Goal: Task Accomplishment & Management: Manage account settings

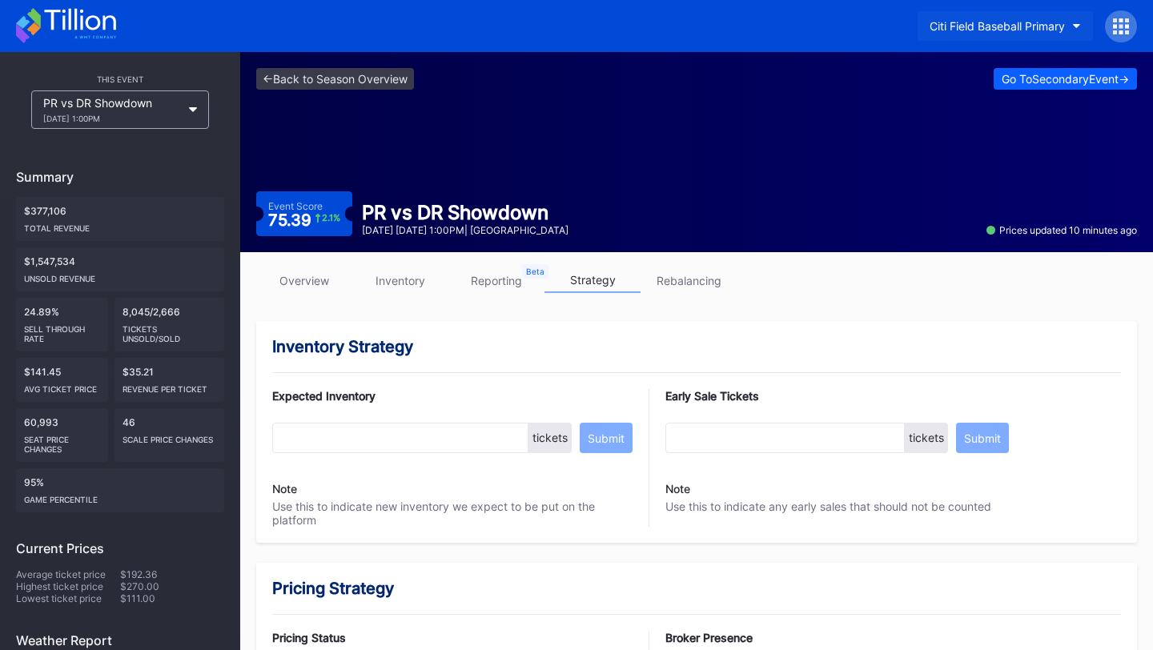
click at [1010, 19] on div "Citi Field Baseball Primary" at bounding box center [996, 26] width 135 height 14
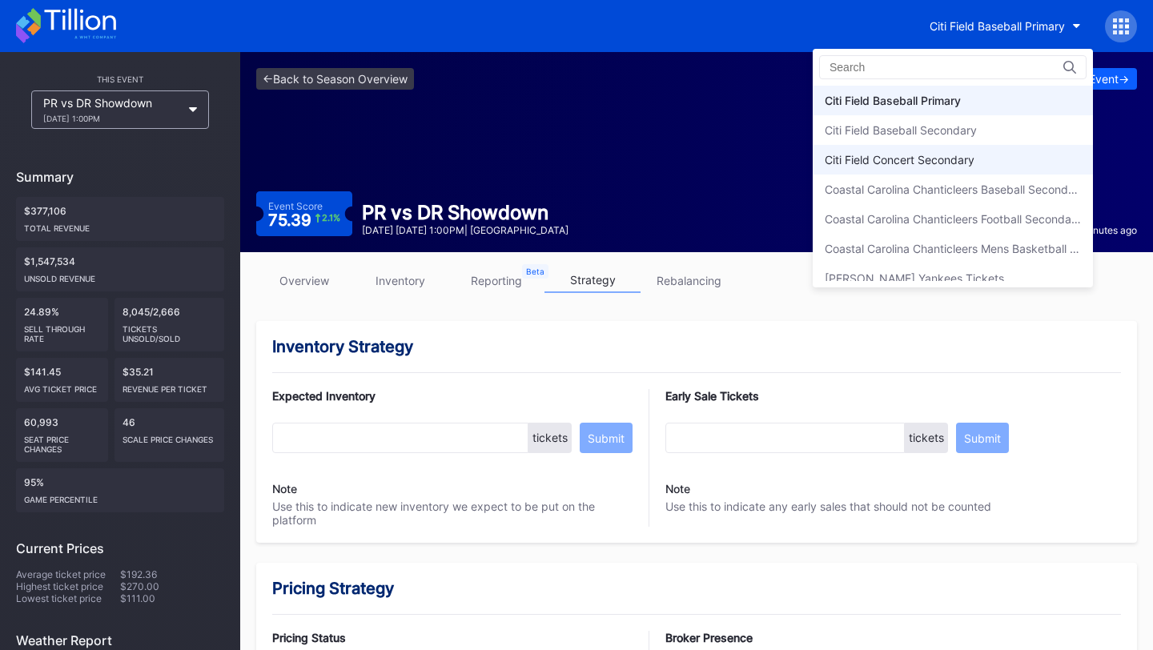
type input "a"
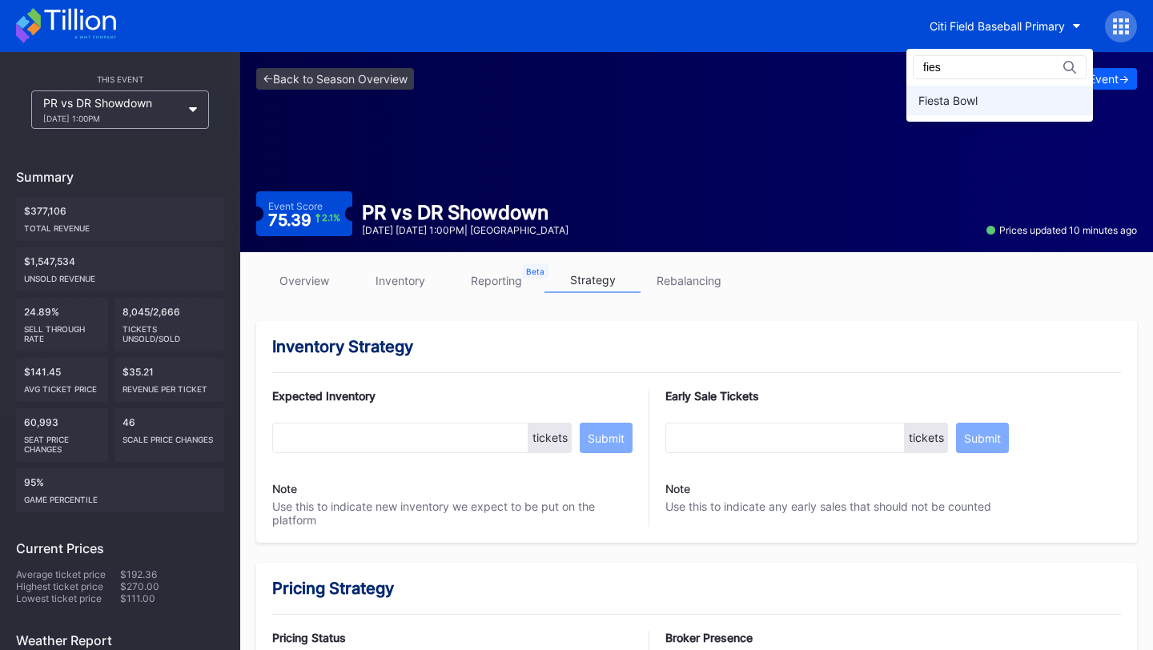
type input "fies"
click at [977, 96] on div "Fiesta Bowl" at bounding box center [947, 101] width 59 height 14
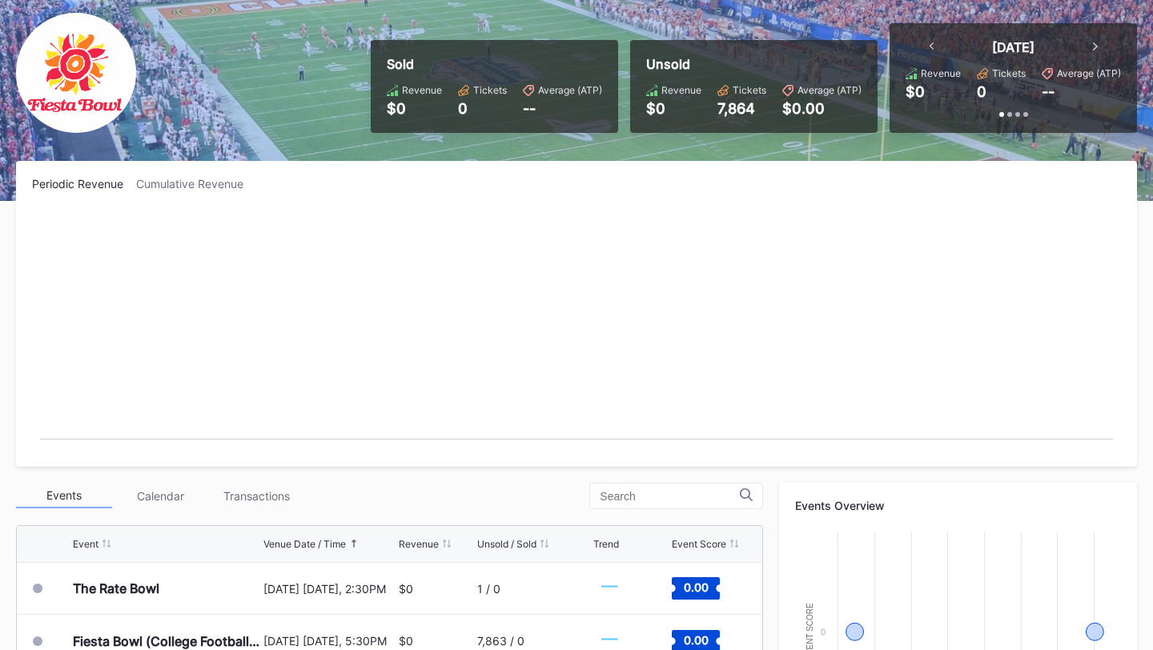
scroll to position [112, 0]
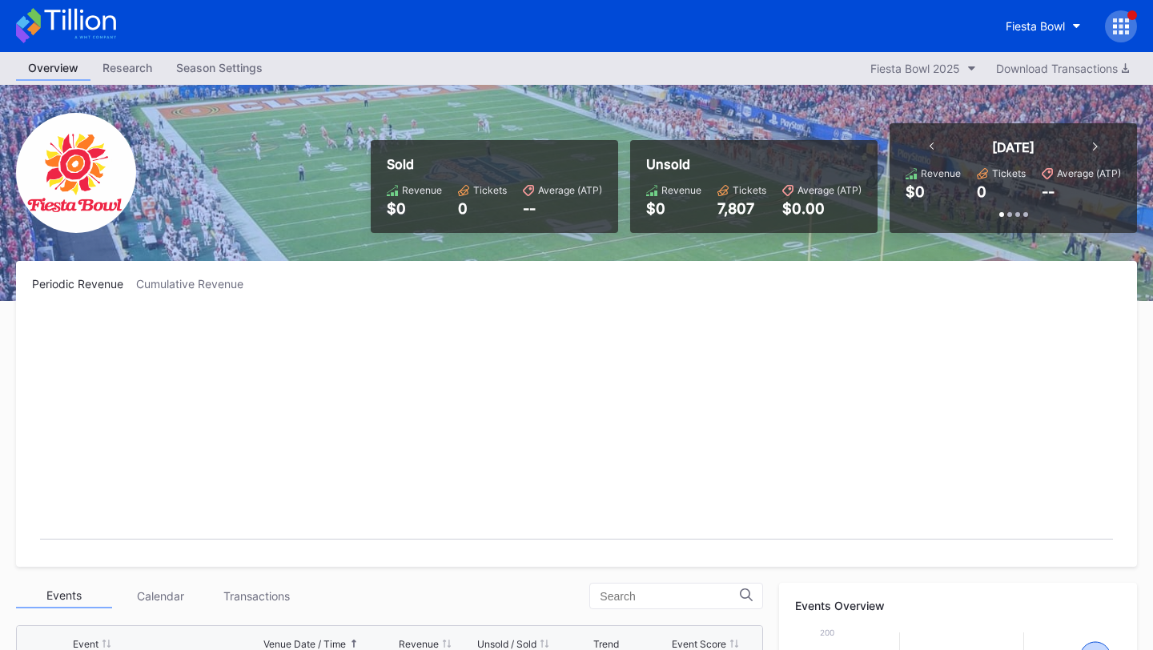
click at [1137, 17] on div "Fiesta Bowl" at bounding box center [576, 26] width 1153 height 52
click at [1118, 22] on icon at bounding box center [1121, 26] width 16 height 16
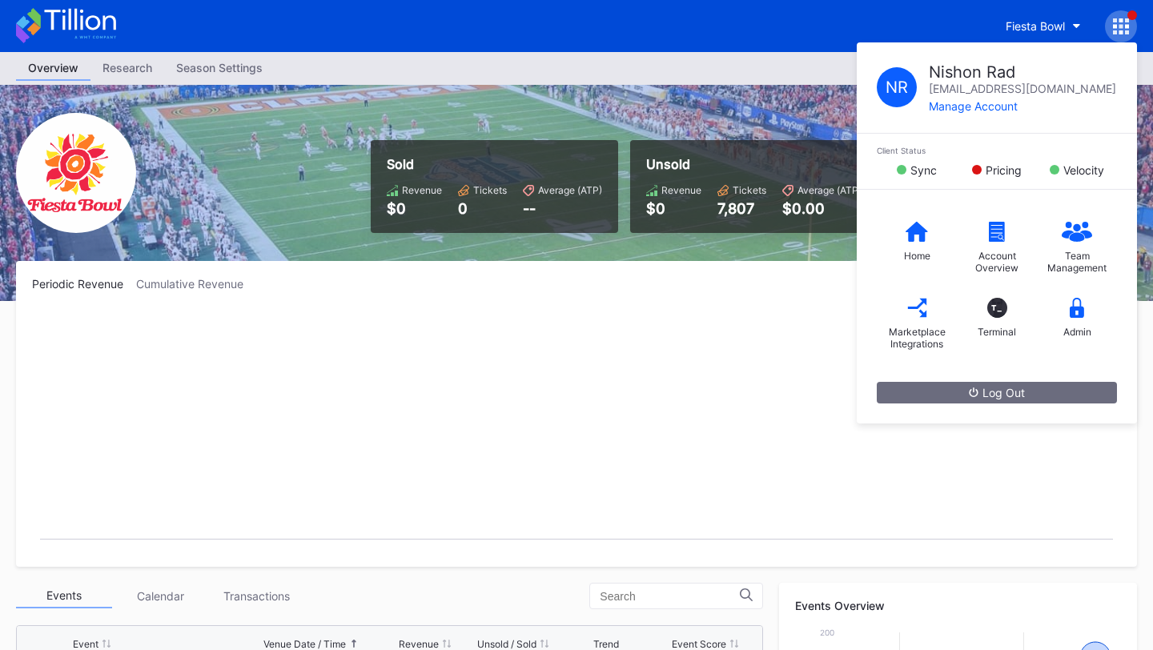
click at [770, 307] on div "Periodic Revenue Cumulative Revenue Created with Highcharts 11.2.0 Chart title" at bounding box center [576, 414] width 1121 height 306
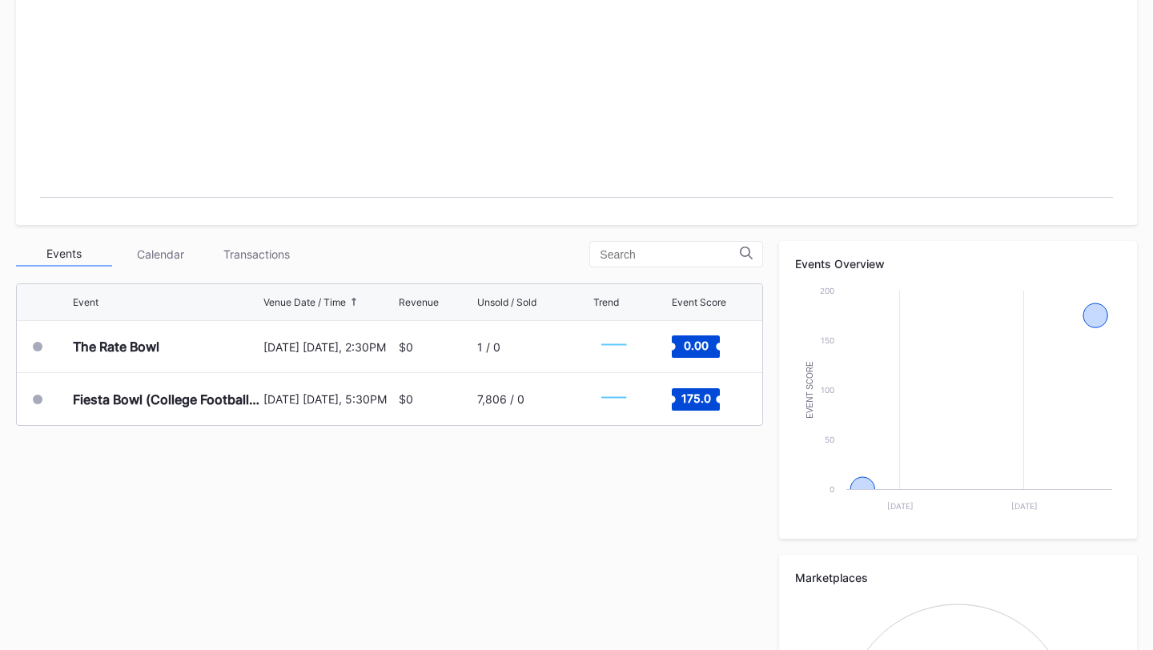
scroll to position [378, 0]
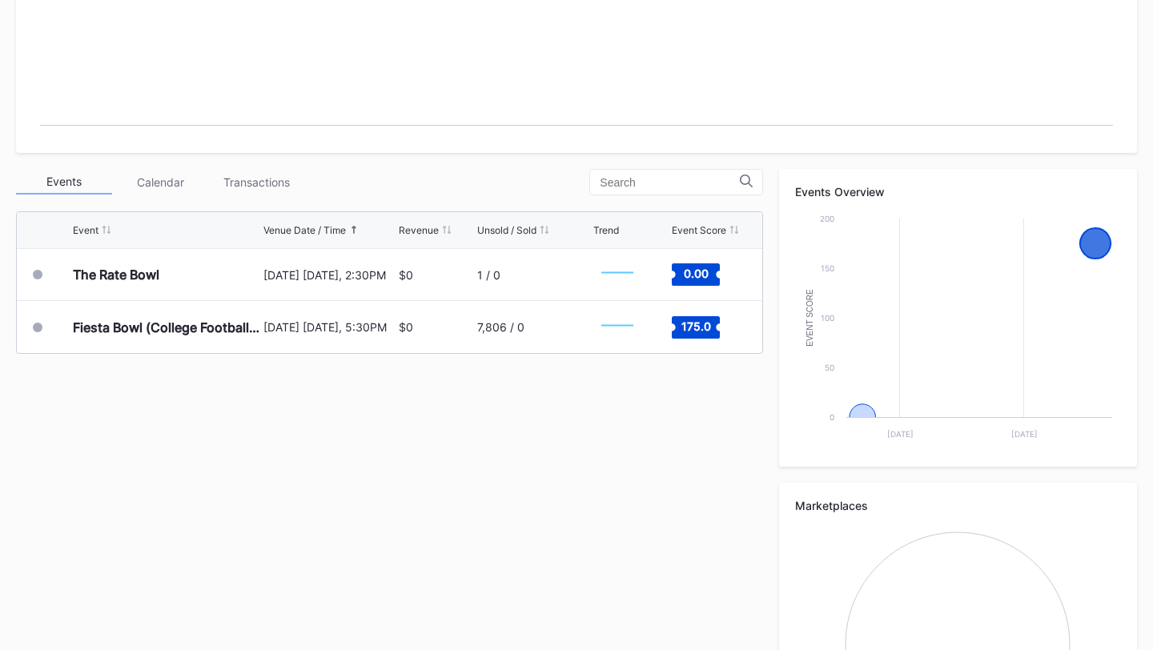
scroll to position [404, 0]
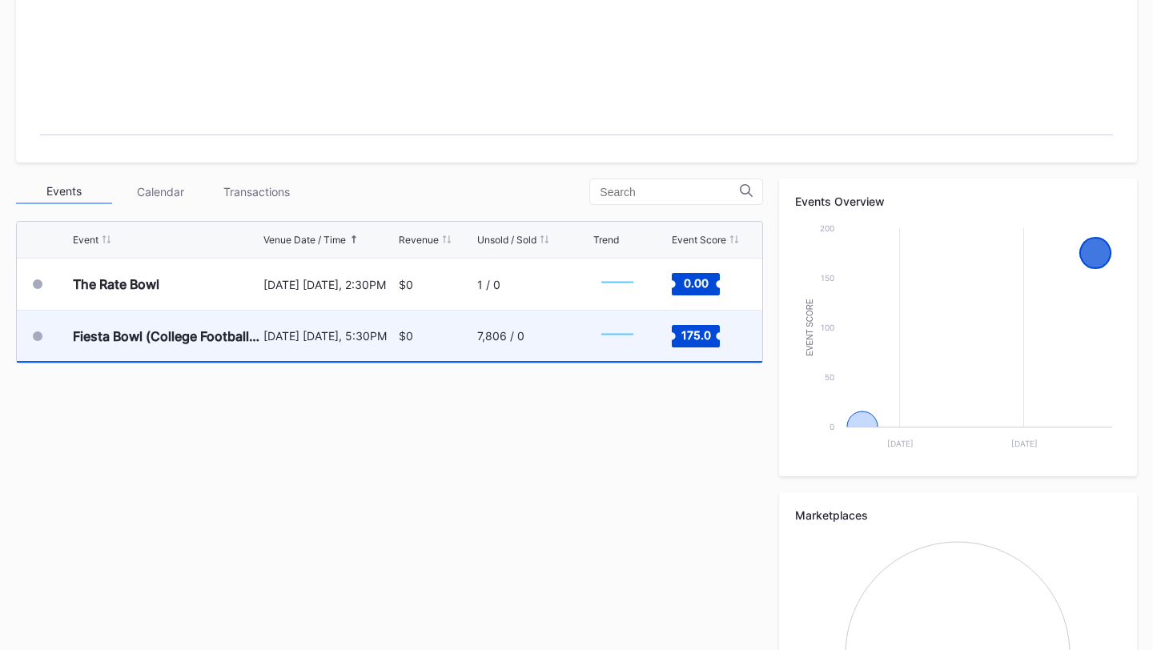
click at [490, 342] on div "7,806 / 0" at bounding box center [500, 336] width 47 height 14
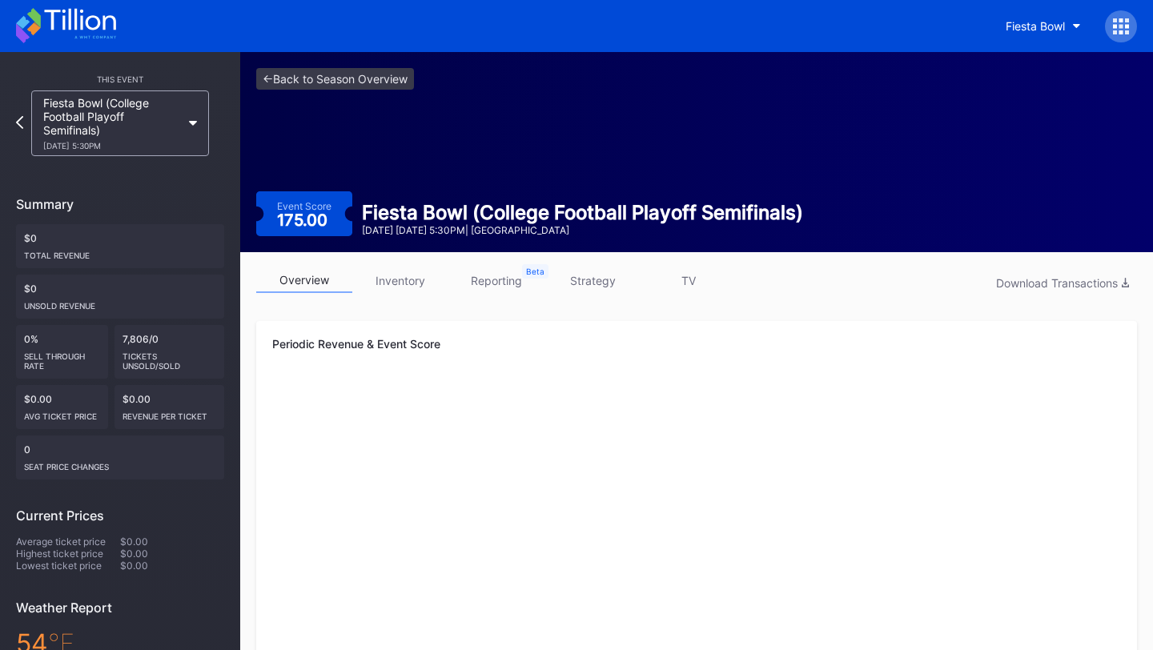
click at [391, 278] on link "inventory" at bounding box center [400, 280] width 96 height 25
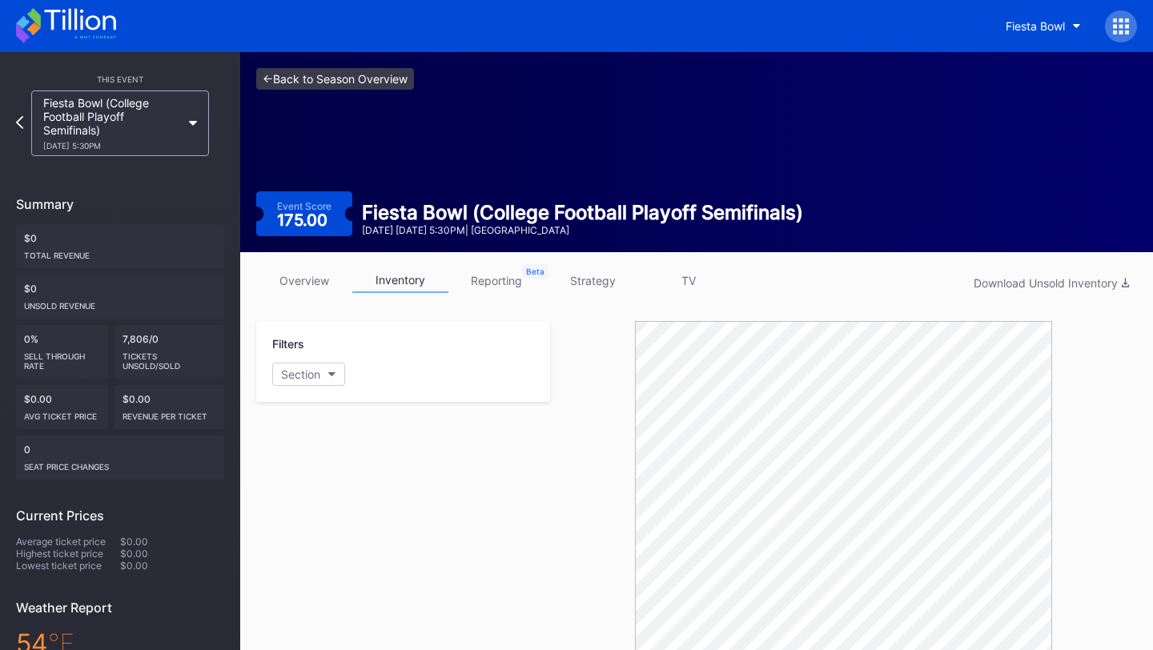
click at [310, 80] on link "<- Back to Season Overview" at bounding box center [335, 79] width 158 height 22
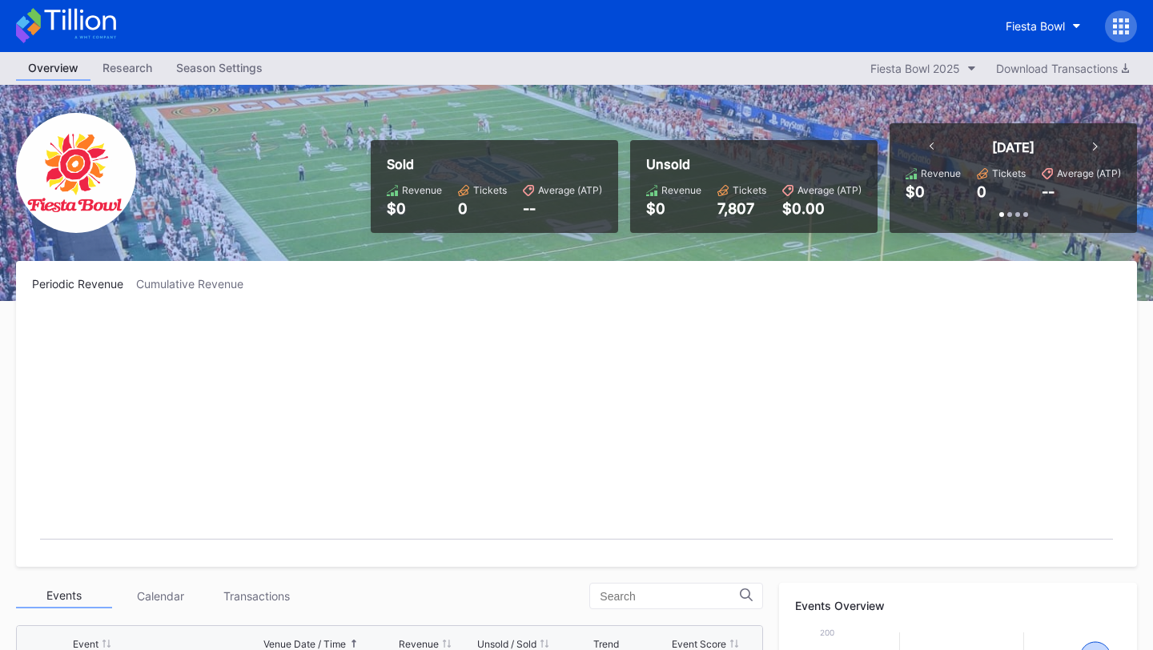
scroll to position [175, 0]
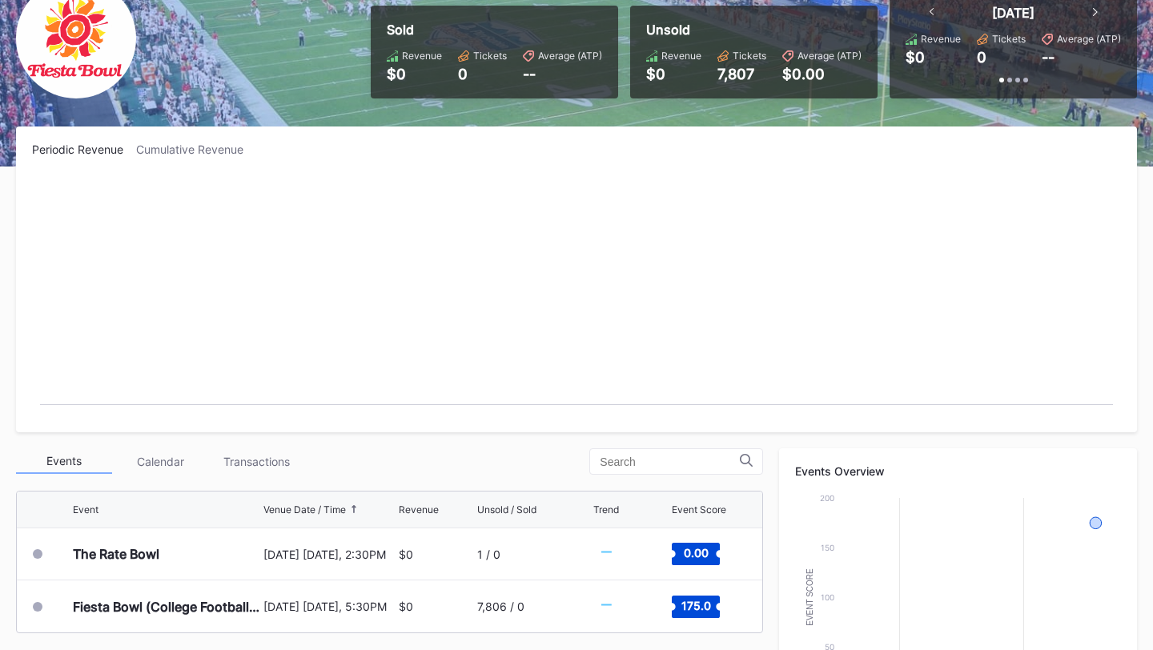
scroll to position [351, 0]
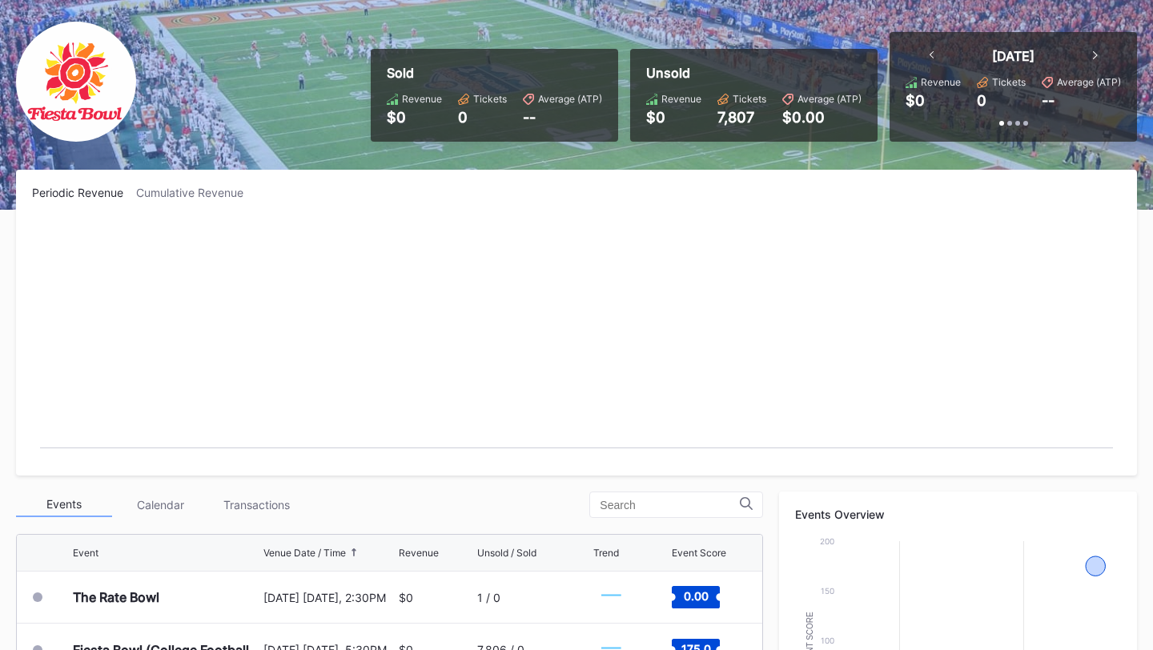
scroll to position [266, 0]
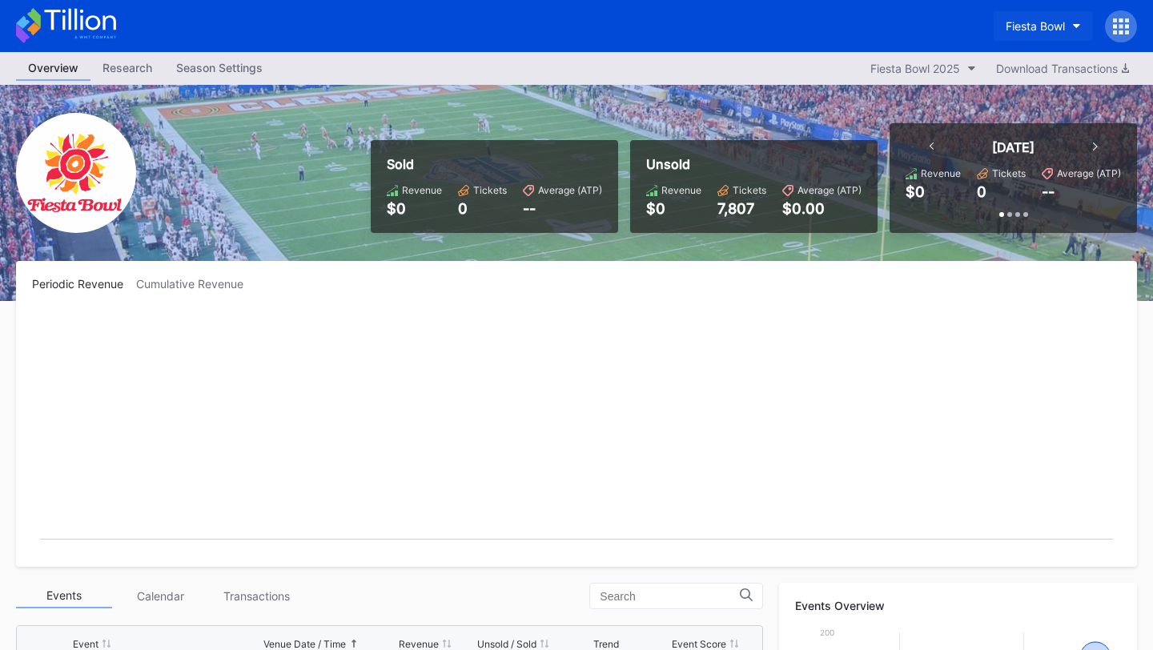
click at [1050, 20] on div "Fiesta Bowl" at bounding box center [1034, 26] width 59 height 14
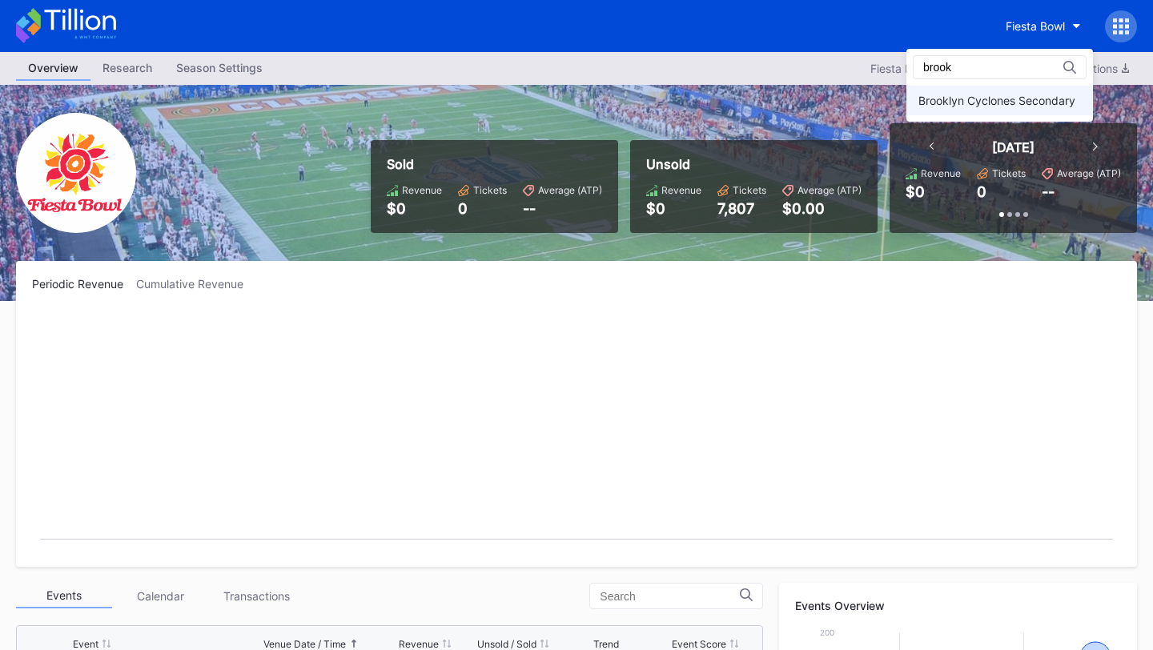
type input "brook"
click at [1043, 98] on div "Brooklyn Cyclones Secondary" at bounding box center [996, 101] width 157 height 14
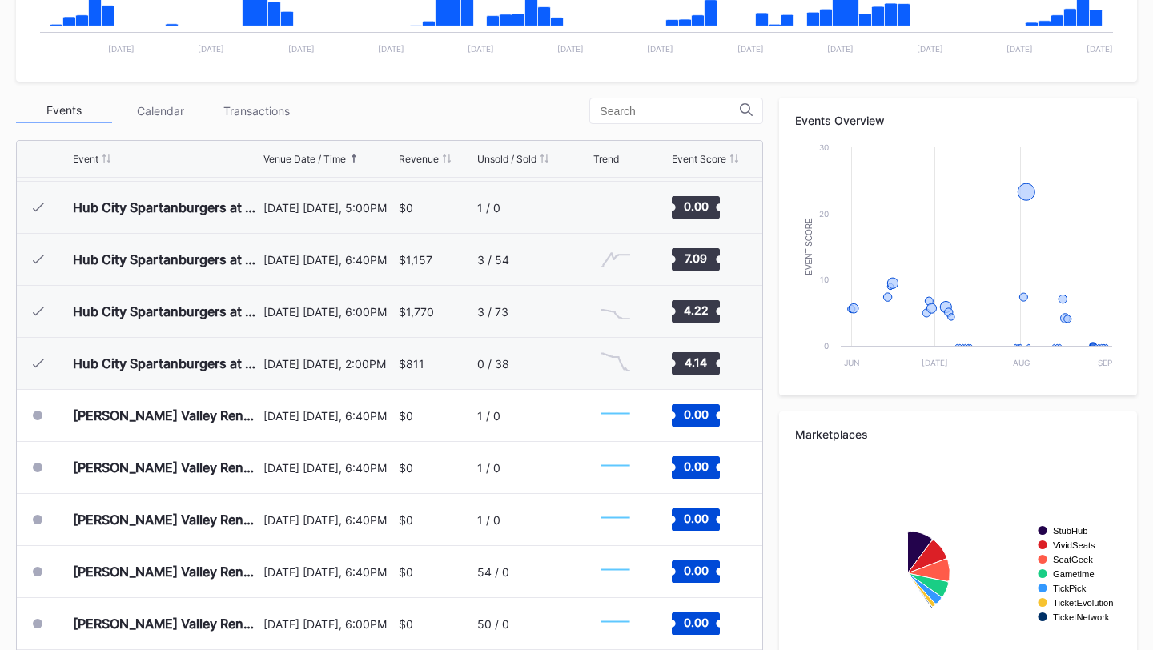
scroll to position [560, 0]
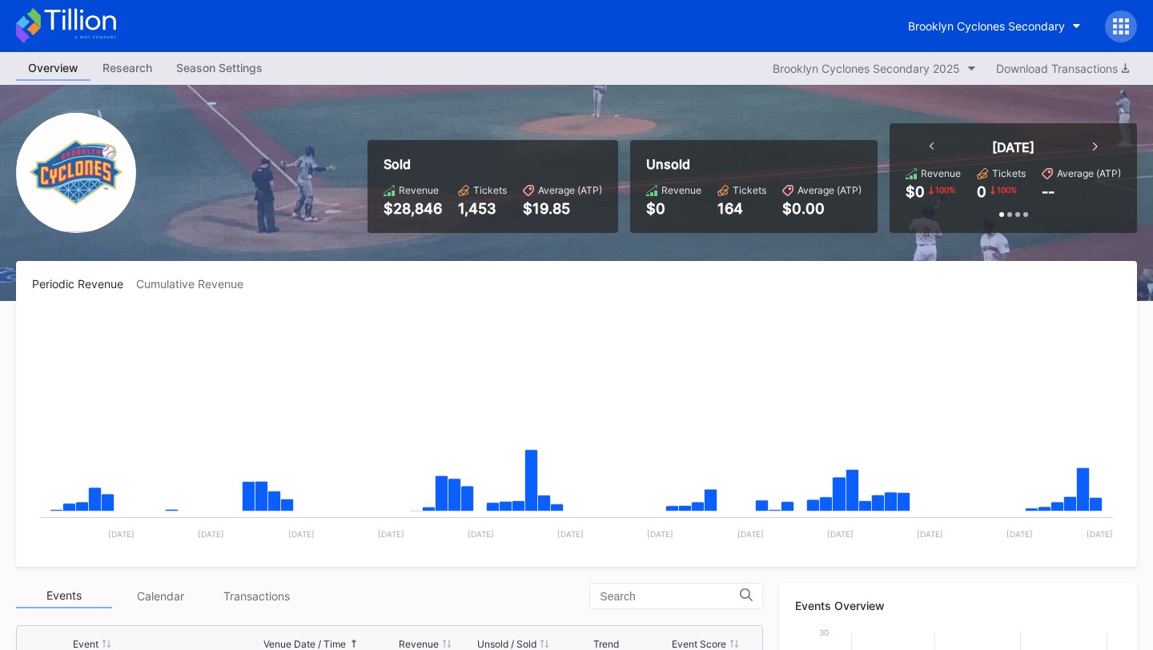
scroll to position [560, 0]
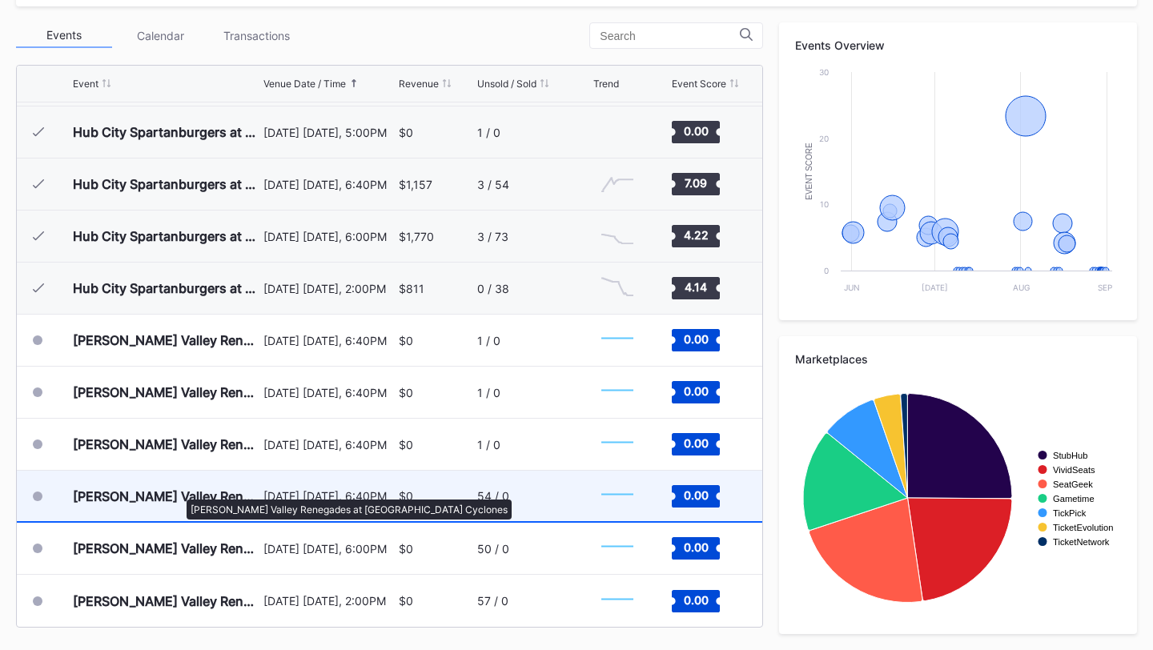
click at [178, 491] on div "[PERSON_NAME] Valley Renegades at [GEOGRAPHIC_DATA] Cyclones" at bounding box center [166, 496] width 186 height 16
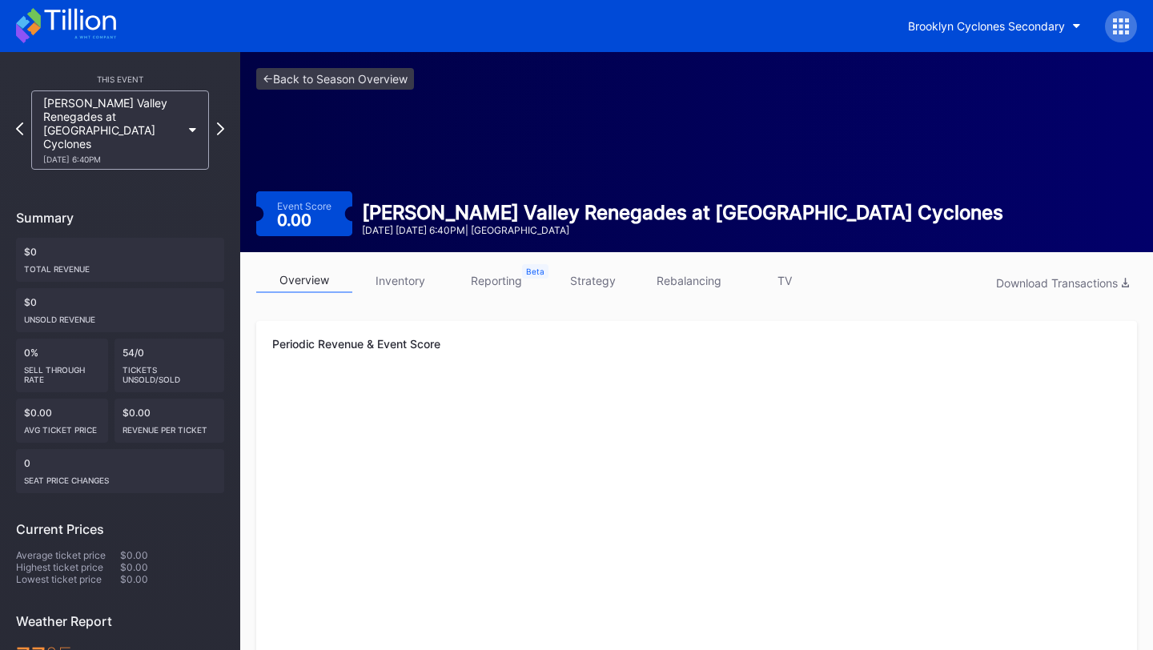
click at [417, 275] on link "inventory" at bounding box center [400, 280] width 96 height 25
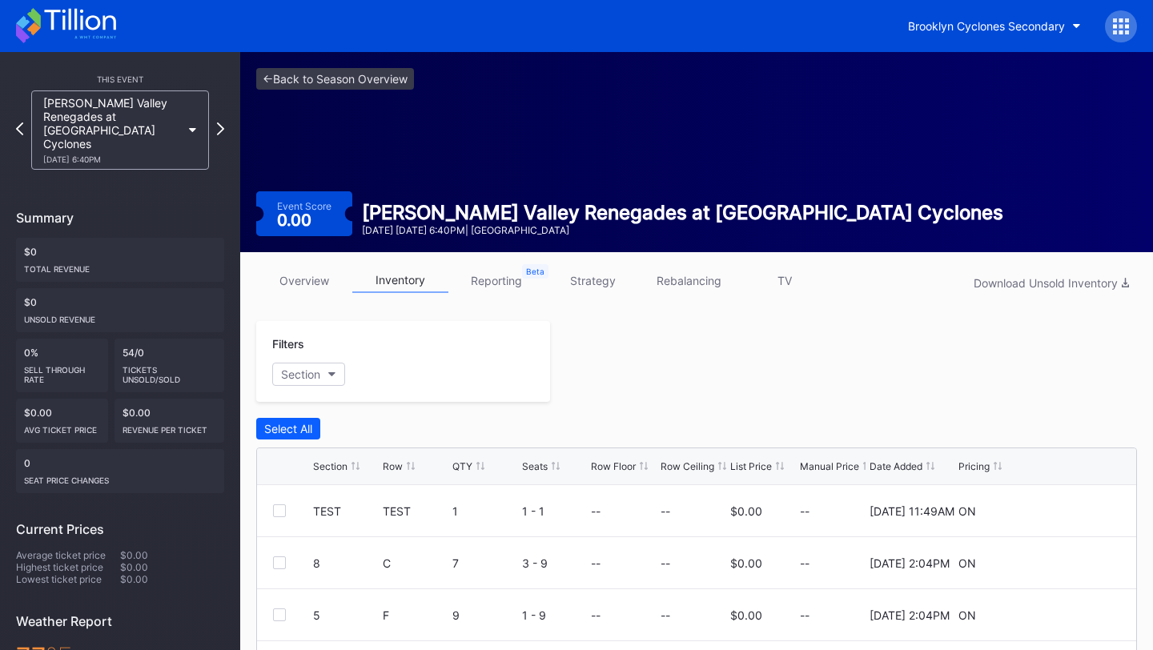
scroll to position [255, 0]
click at [997, 23] on div "Brooklyn Cyclones Secondary" at bounding box center [986, 26] width 157 height 14
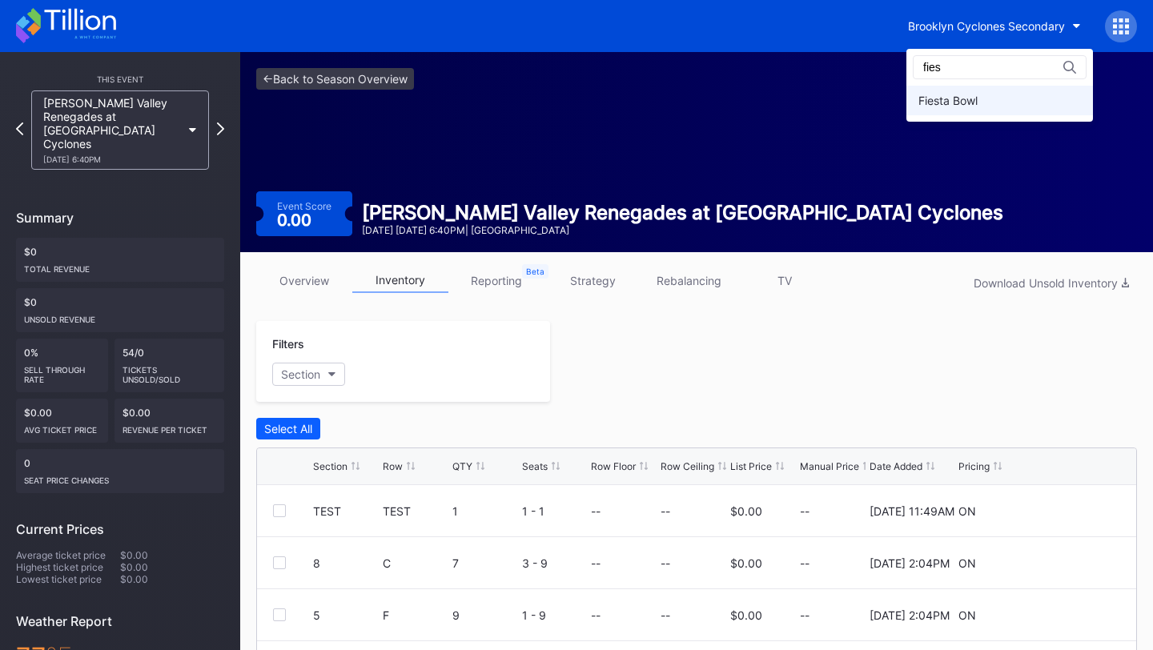
type input "fies"
click at [977, 94] on div "Fiesta Bowl" at bounding box center [947, 101] width 59 height 14
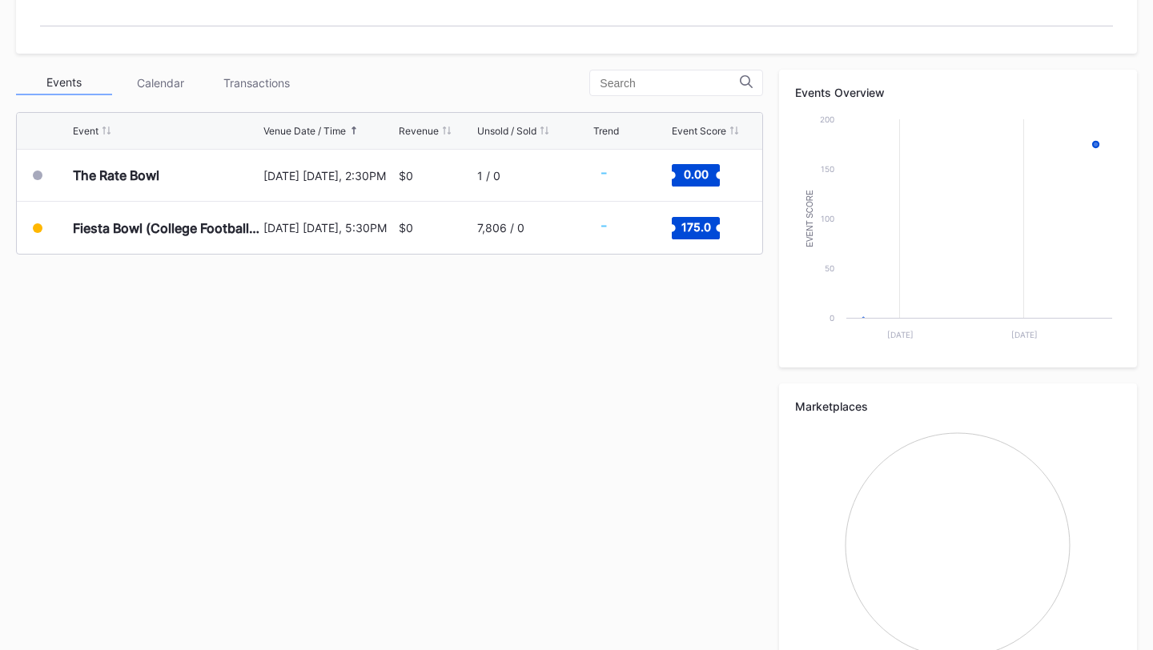
scroll to position [515, 0]
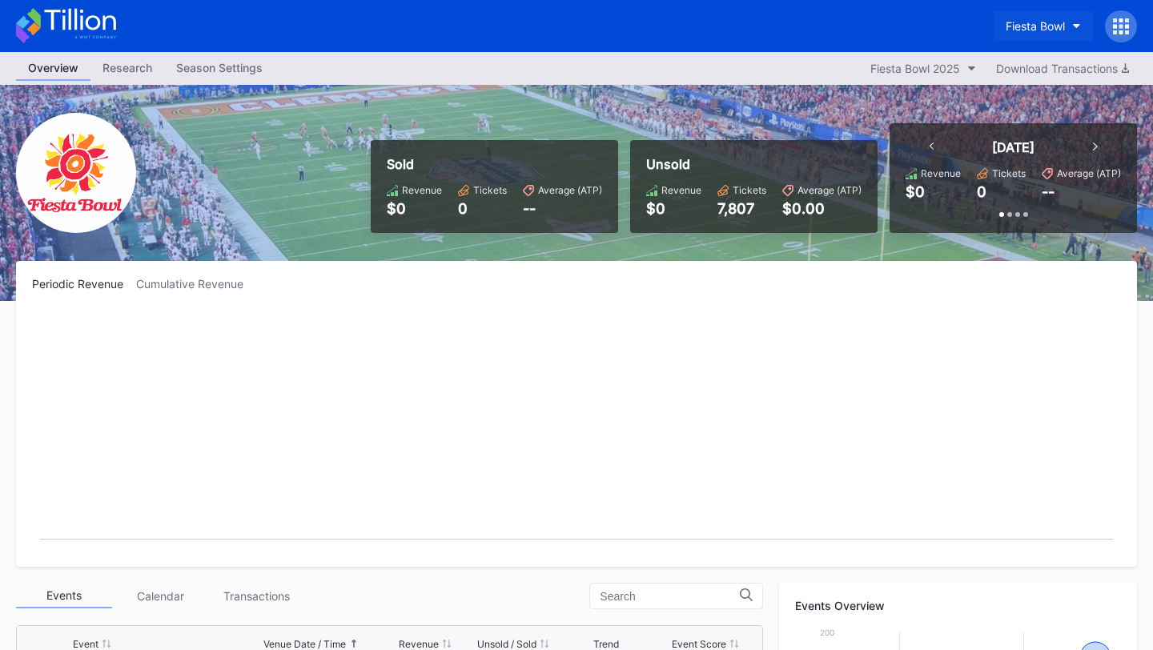
click at [1051, 16] on button "Fiesta Bowl" at bounding box center [1042, 26] width 99 height 30
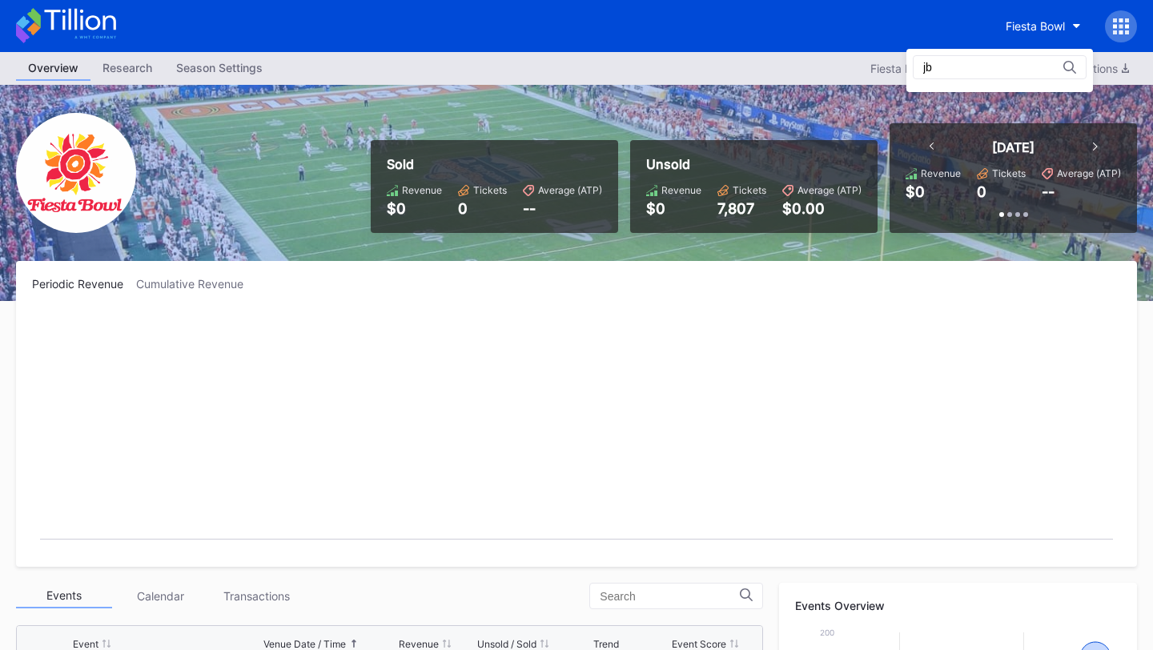
type input "j"
type input "brook"
click at [982, 94] on div "Brooklyn Cyclones Secondary" at bounding box center [996, 101] width 157 height 14
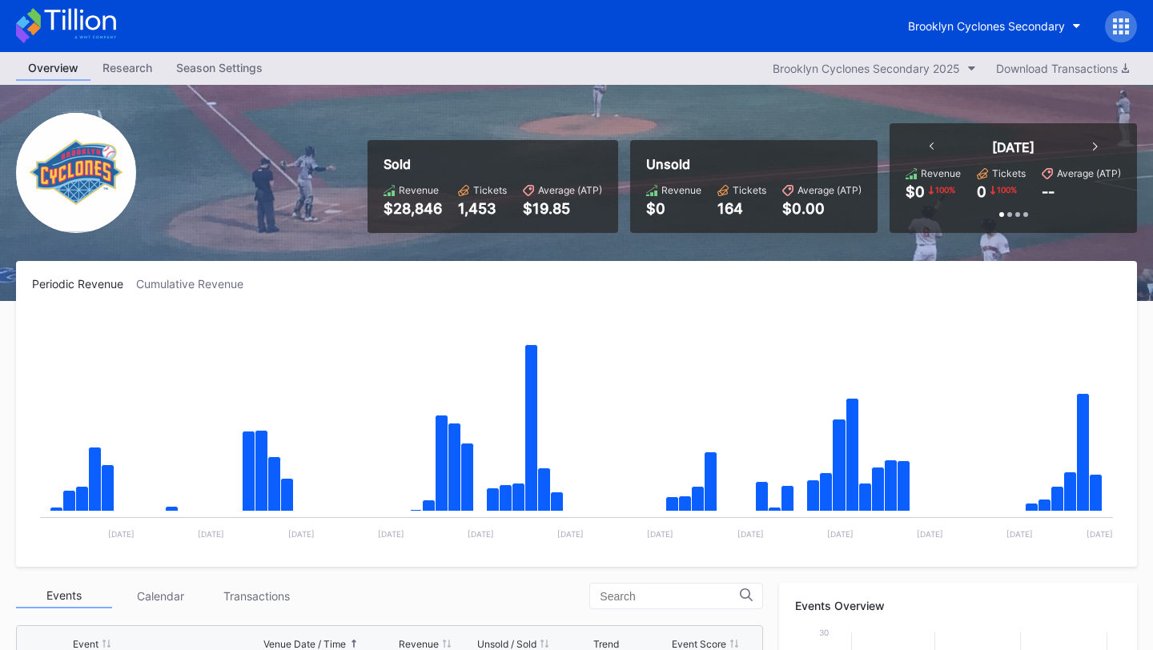
click at [1113, 38] on div at bounding box center [1121, 26] width 32 height 32
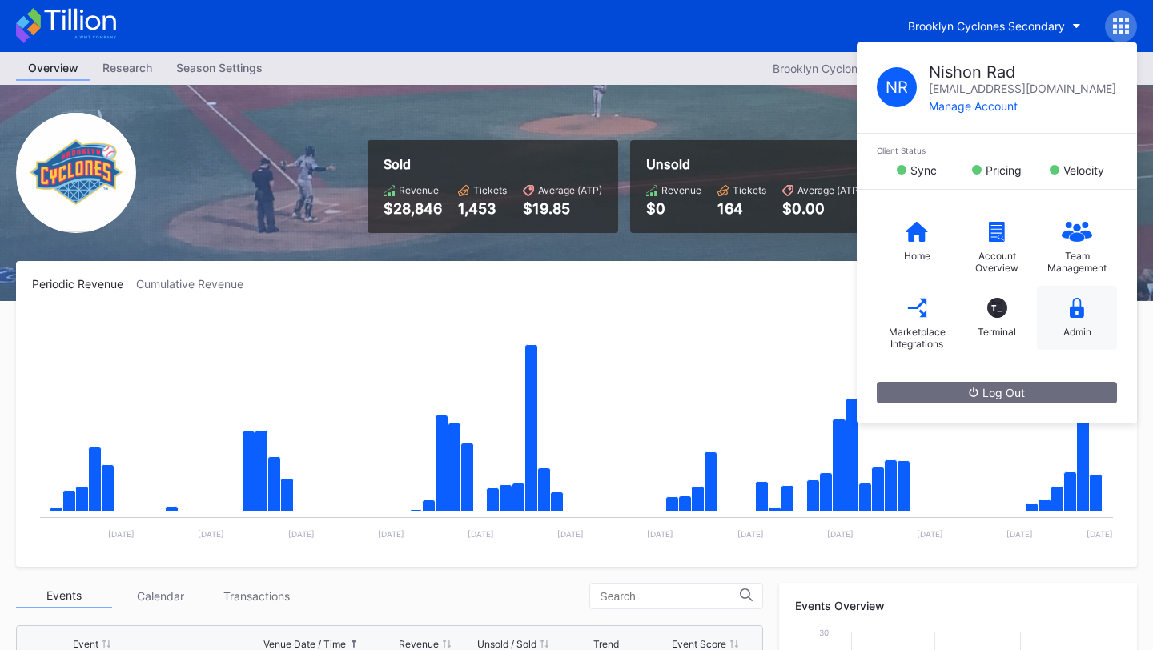
click at [1073, 313] on icon at bounding box center [1076, 308] width 14 height 20
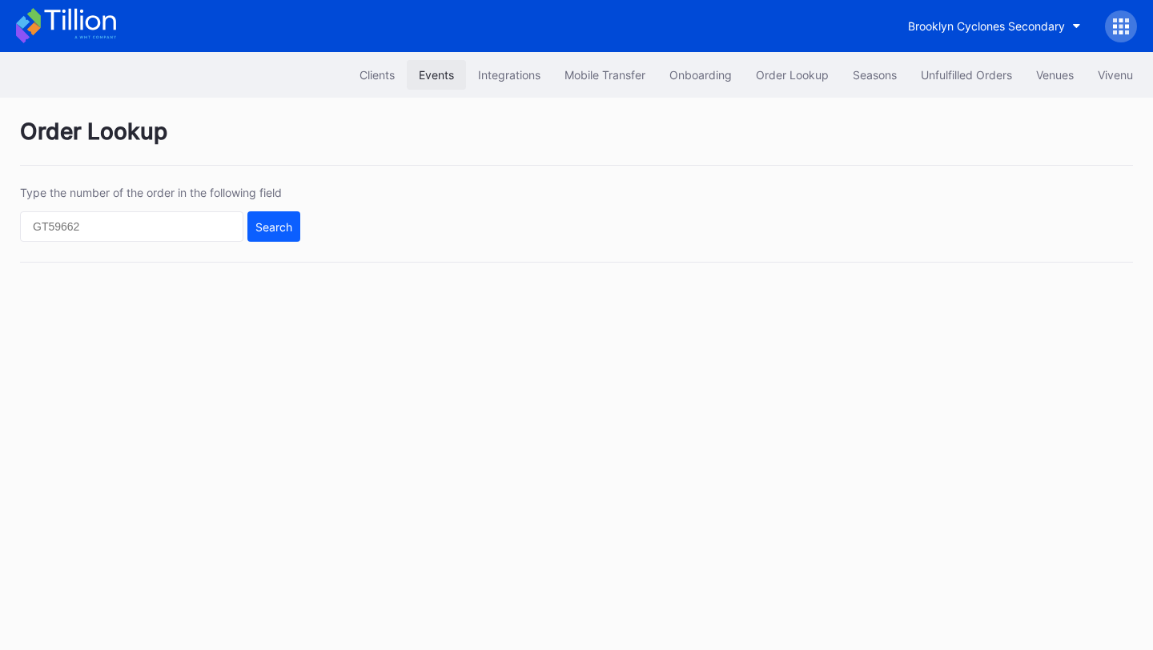
click at [431, 74] on div "Events" at bounding box center [436, 75] width 35 height 14
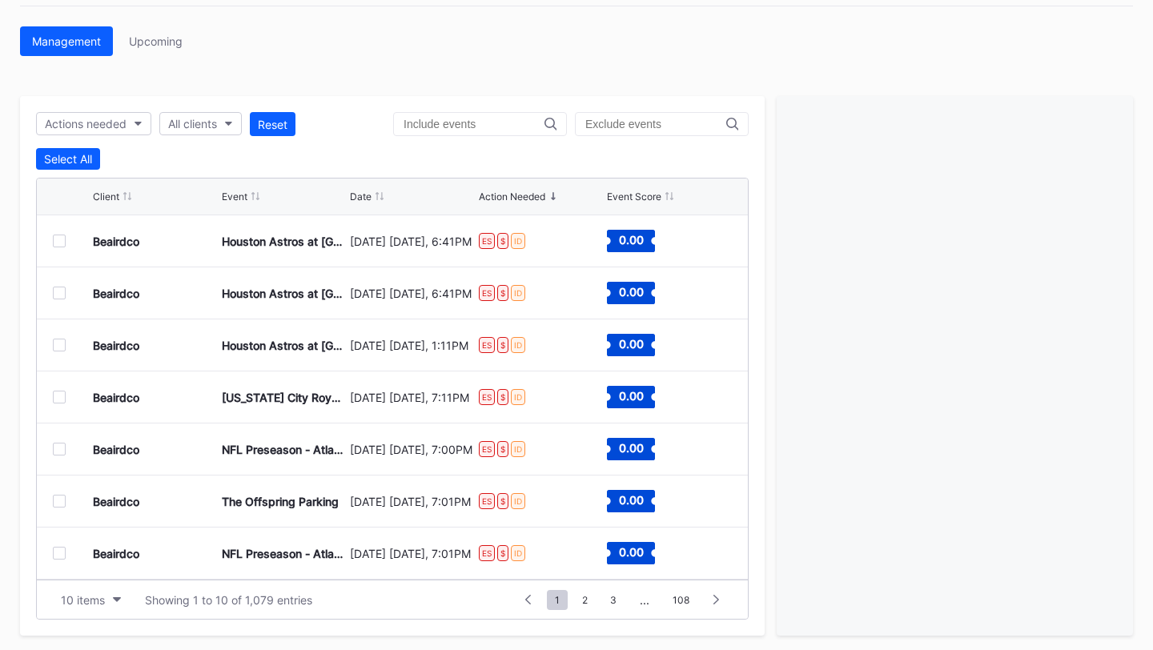
scroll to position [164, 0]
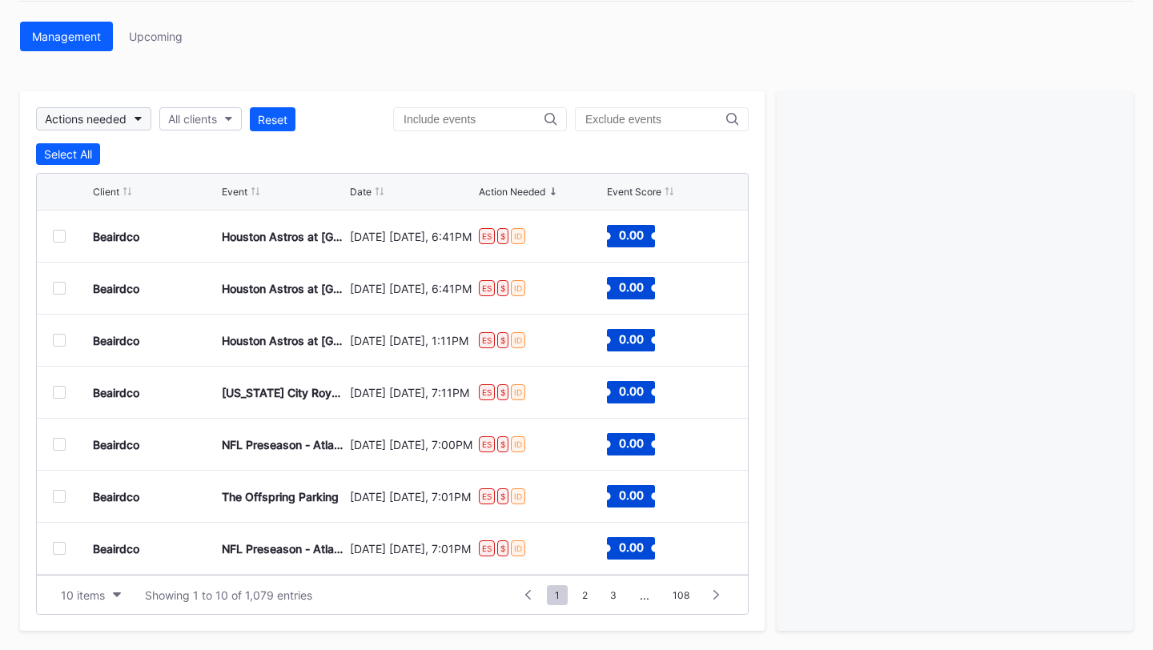
click at [128, 116] on button "Actions needed" at bounding box center [93, 118] width 115 height 23
click at [217, 114] on div "All clients" at bounding box center [192, 119] width 49 height 14
type input "cycl"
click at [223, 192] on div "Brooklyn Cyclones Secondary" at bounding box center [251, 191] width 157 height 14
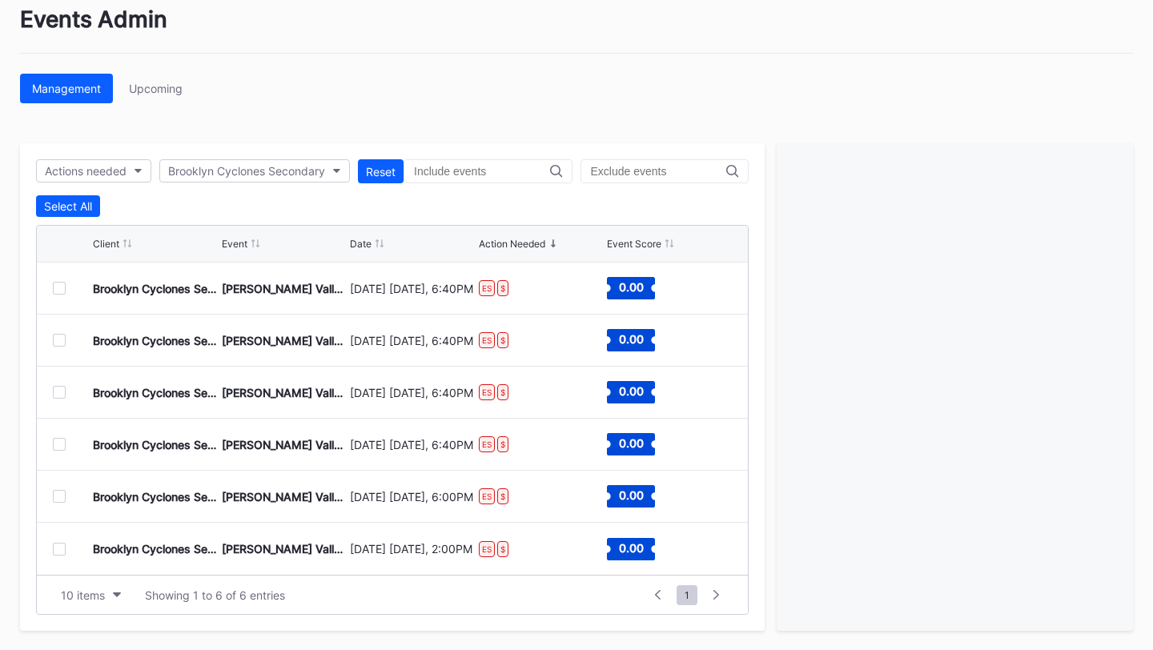
click at [61, 442] on div at bounding box center [59, 444] width 13 height 13
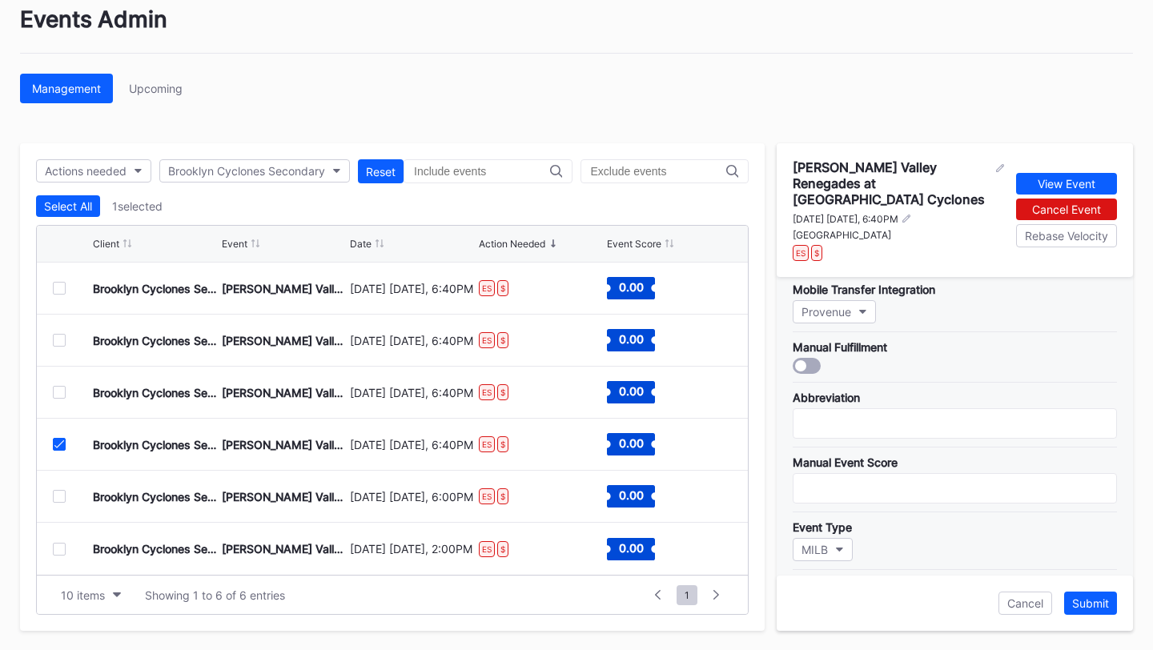
scroll to position [305, 0]
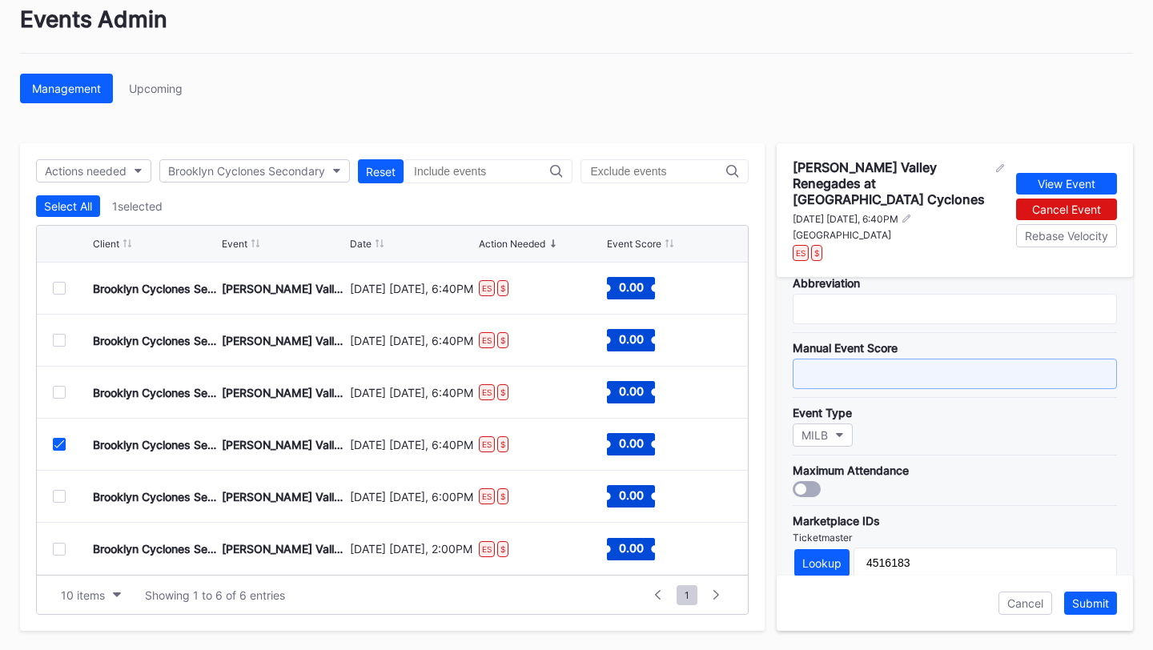
click at [859, 359] on input "text" at bounding box center [954, 374] width 324 height 30
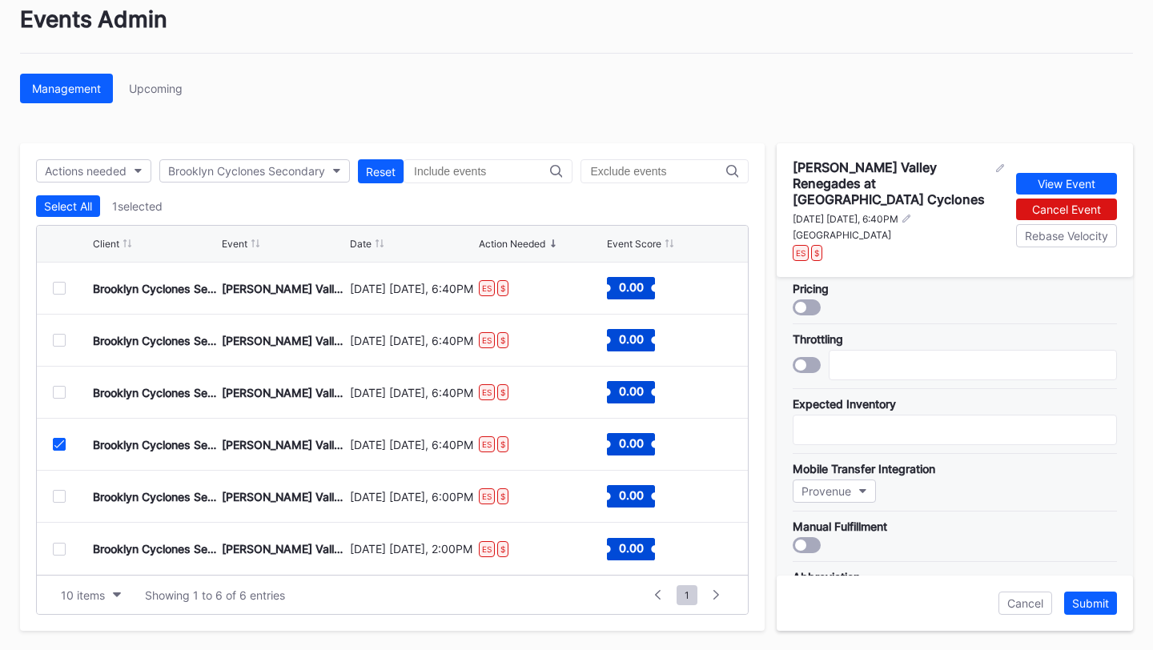
scroll to position [0, 0]
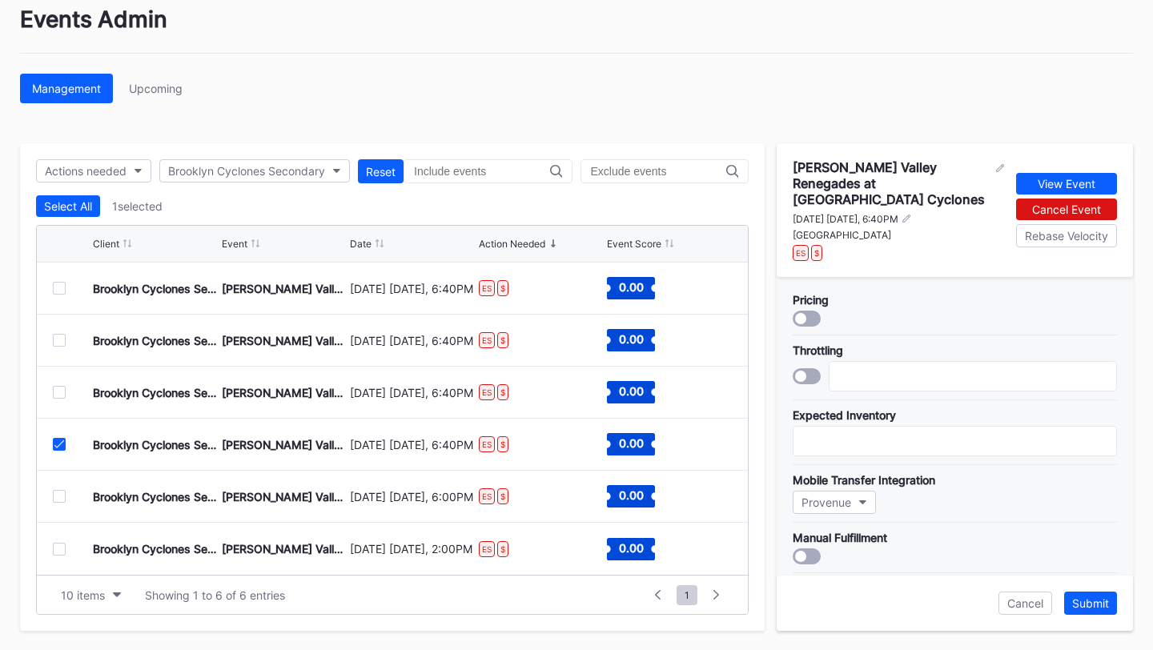
type input "7.5"
click at [803, 311] on div at bounding box center [806, 319] width 28 height 16
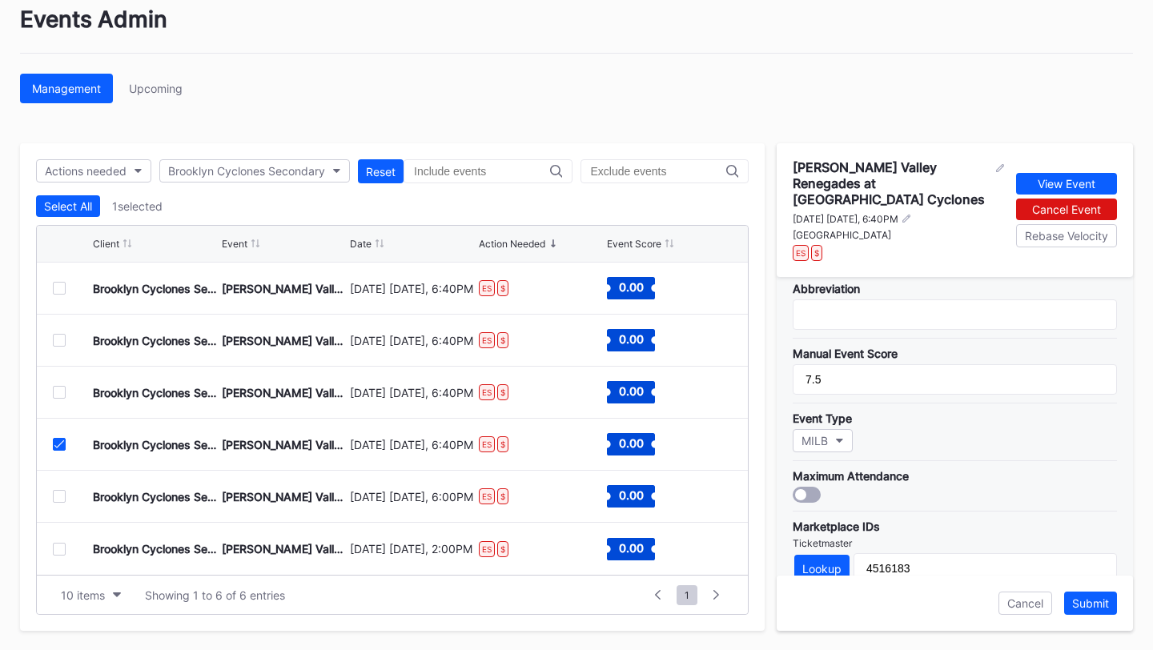
scroll to position [292, 0]
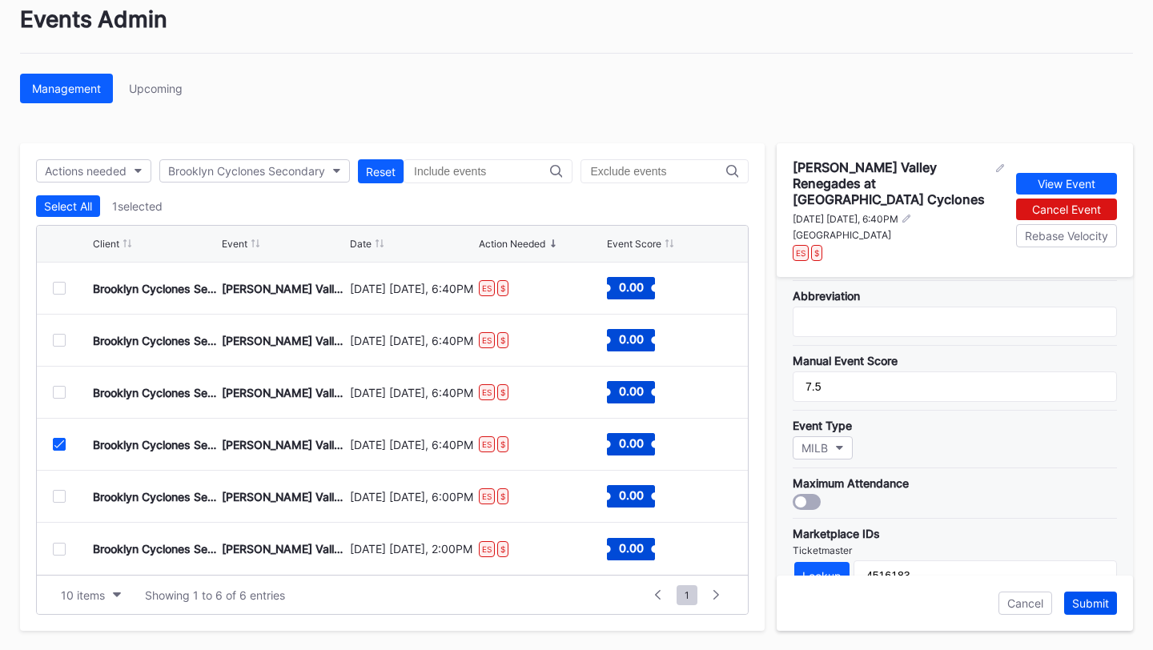
click at [1101, 598] on div "Submit" at bounding box center [1090, 603] width 37 height 14
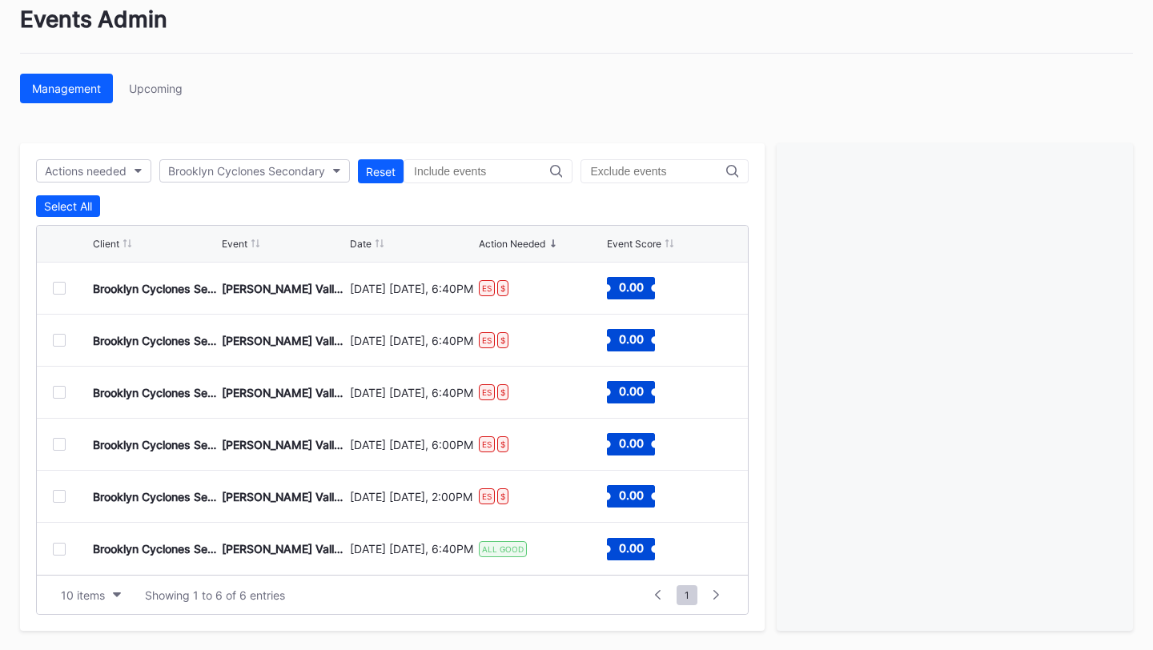
click at [59, 493] on div at bounding box center [59, 496] width 13 height 13
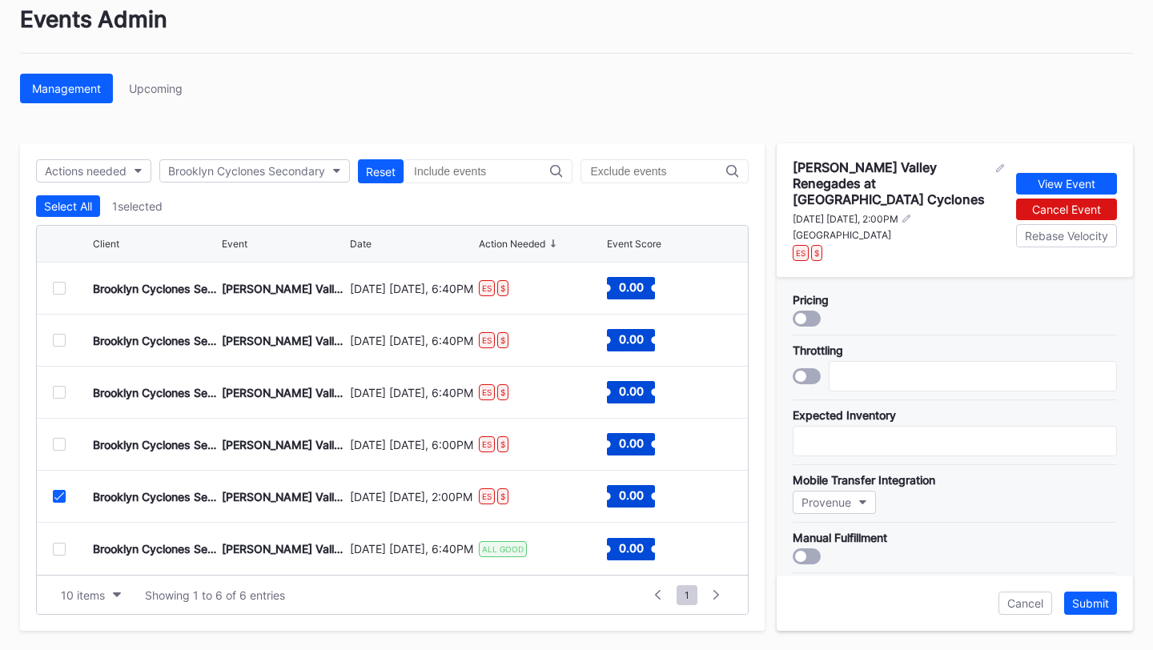
click at [803, 313] on div at bounding box center [800, 318] width 11 height 11
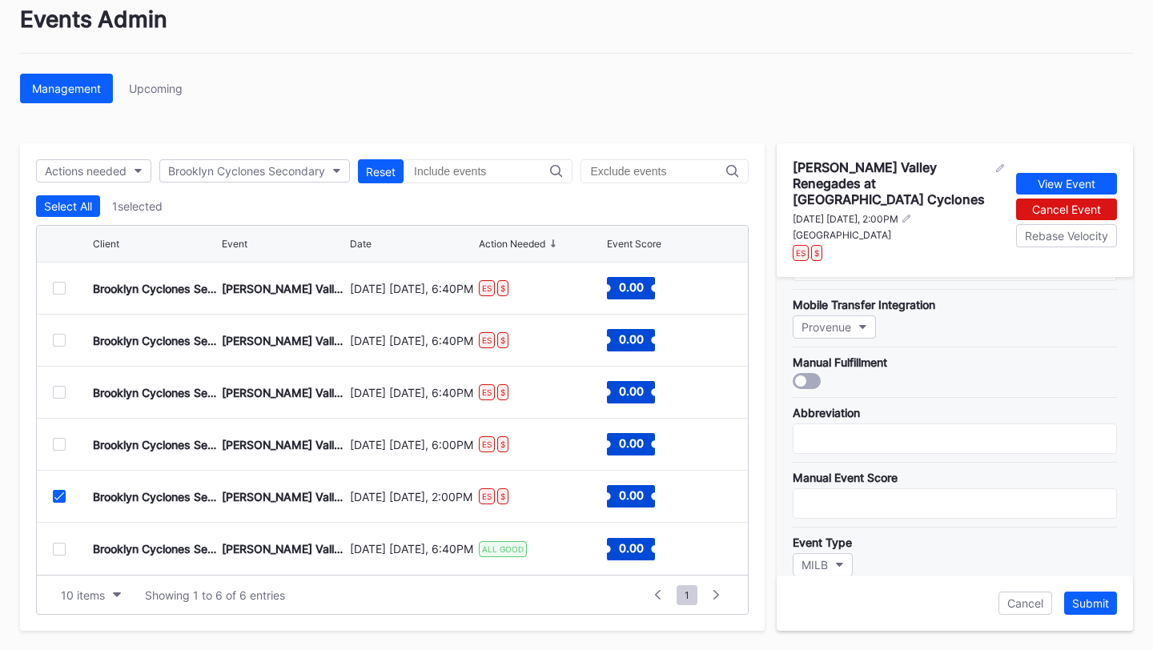
scroll to position [180, 0]
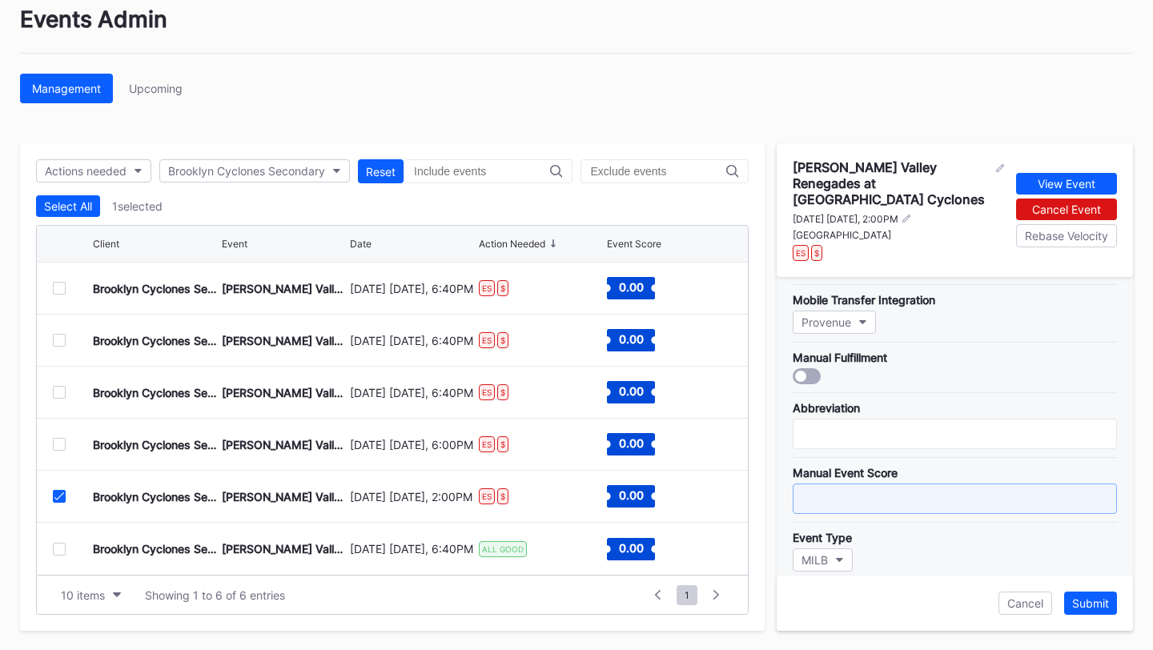
click at [878, 483] on input "text" at bounding box center [954, 498] width 324 height 30
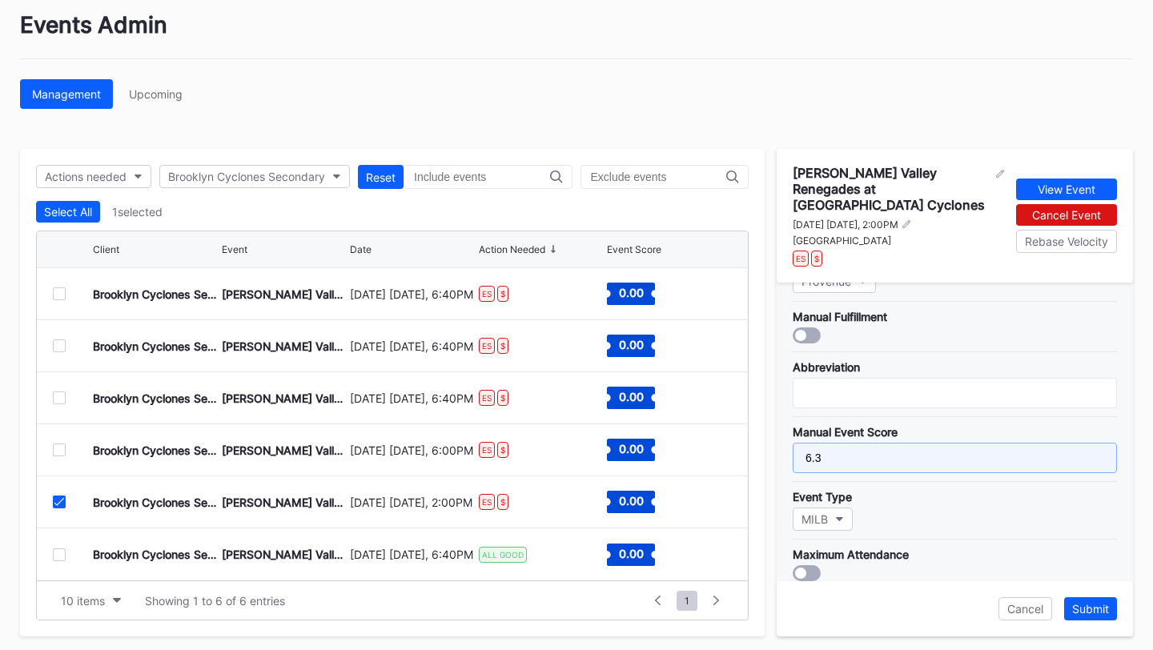
scroll to position [0, 0]
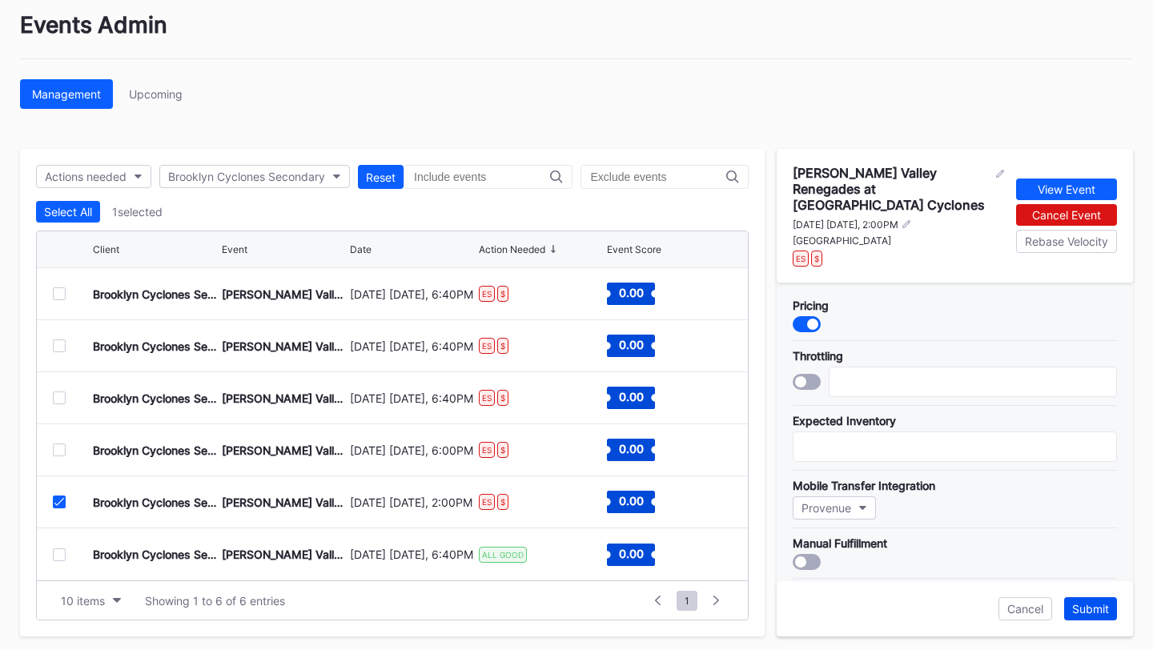
type input "6.3"
click at [1096, 602] on div "Submit" at bounding box center [1090, 609] width 37 height 14
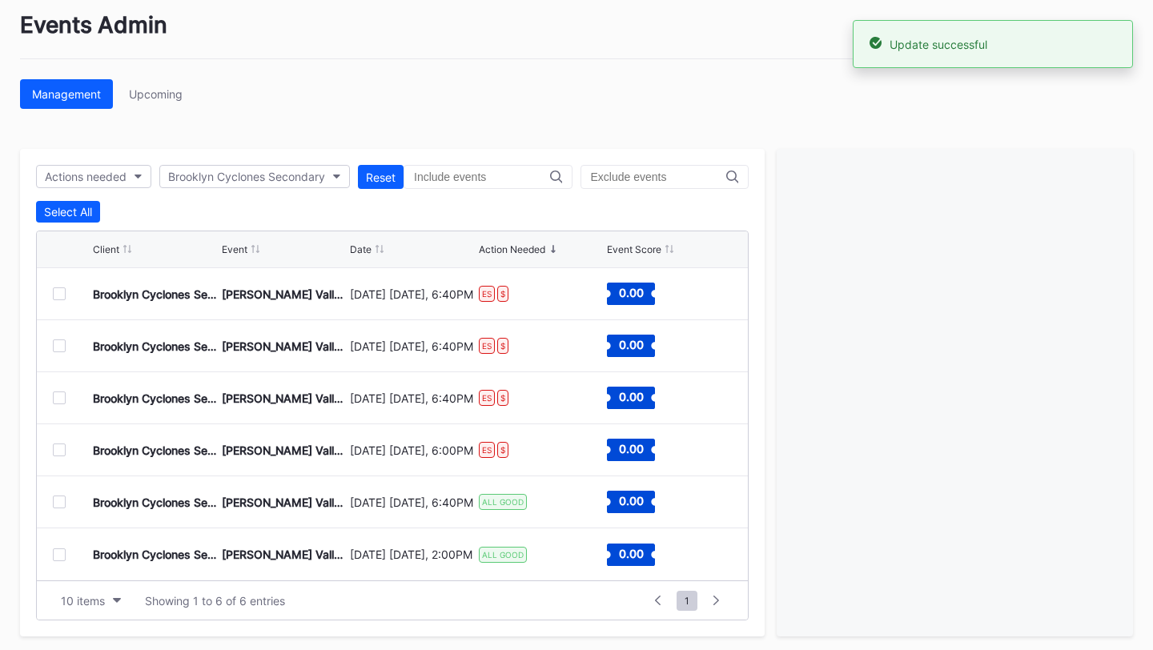
click at [58, 447] on div at bounding box center [59, 449] width 13 height 13
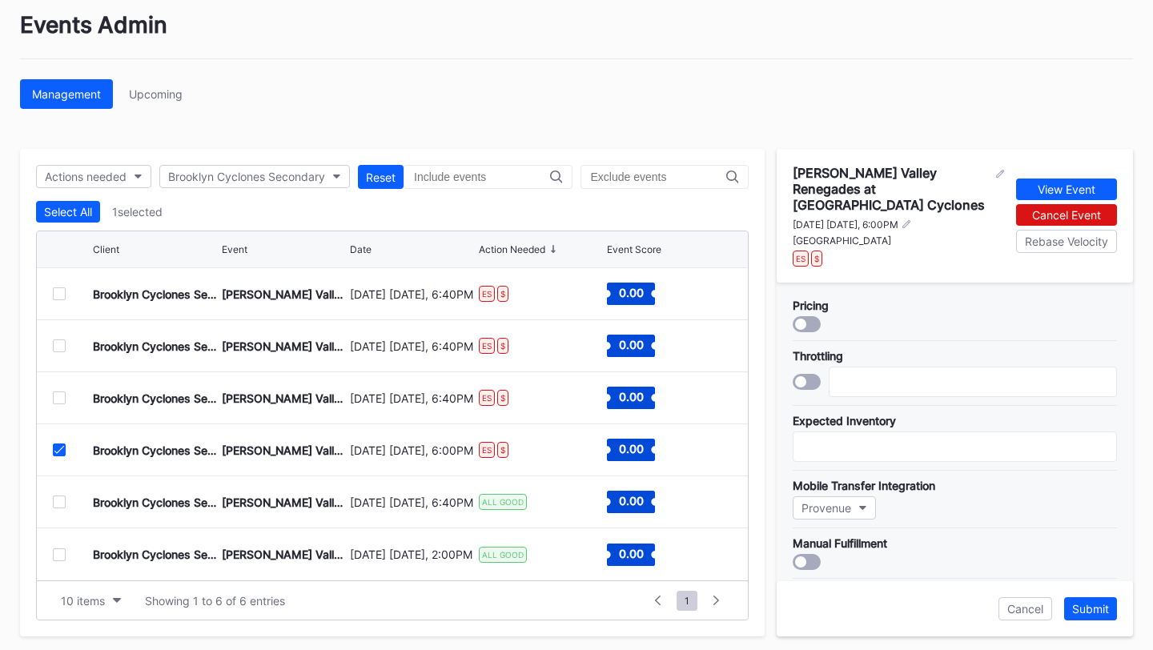
click at [793, 316] on div at bounding box center [806, 324] width 28 height 16
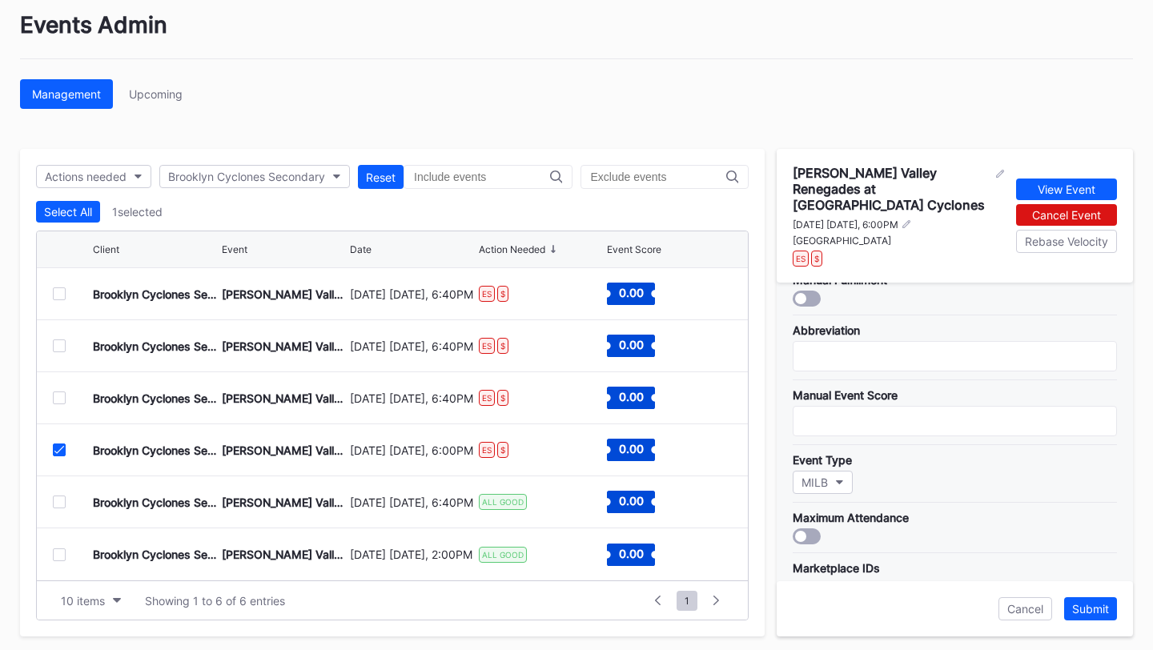
scroll to position [265, 0]
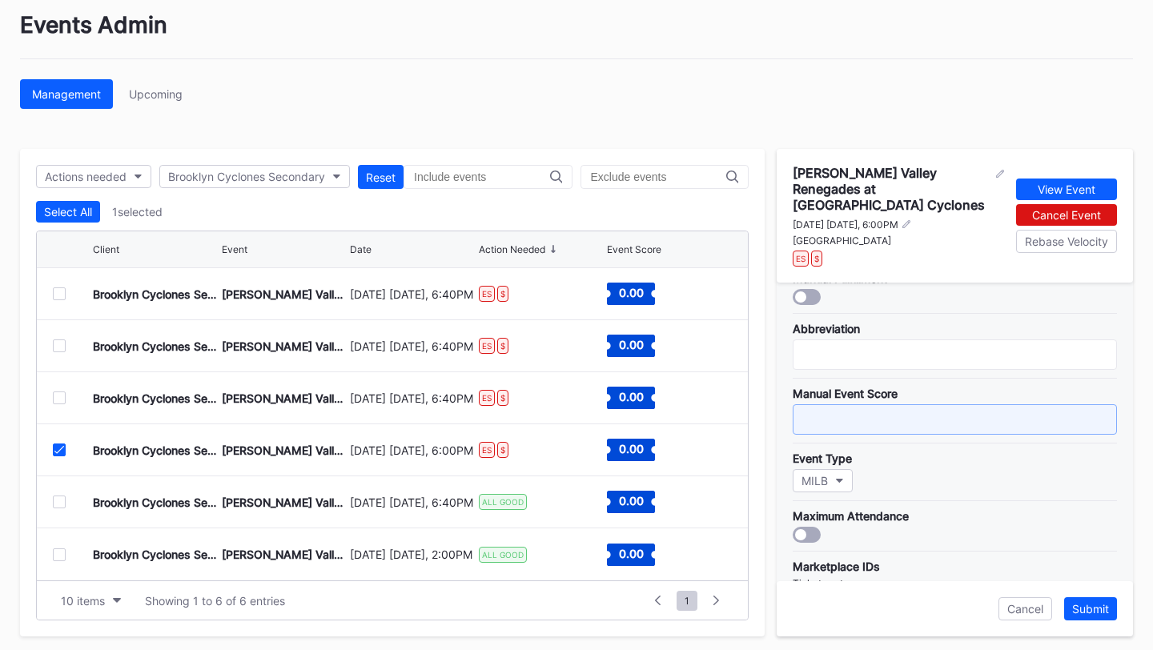
click at [888, 404] on input "text" at bounding box center [954, 419] width 324 height 30
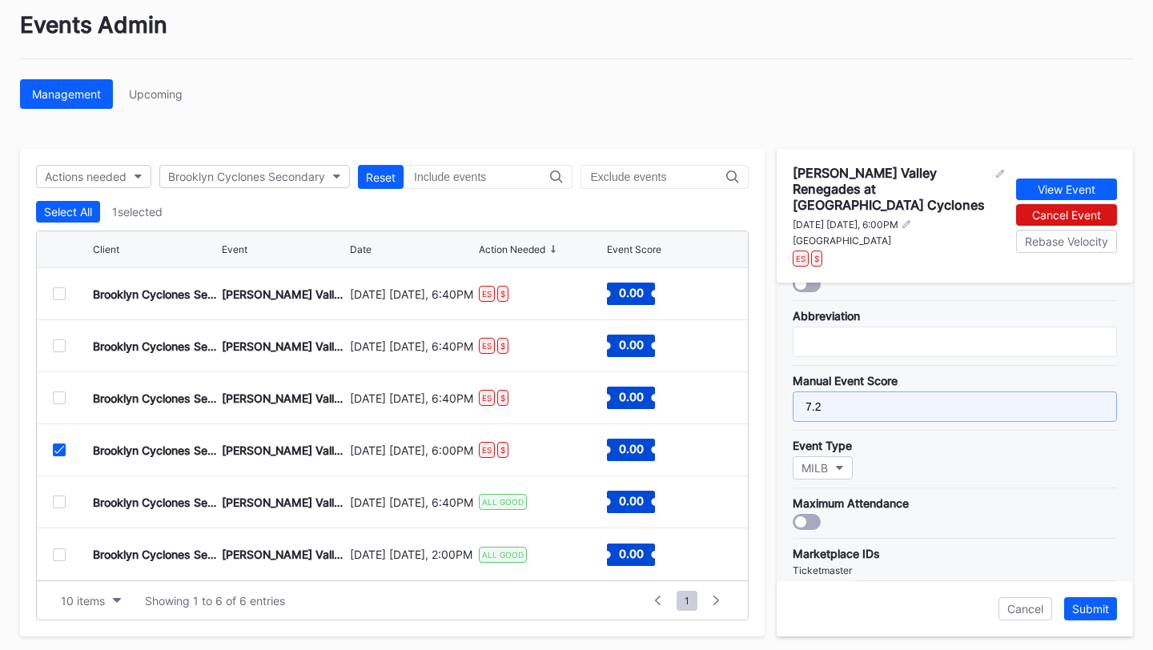
scroll to position [579, 0]
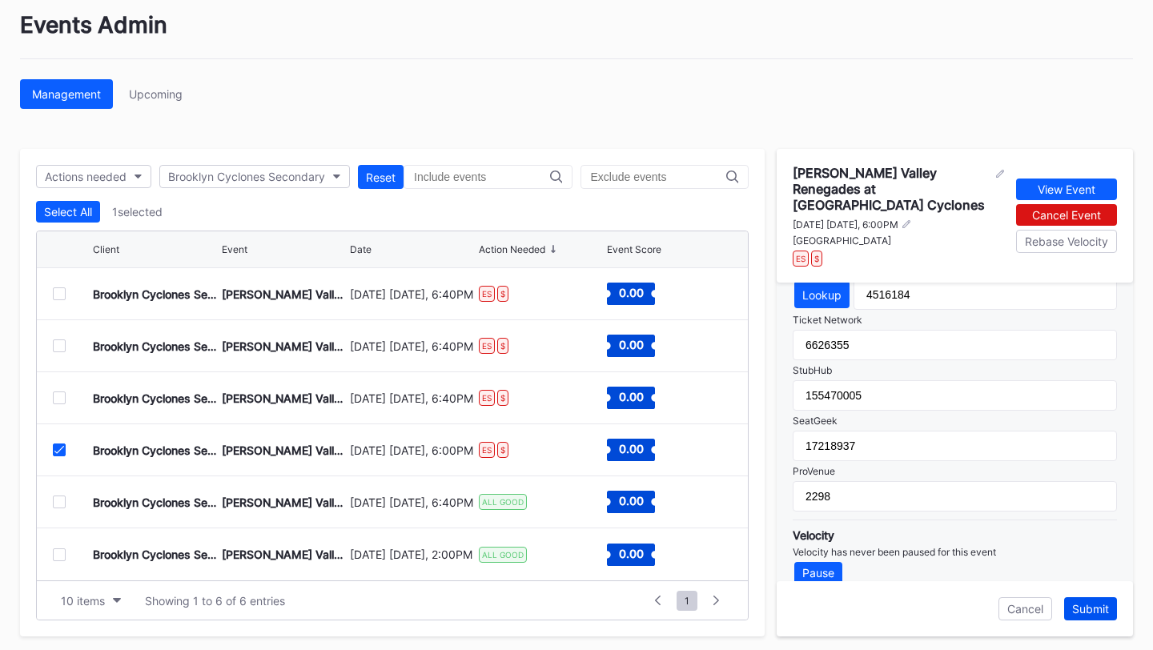
type input "7.2"
click at [1093, 600] on button "Submit" at bounding box center [1090, 608] width 53 height 23
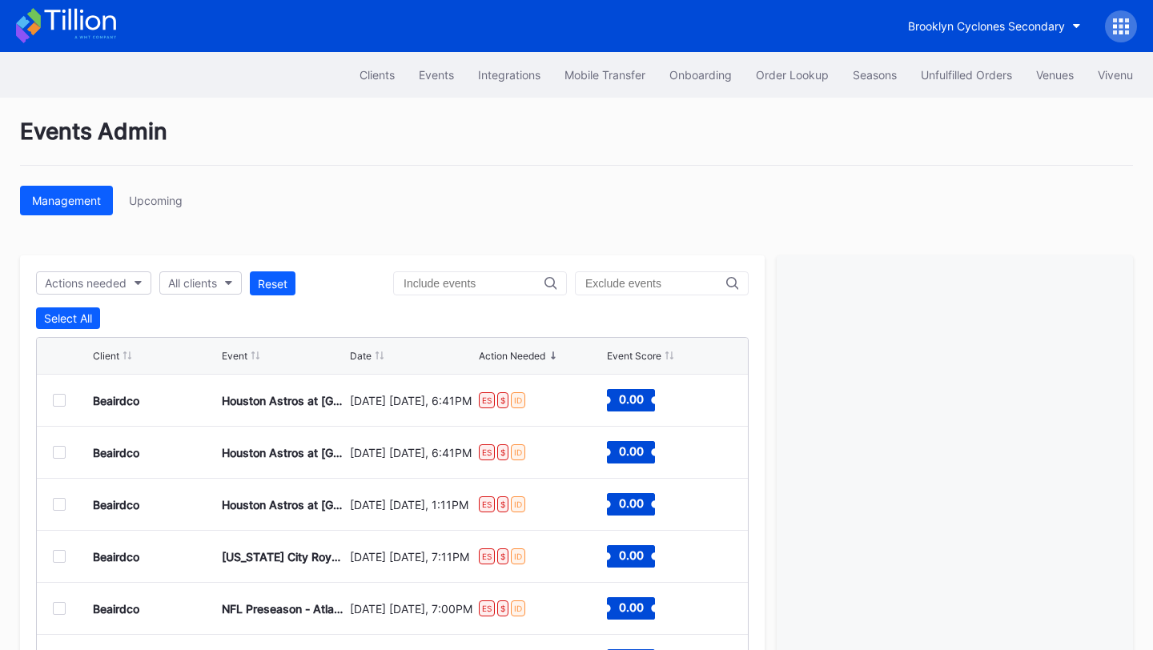
click at [98, 23] on icon at bounding box center [79, 20] width 71 height 22
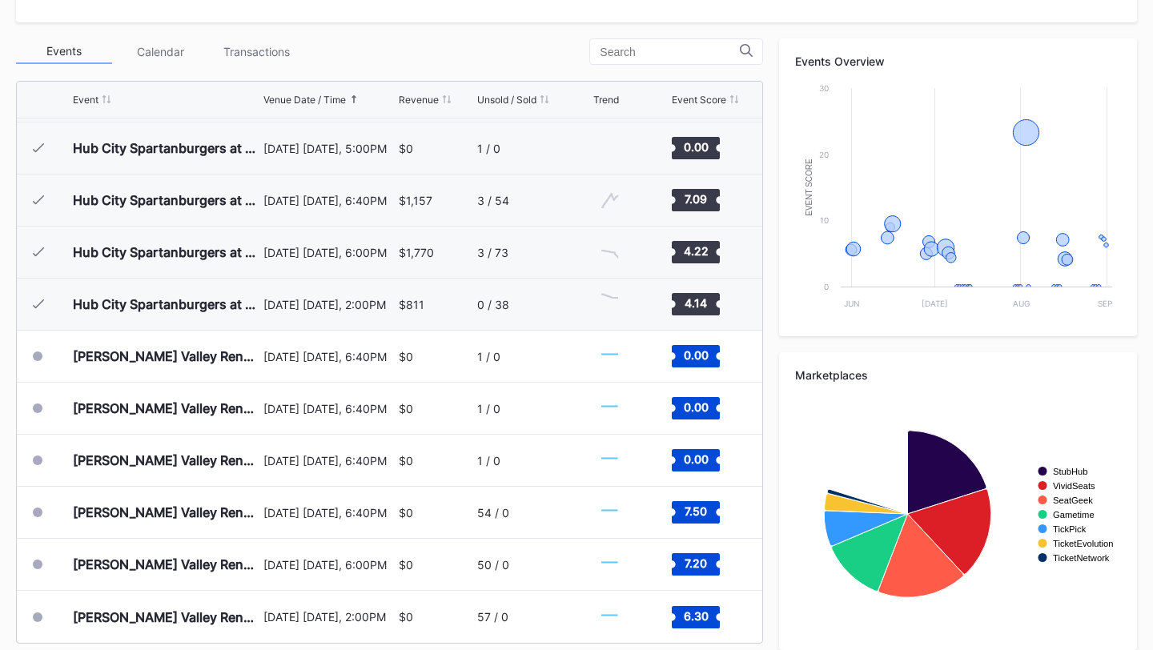
scroll to position [560, 0]
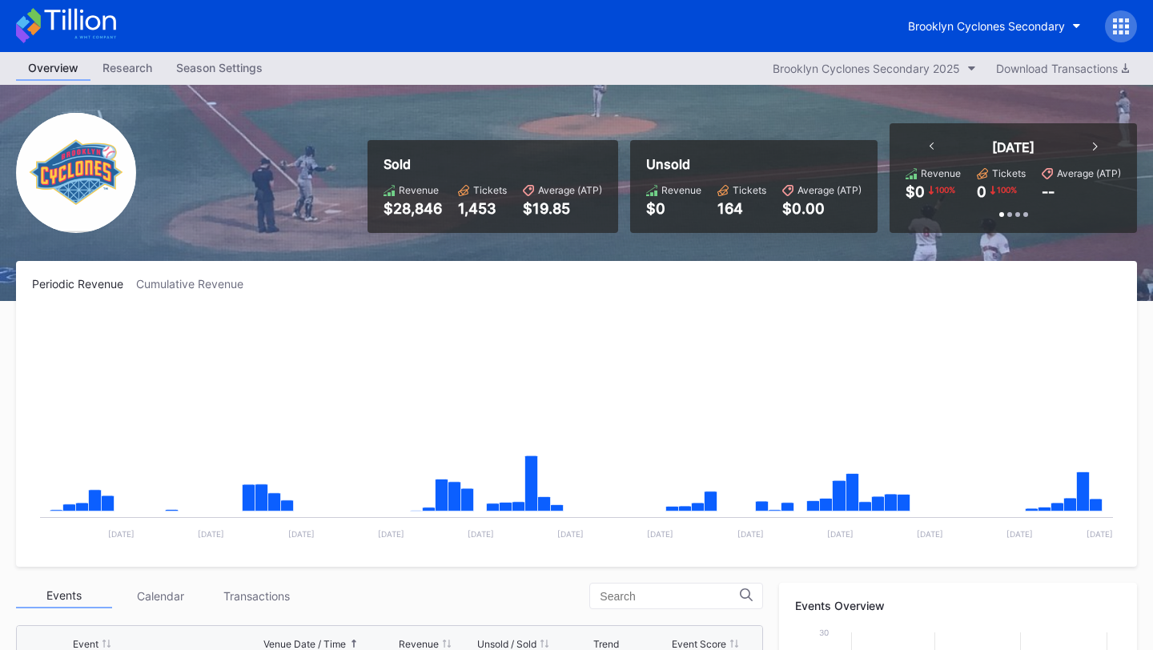
scroll to position [560, 0]
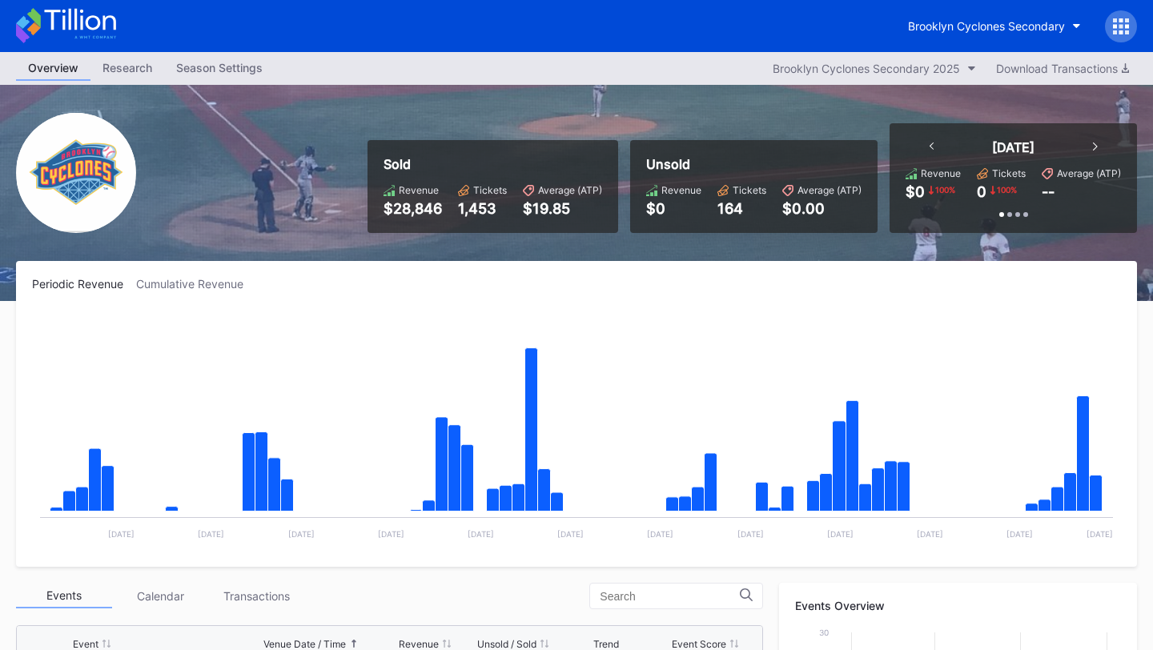
click at [1132, 27] on div at bounding box center [1121, 26] width 32 height 32
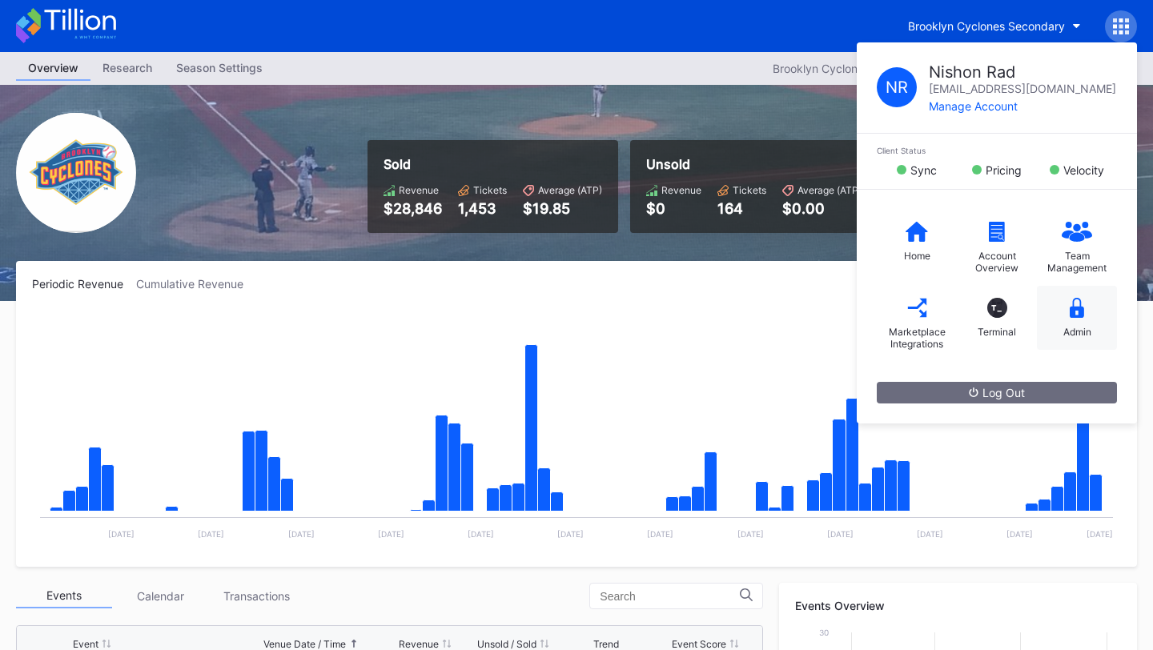
click at [1080, 335] on div "Admin" at bounding box center [1077, 332] width 28 height 12
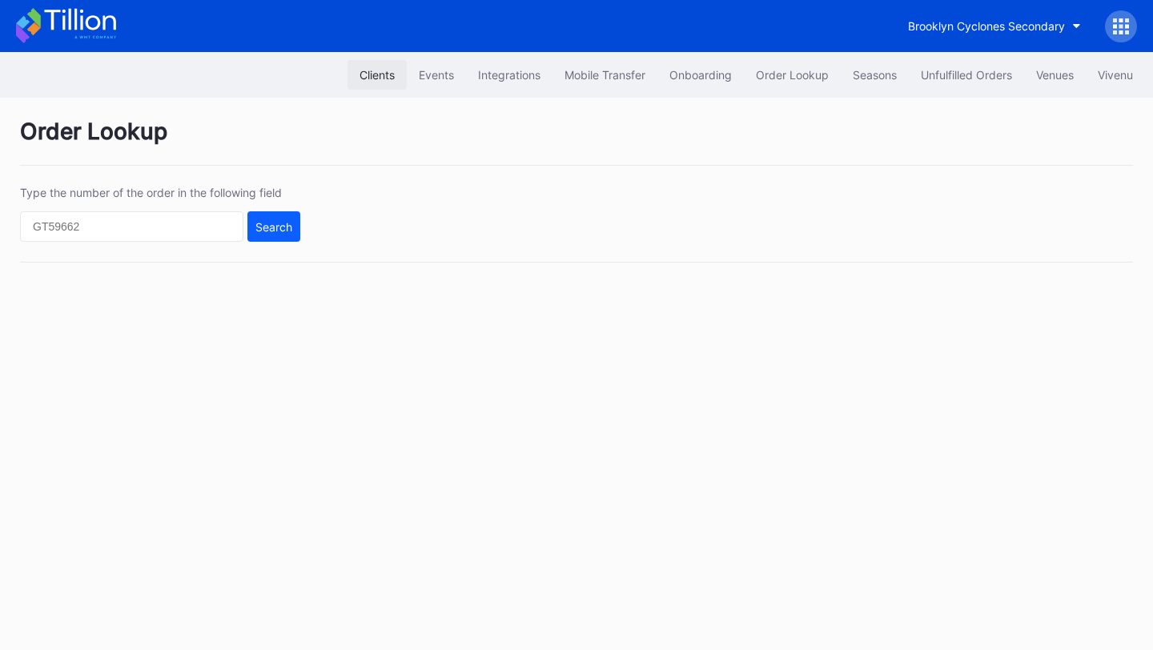
click at [359, 74] on div "Clients" at bounding box center [376, 75] width 35 height 14
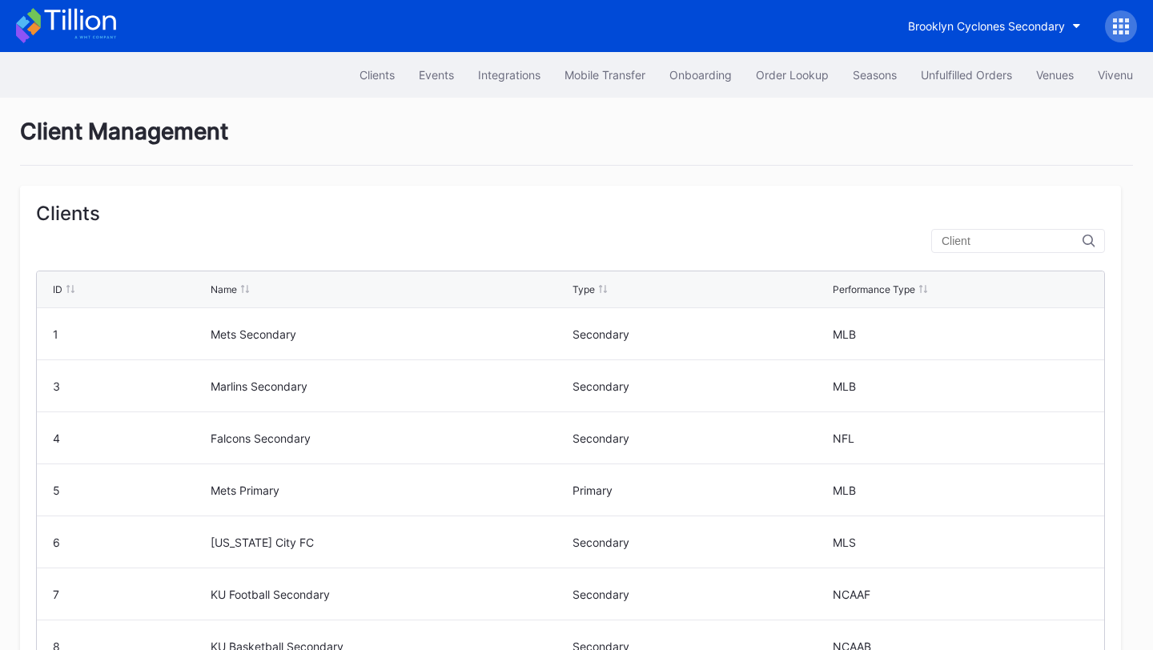
click at [986, 251] on div at bounding box center [1018, 241] width 174 height 24
click at [994, 245] on input "text" at bounding box center [1011, 241] width 141 height 13
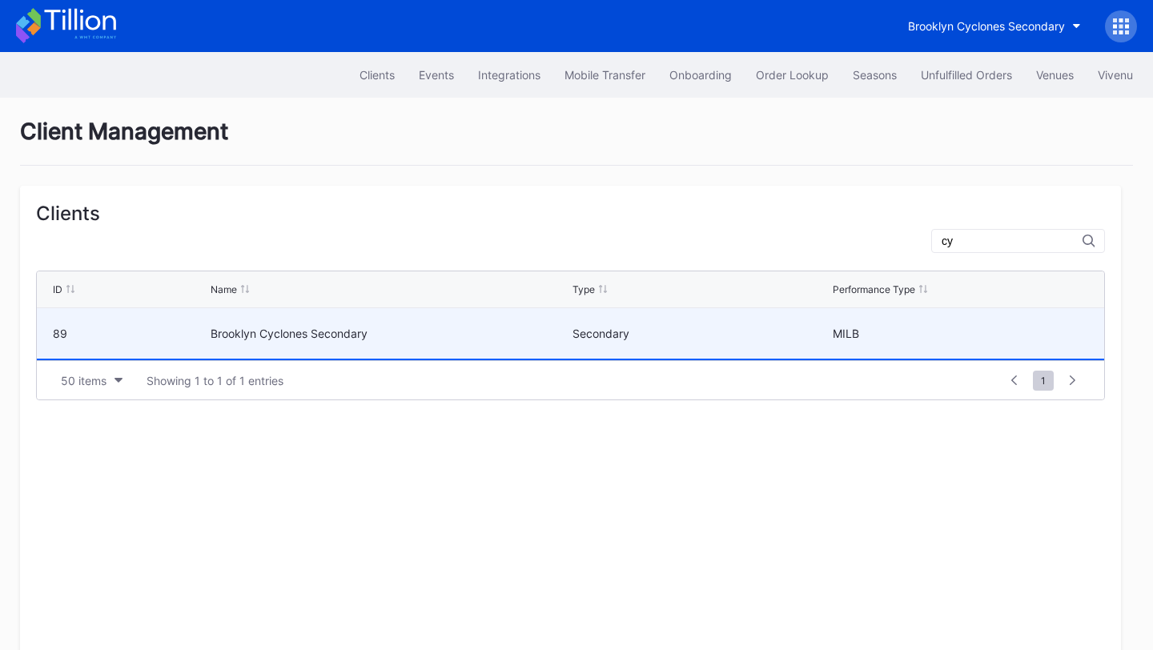
type input "cy"
click at [715, 323] on div "Secondary" at bounding box center [700, 333] width 256 height 50
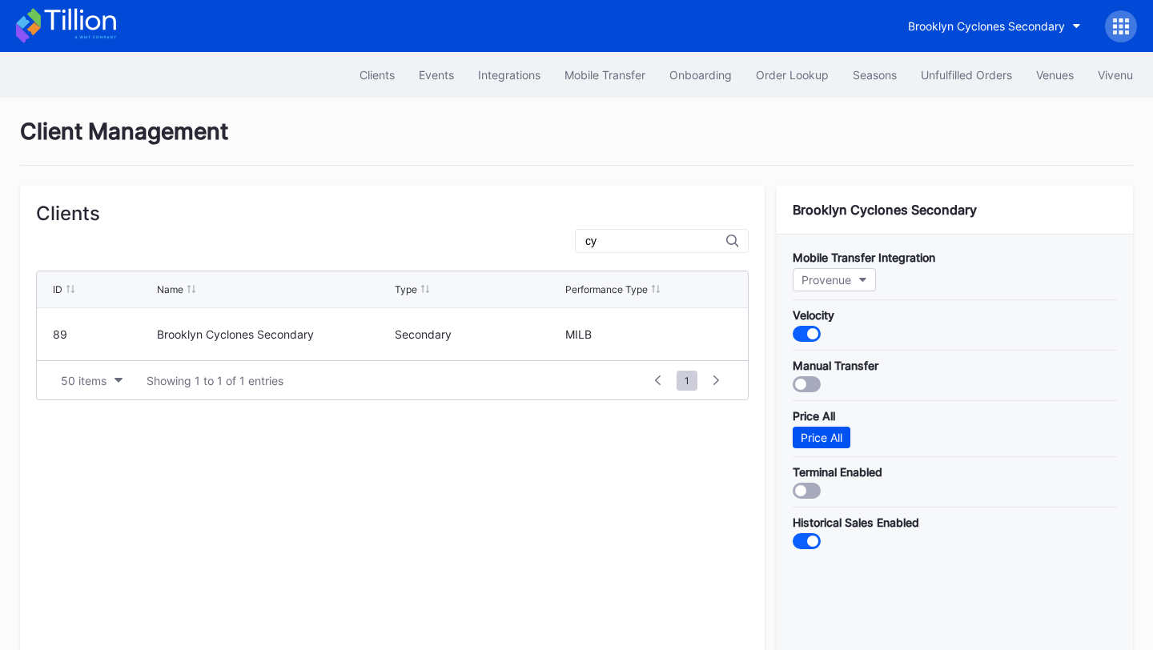
click at [832, 432] on div "Price All" at bounding box center [821, 438] width 42 height 14
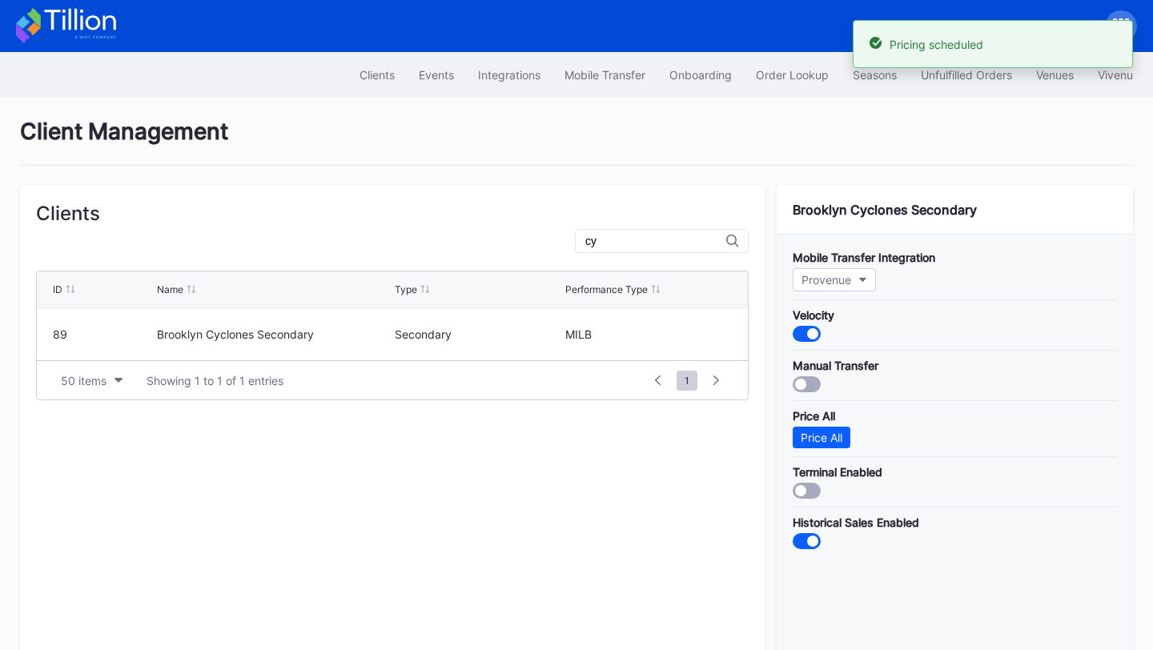
click at [73, 37] on icon at bounding box center [66, 25] width 100 height 35
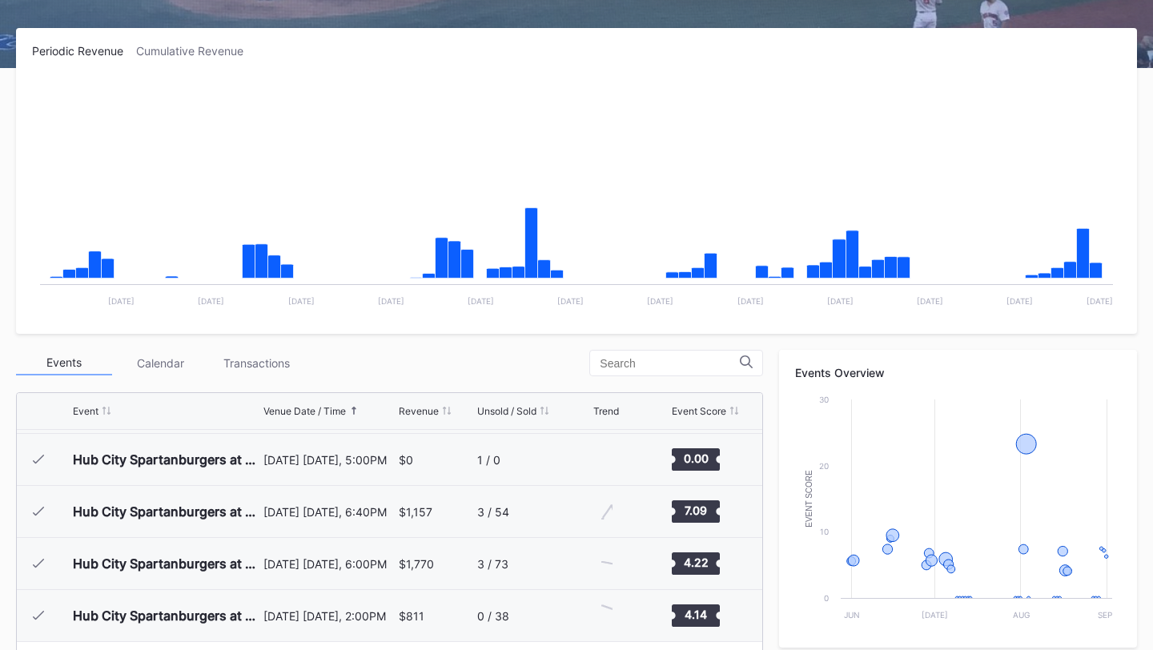
scroll to position [560, 0]
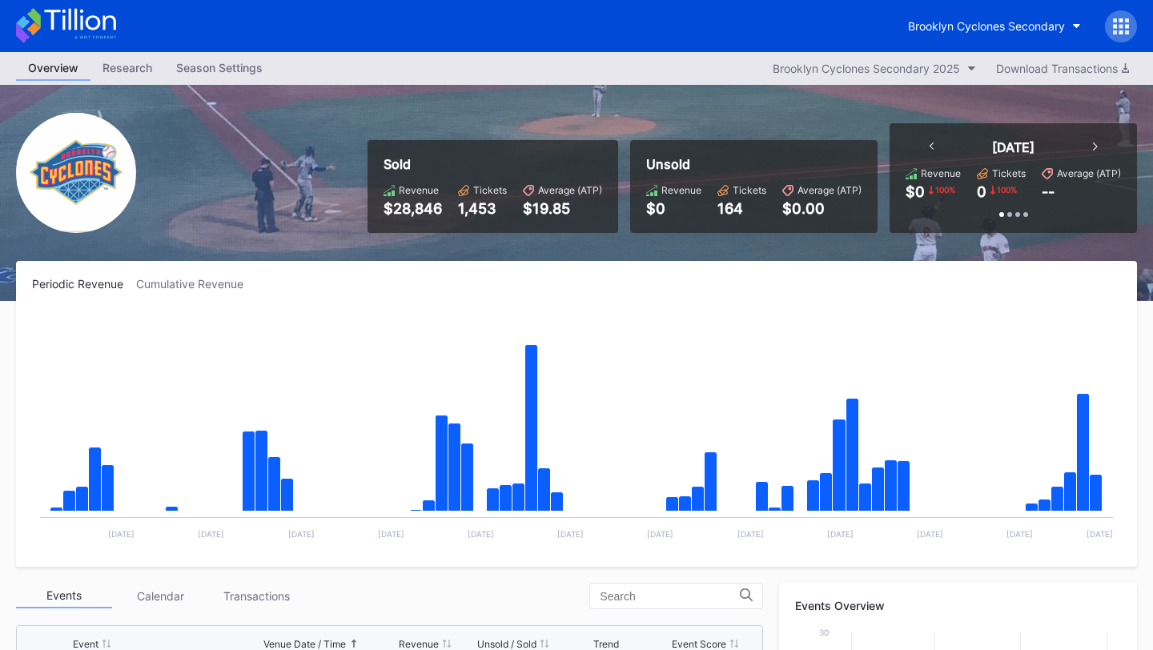
scroll to position [560, 0]
click at [1047, 28] on div "Brooklyn Cyclones Secondary" at bounding box center [986, 26] width 157 height 14
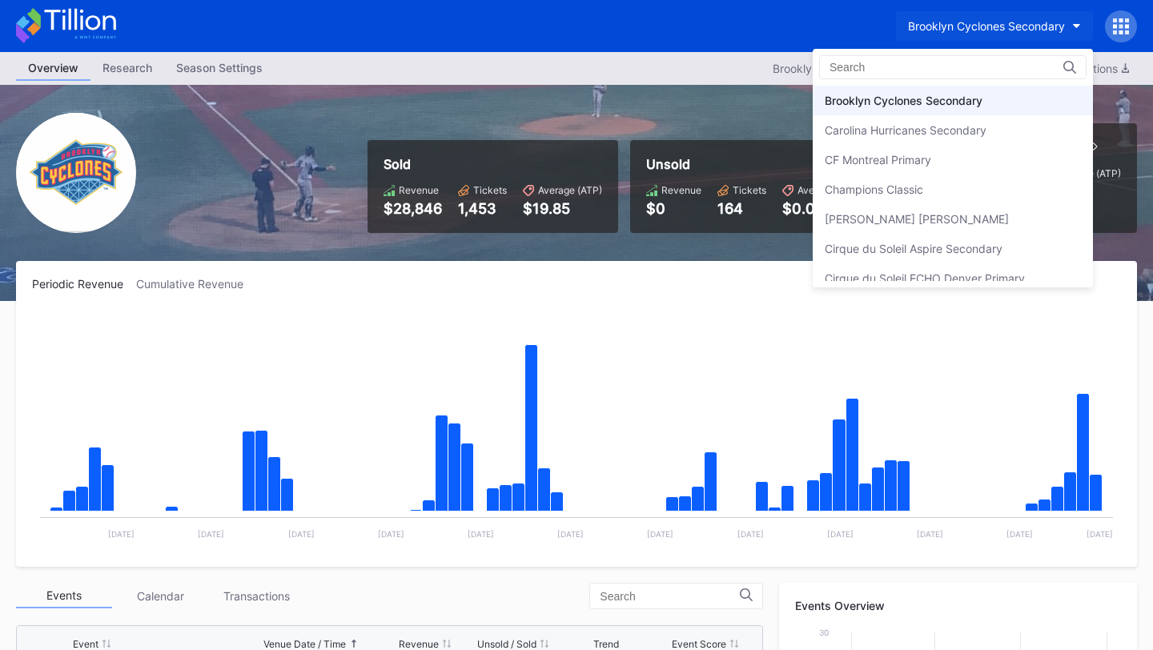
type input "c"
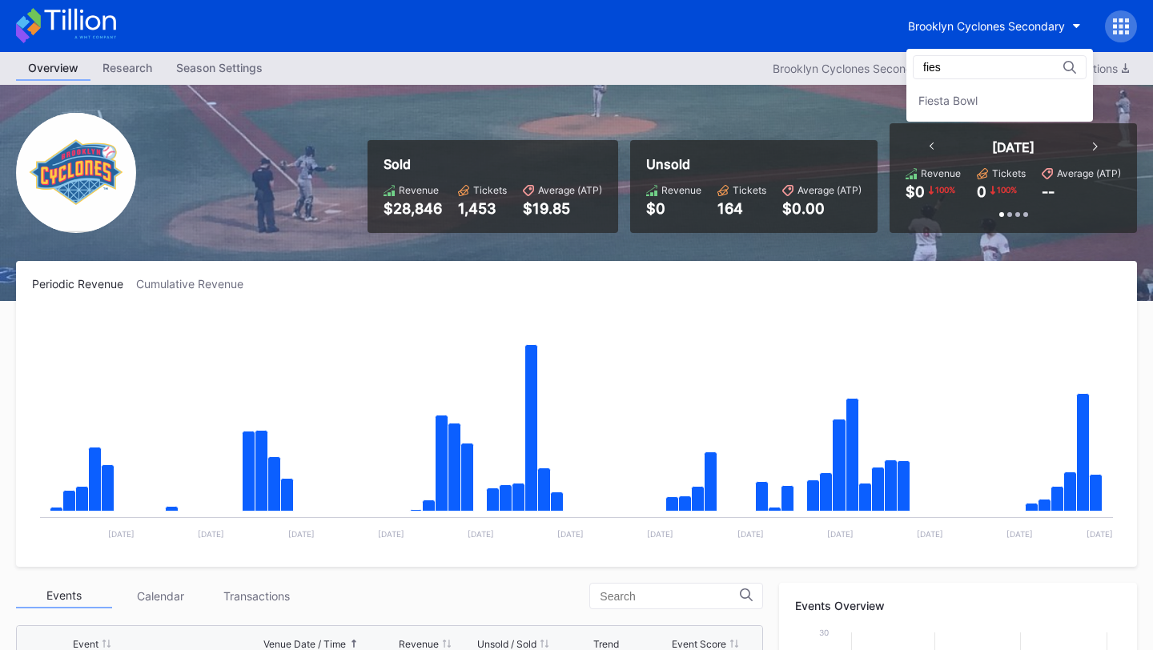
type input "fies"
click at [1021, 84] on div "fies Fiesta Bowl" at bounding box center [999, 85] width 186 height 73
click at [1019, 106] on div "Fiesta Bowl" at bounding box center [999, 101] width 186 height 30
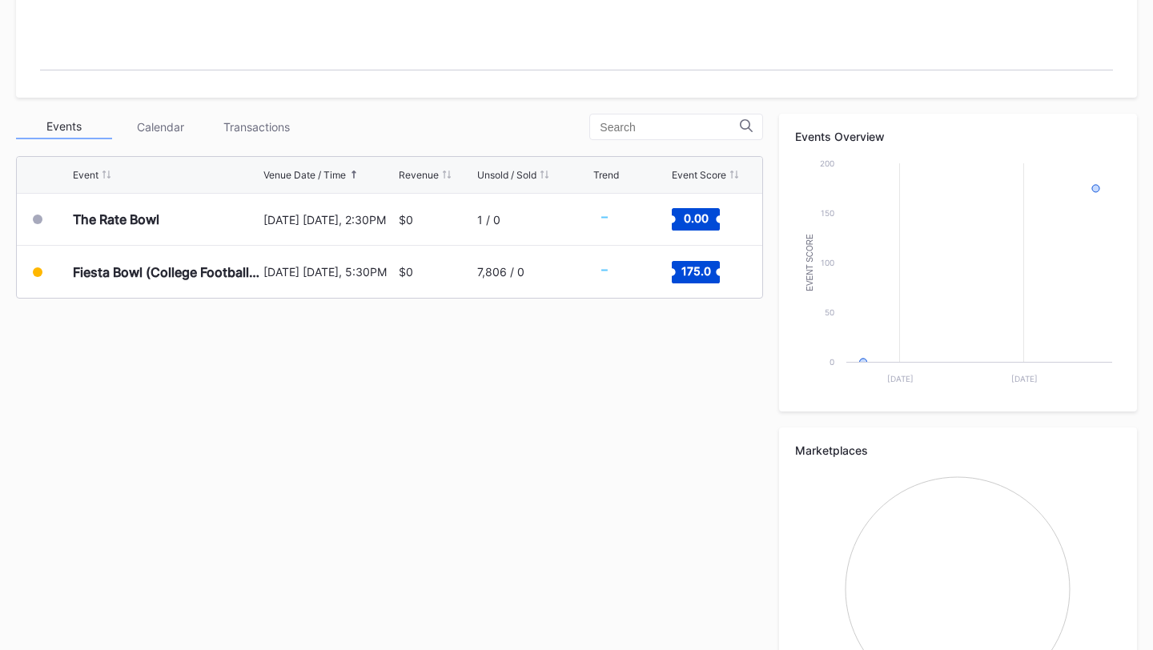
scroll to position [560, 0]
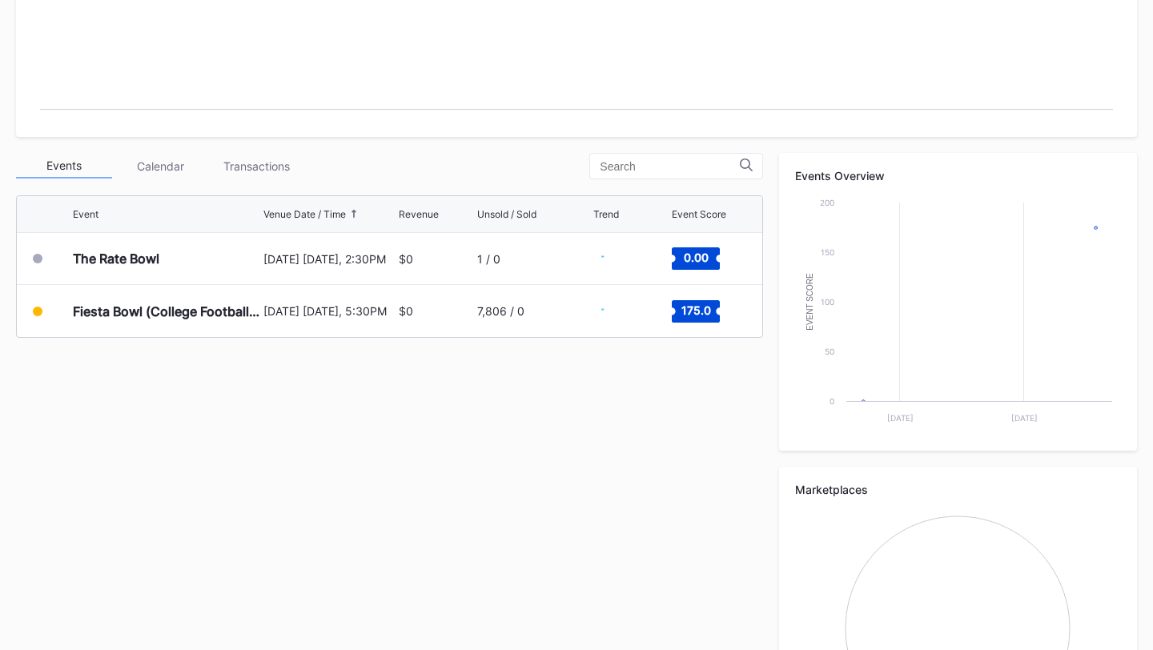
scroll to position [560, 0]
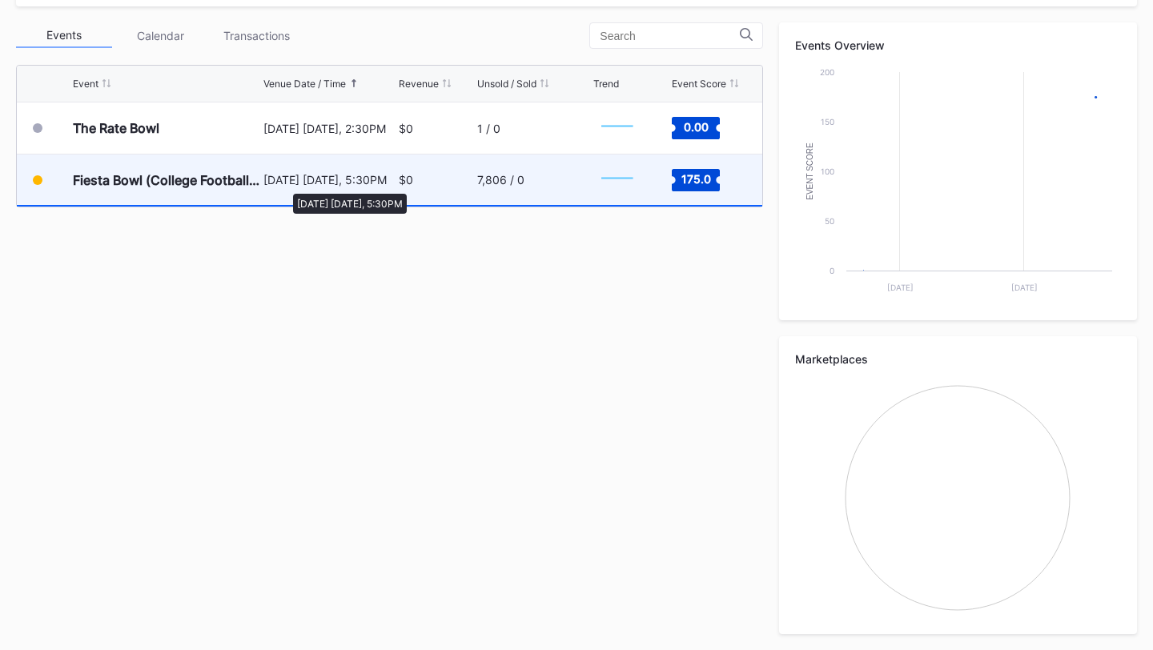
click at [285, 186] on div "[DATE] [DATE], 5:30PM" at bounding box center [328, 180] width 130 height 14
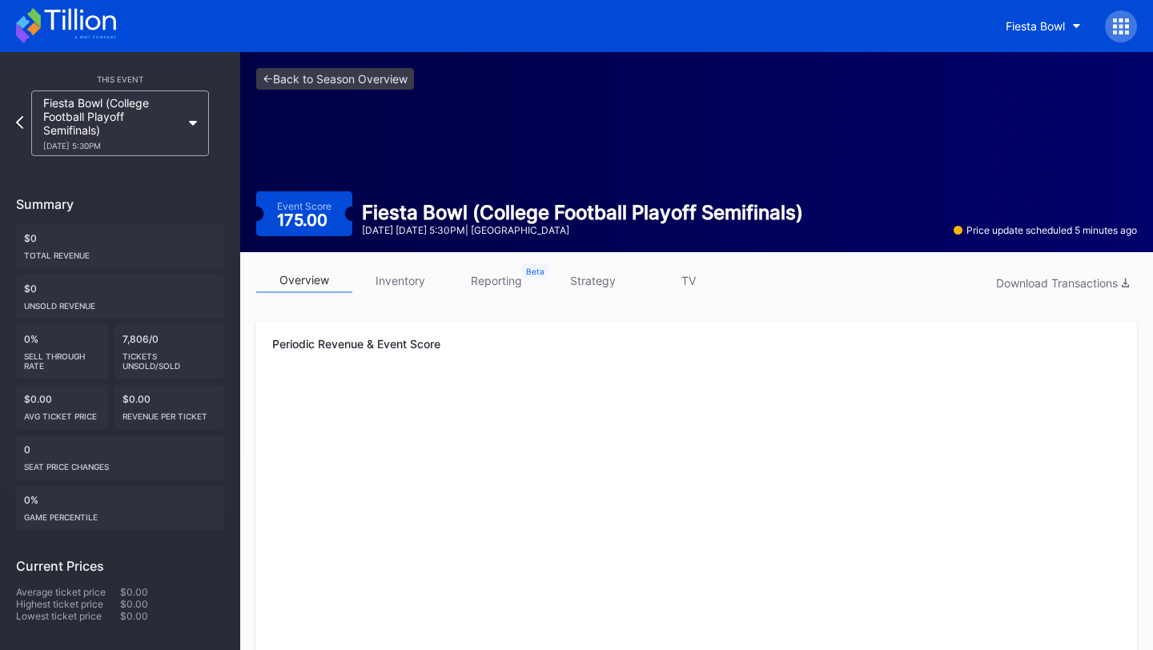
click at [400, 271] on link "inventory" at bounding box center [400, 280] width 96 height 25
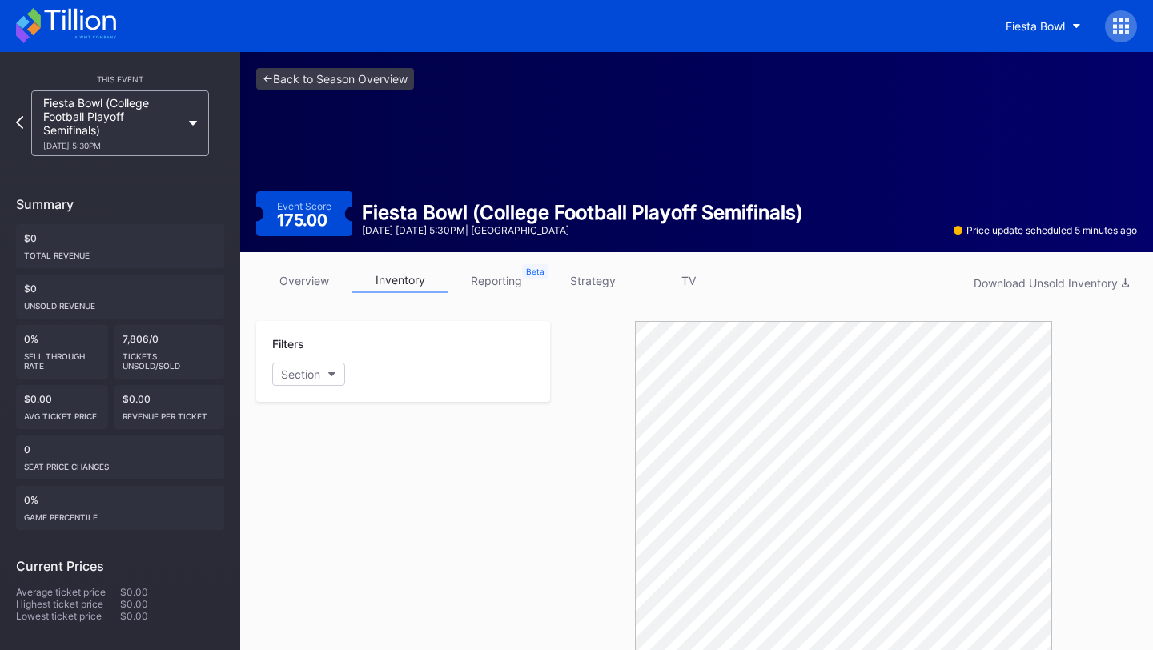
click at [323, 67] on div "<- Back to Season Overview Event Score 175.00 Fiesta Bowl (College Football Pla…" at bounding box center [696, 152] width 912 height 200
click at [323, 81] on link "<- Back to Season Overview" at bounding box center [335, 79] width 158 height 22
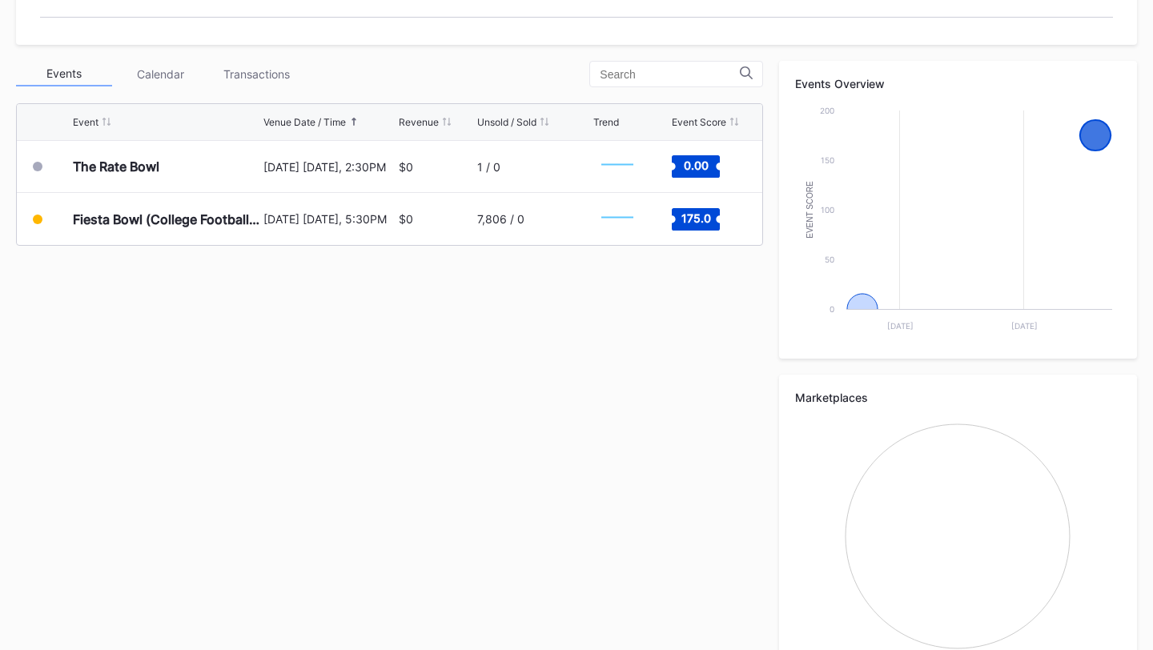
scroll to position [517, 0]
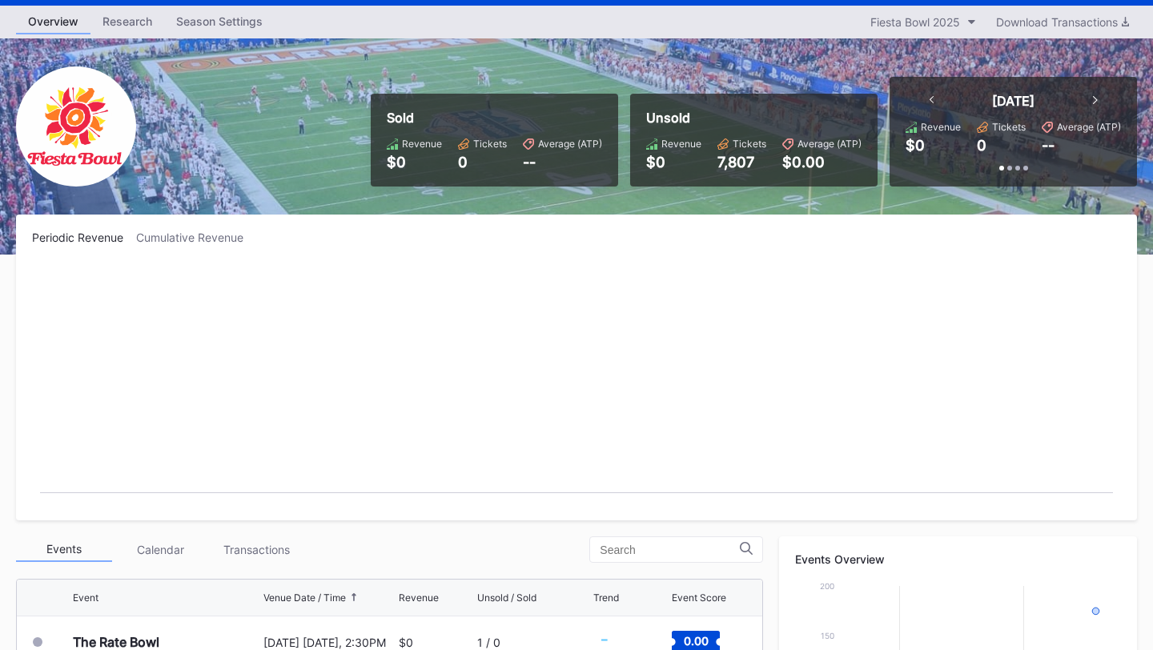
scroll to position [60, 0]
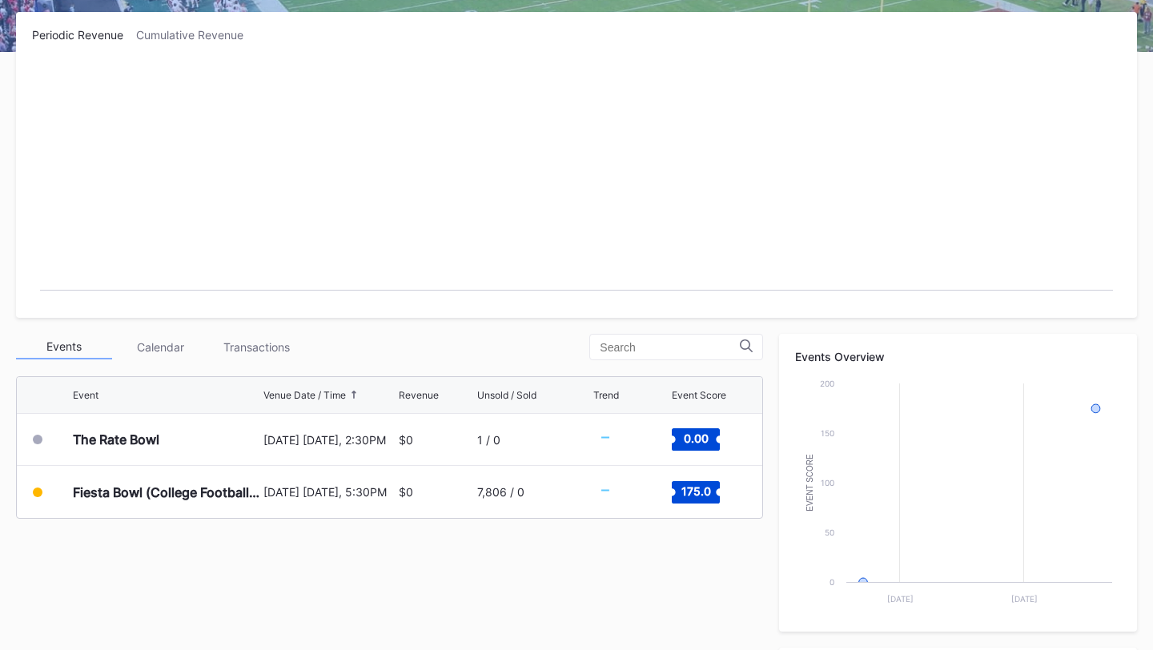
scroll to position [307, 0]
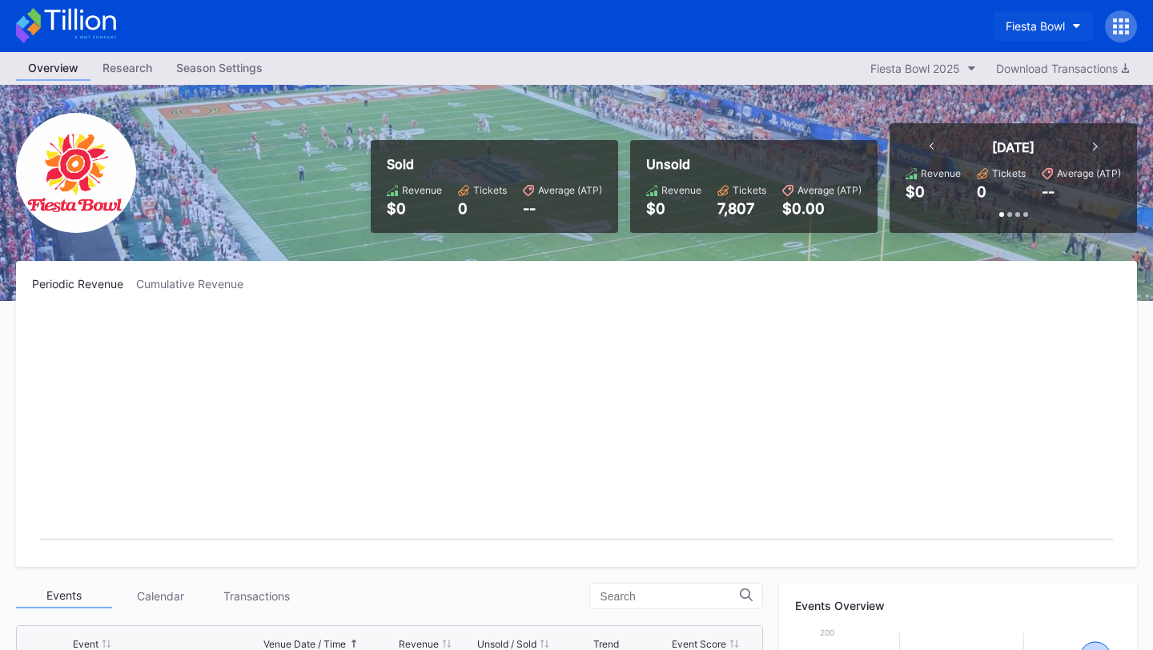
click at [1048, 23] on div "Fiesta Bowl" at bounding box center [1034, 26] width 59 height 14
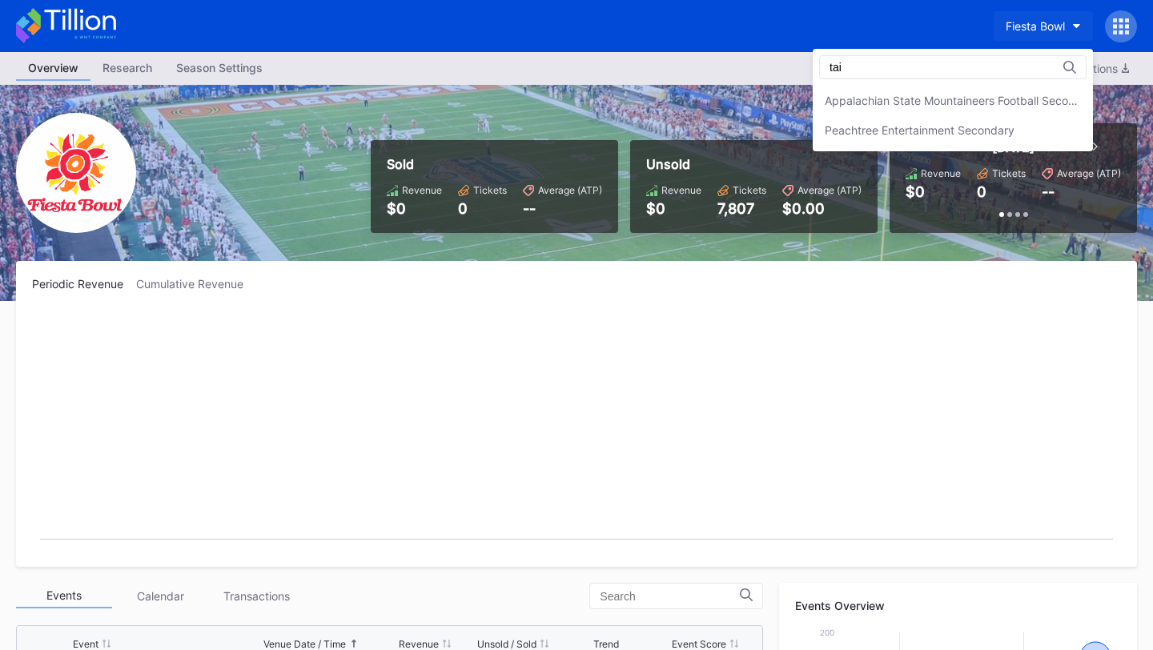
type input "tail"
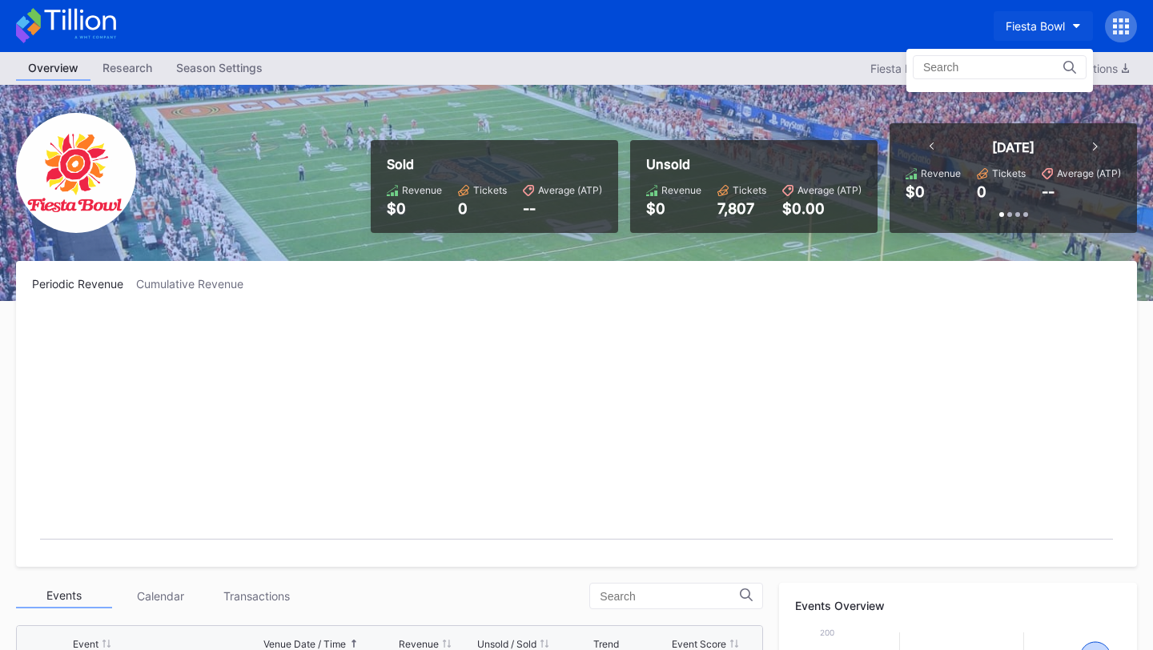
scroll to position [1747, 0]
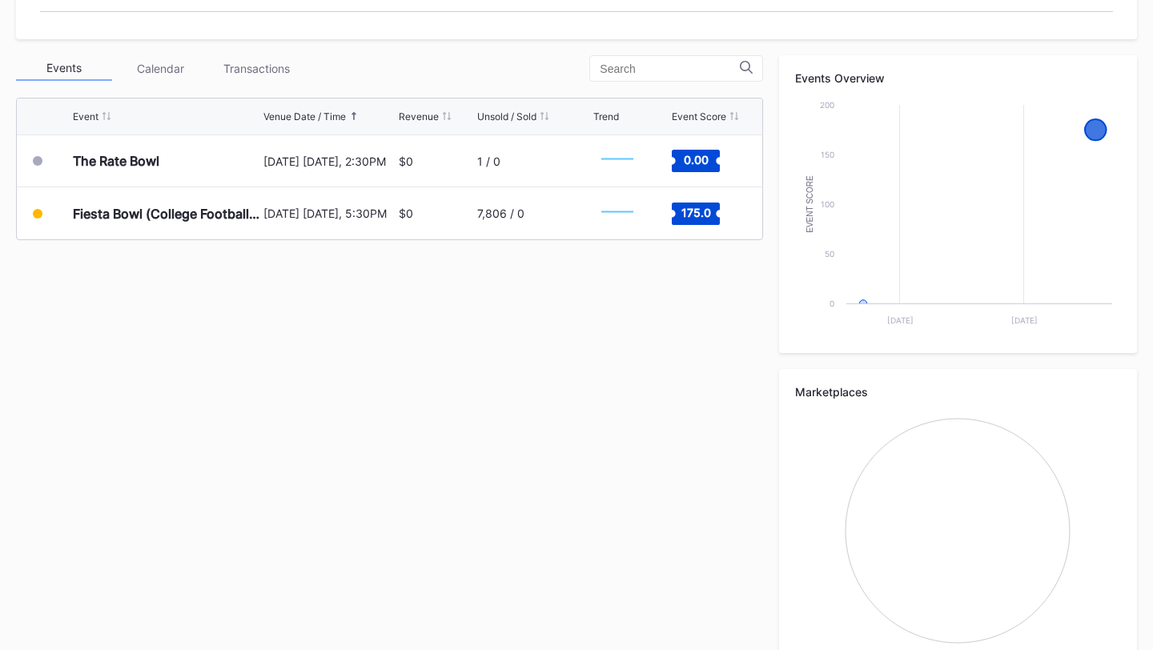
scroll to position [530, 0]
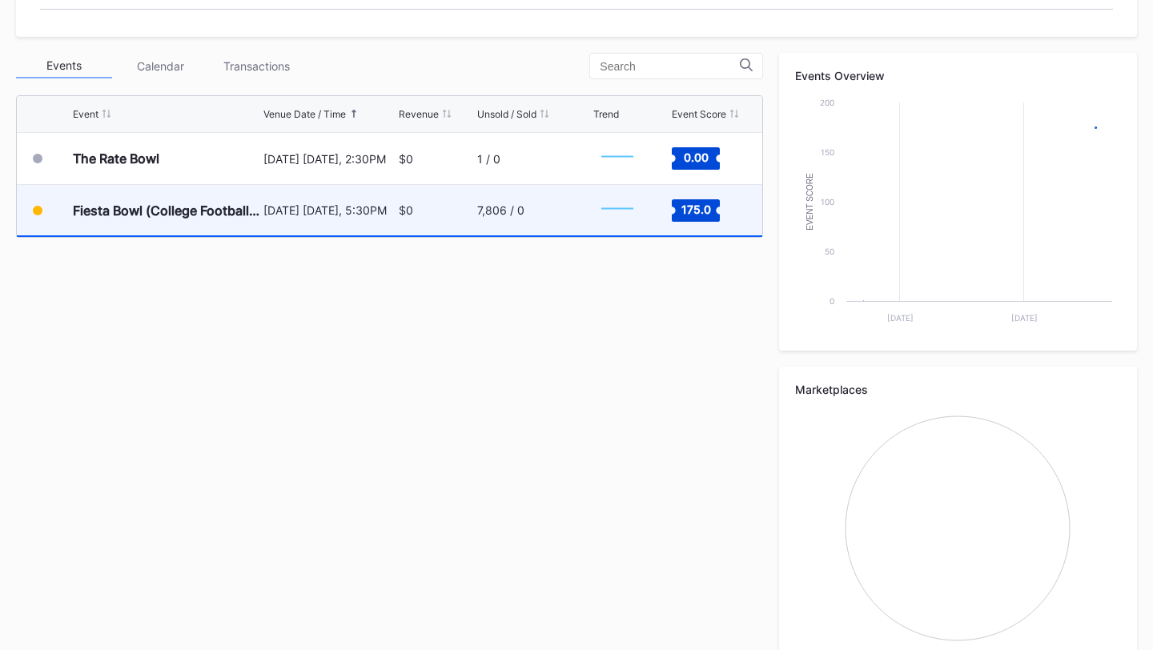
click at [411, 211] on div "$0" at bounding box center [406, 210] width 14 height 14
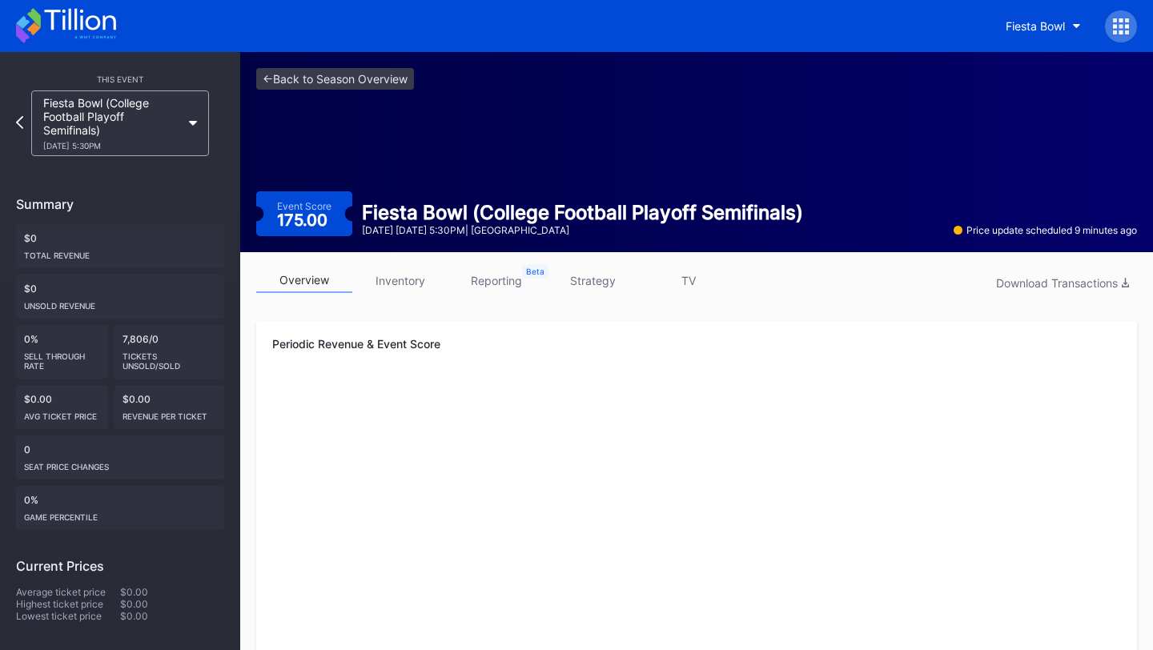
click at [407, 287] on link "inventory" at bounding box center [400, 280] width 96 height 25
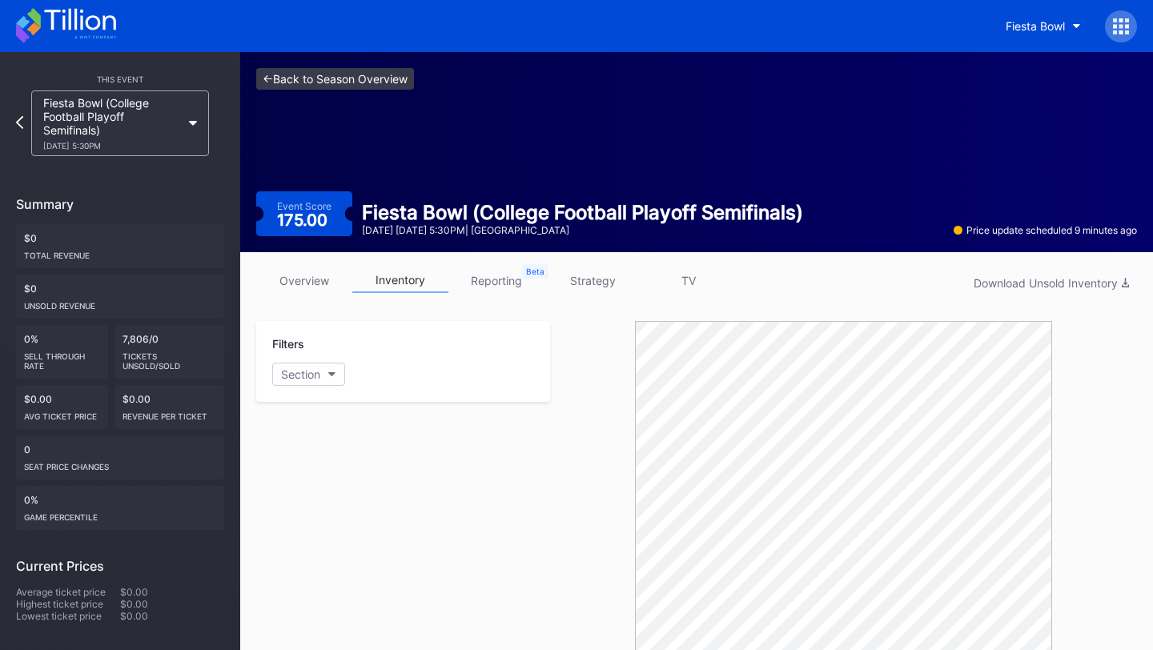
click at [315, 76] on link "<- Back to Season Overview" at bounding box center [335, 79] width 158 height 22
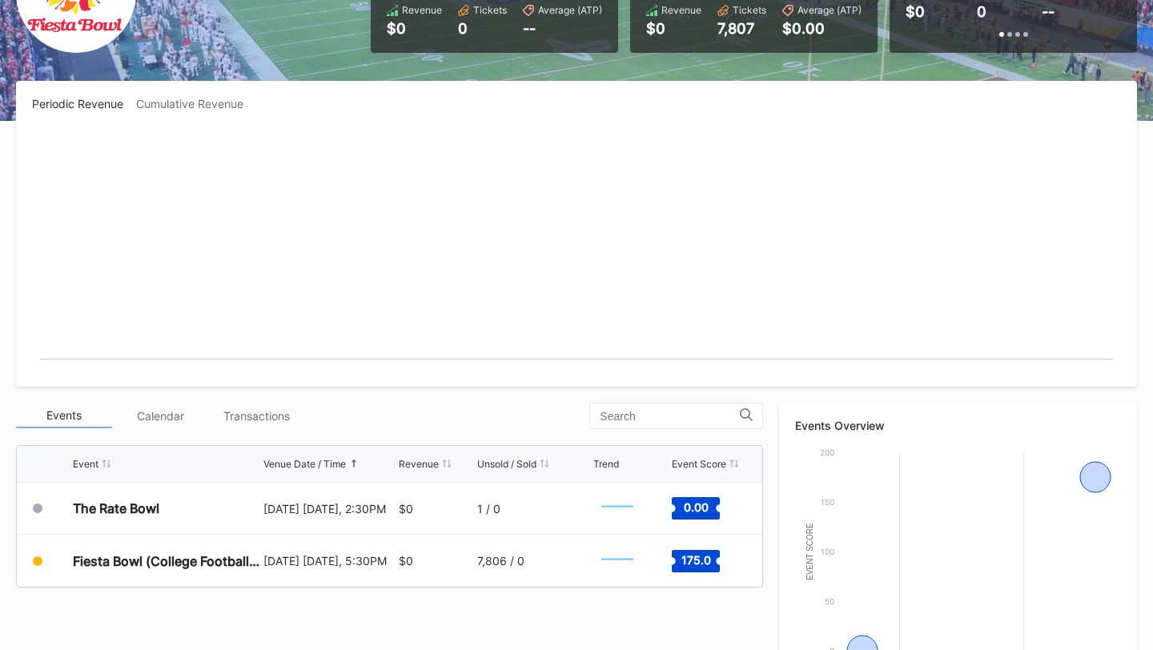
scroll to position [179, 0]
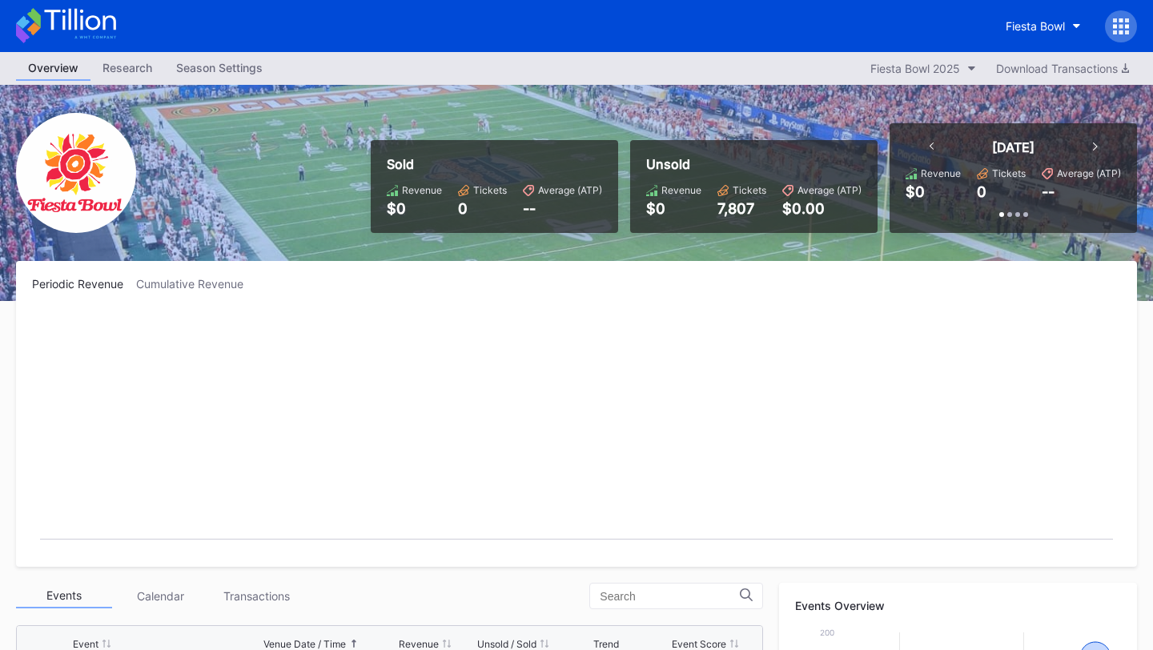
click at [1117, 34] on icon at bounding box center [1121, 26] width 16 height 16
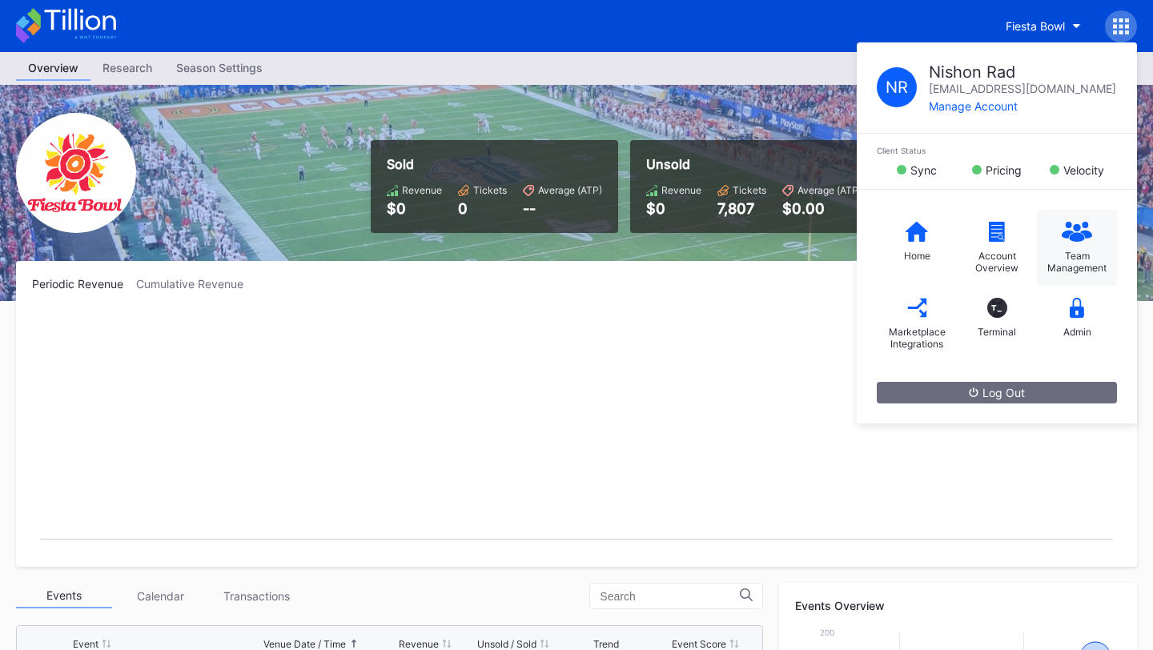
click at [1083, 263] on div "Team Management" at bounding box center [1077, 262] width 64 height 24
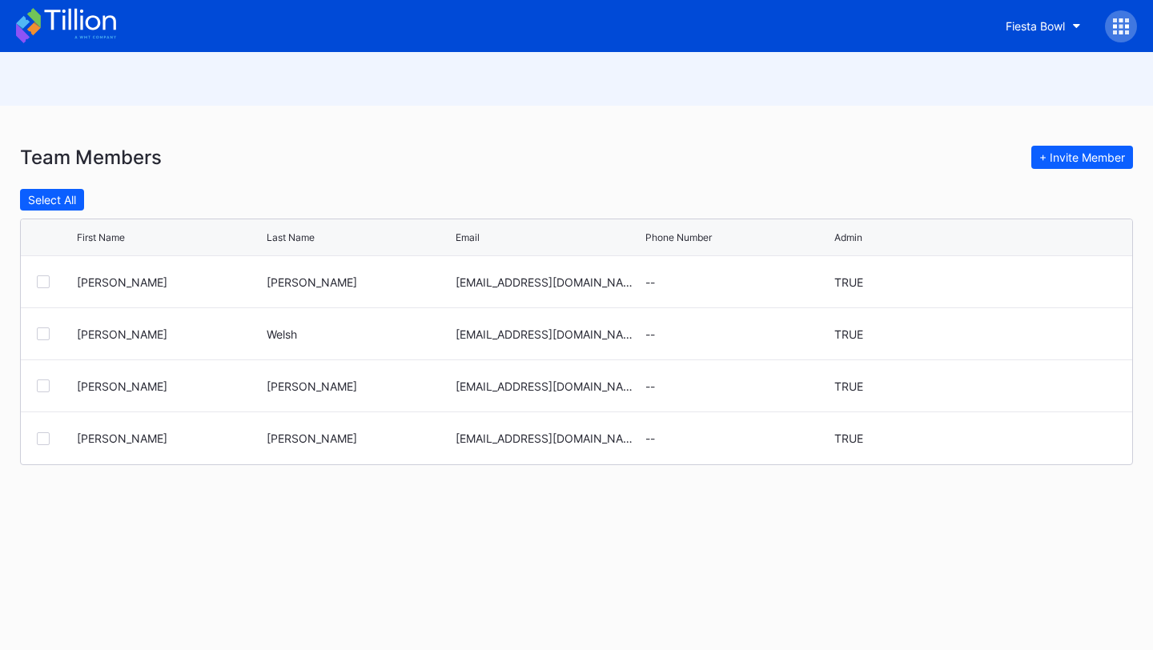
click at [78, 29] on icon at bounding box center [66, 25] width 100 height 35
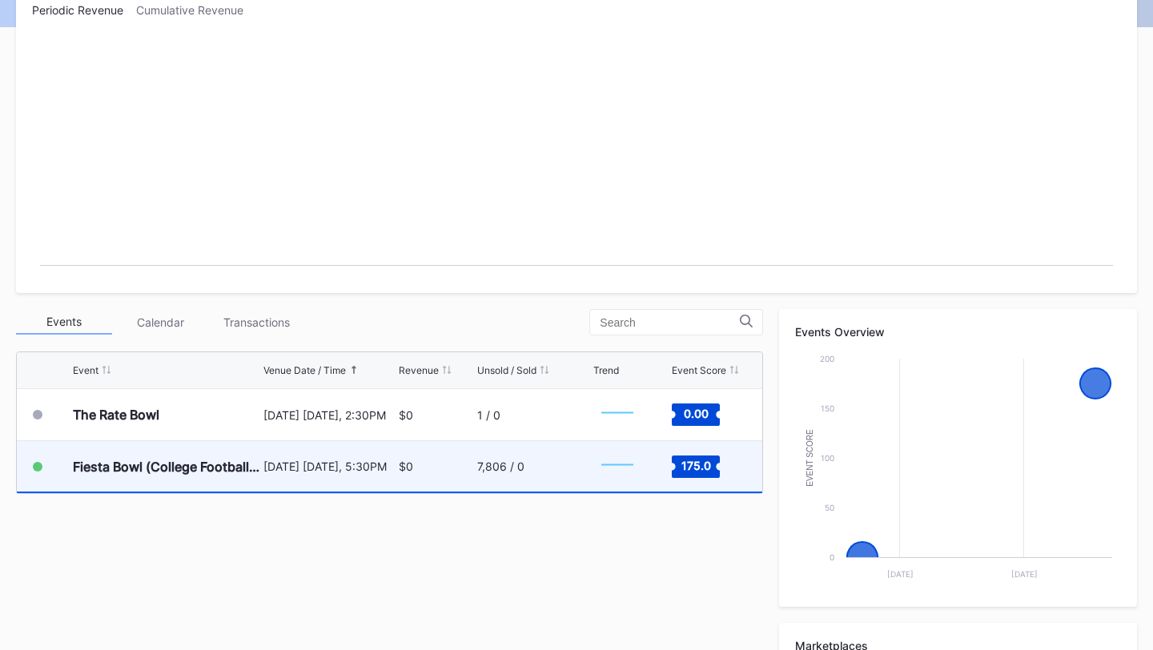
scroll to position [211, 0]
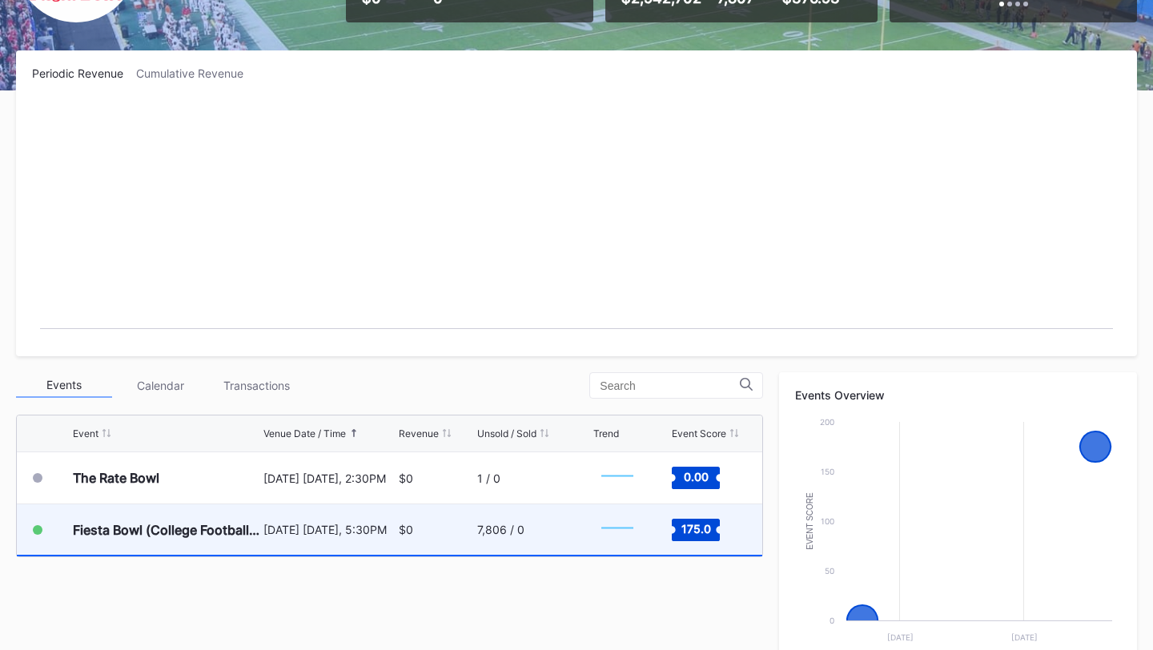
click at [393, 550] on div "[DATE] [DATE], 5:30PM" at bounding box center [328, 529] width 130 height 50
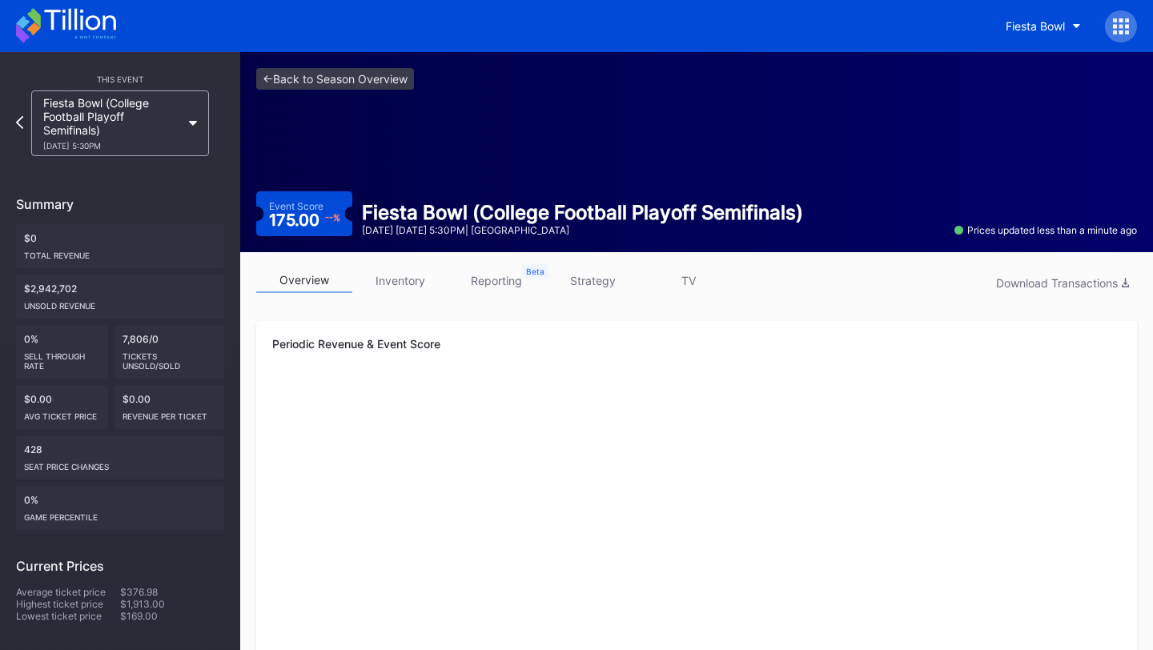
click at [407, 283] on link "inventory" at bounding box center [400, 280] width 96 height 25
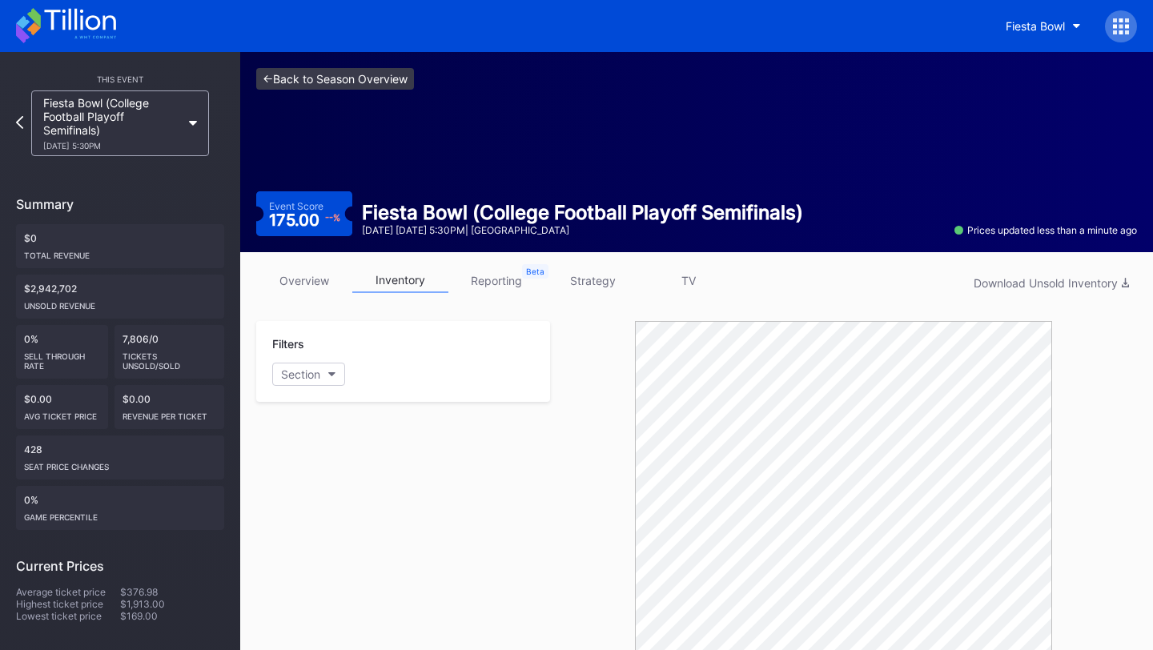
click at [336, 70] on link "<- Back to Season Overview" at bounding box center [335, 79] width 158 height 22
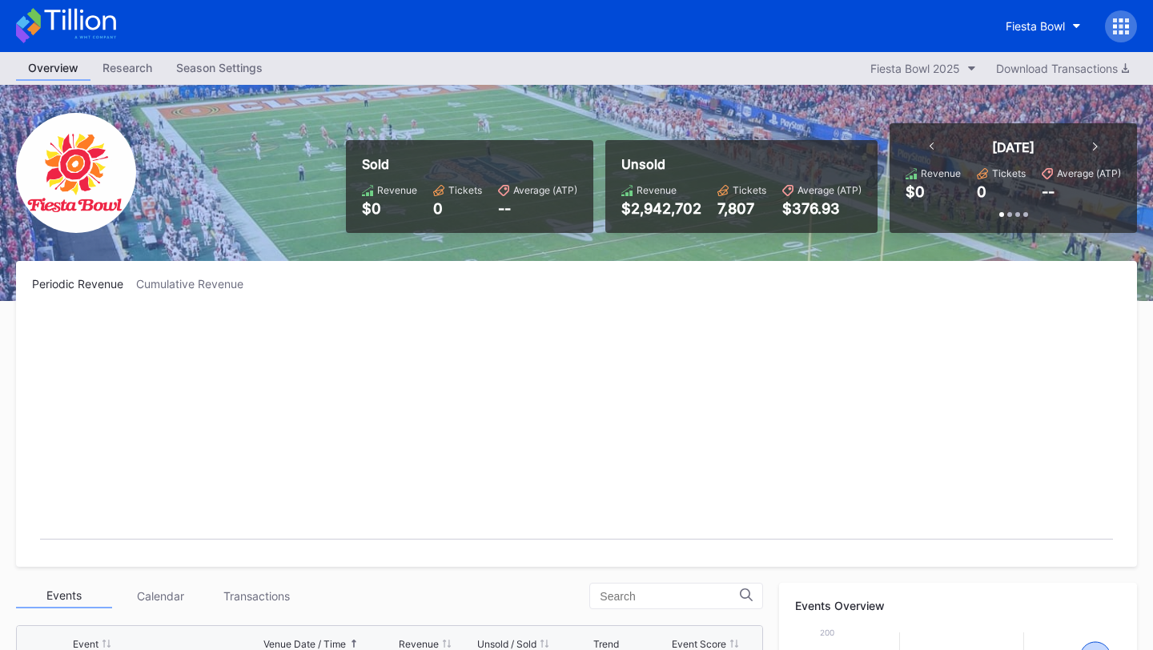
click at [1132, 32] on div at bounding box center [1121, 26] width 32 height 32
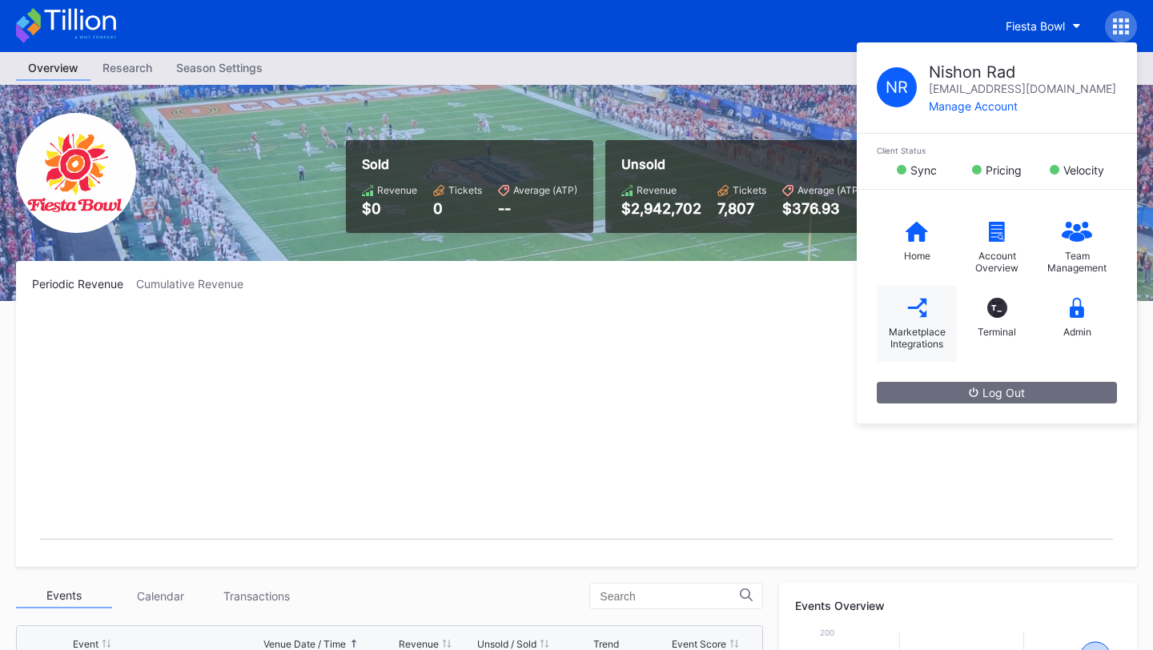
click at [910, 319] on div "Marketplace Integrations" at bounding box center [916, 324] width 80 height 76
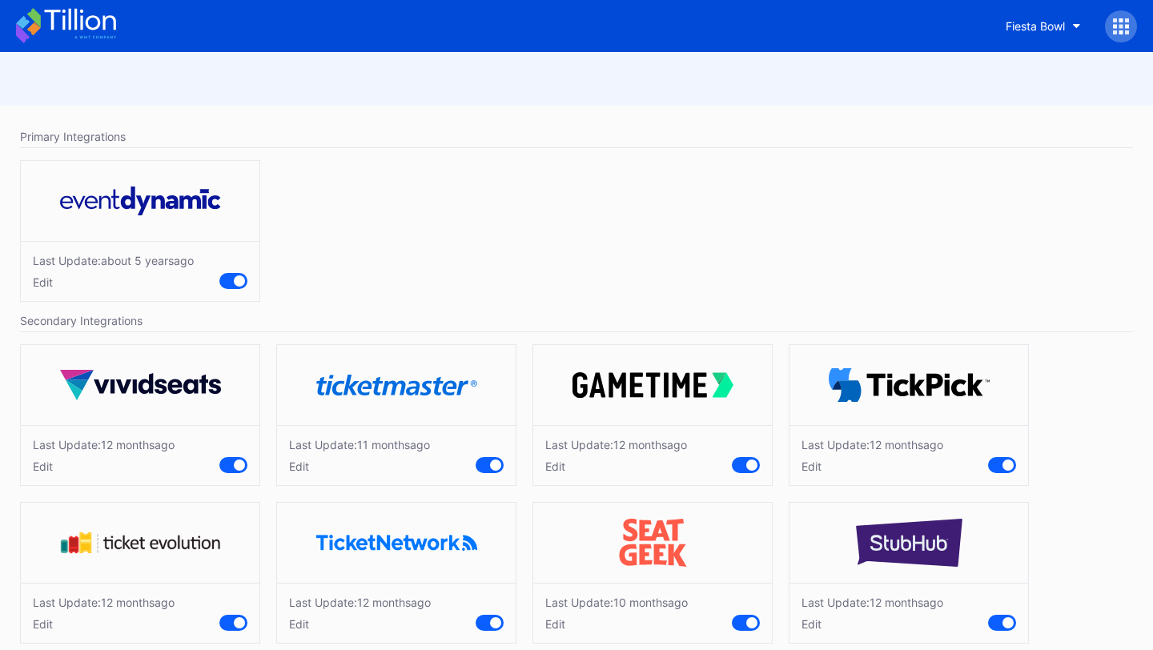
scroll to position [22, 0]
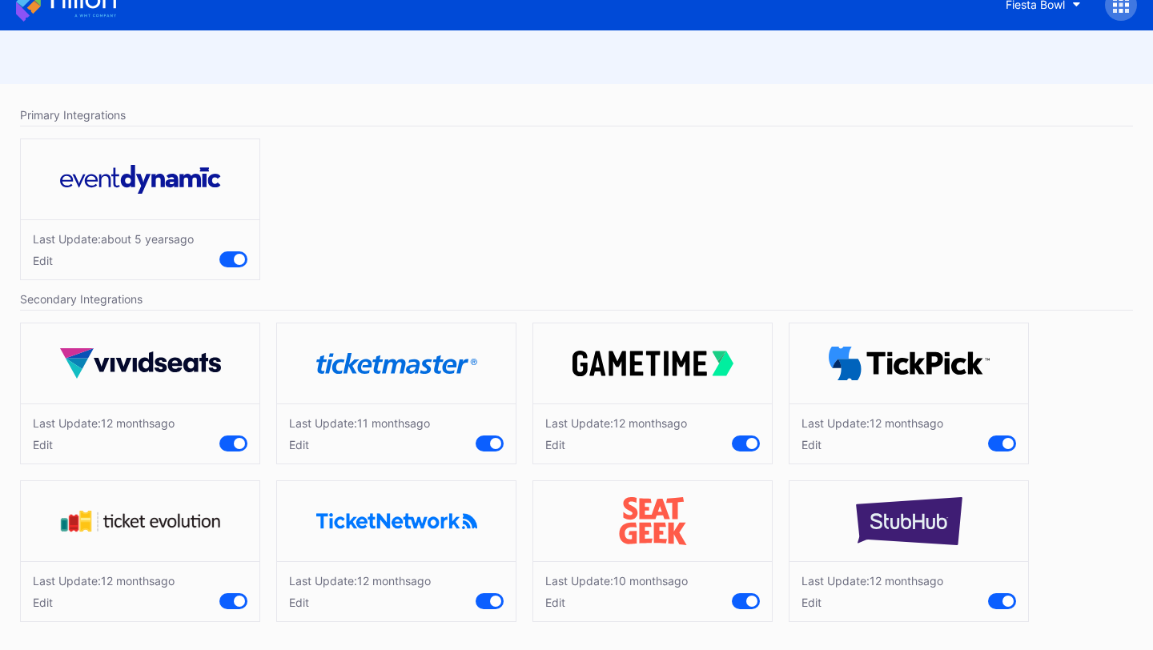
click at [310, 610] on div "Last Update: 12 months ago Edit" at bounding box center [396, 591] width 239 height 60
click at [301, 596] on div "Edit" at bounding box center [360, 603] width 142 height 14
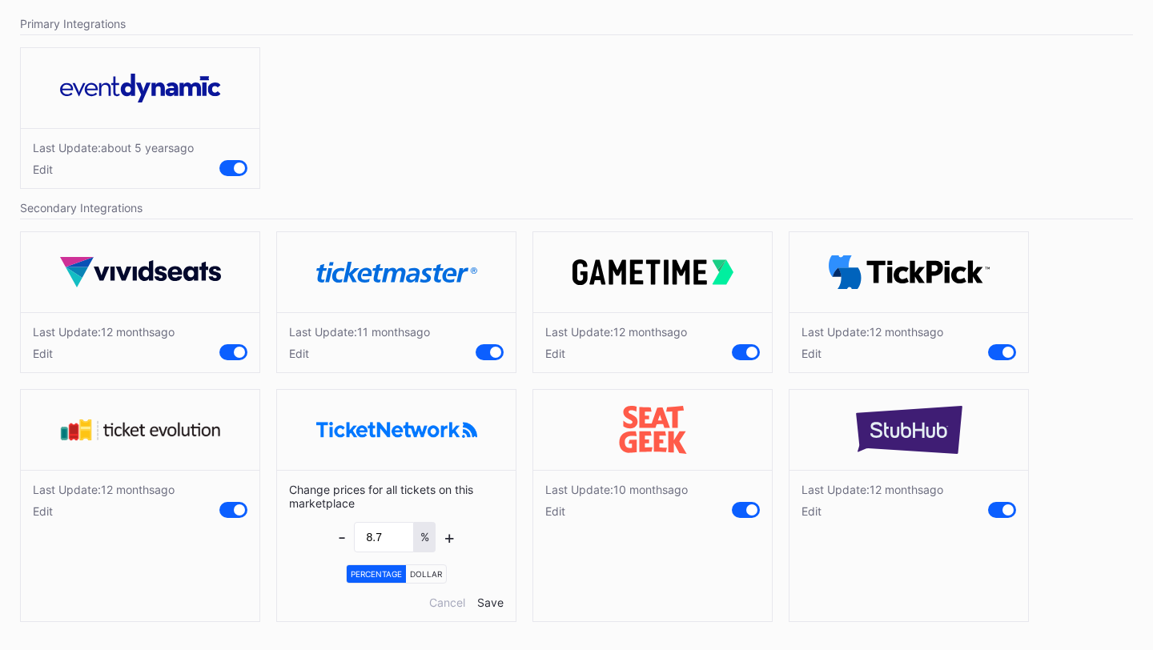
click at [553, 514] on div "Edit" at bounding box center [616, 511] width 142 height 14
click at [801, 507] on div "Edit" at bounding box center [872, 511] width 142 height 14
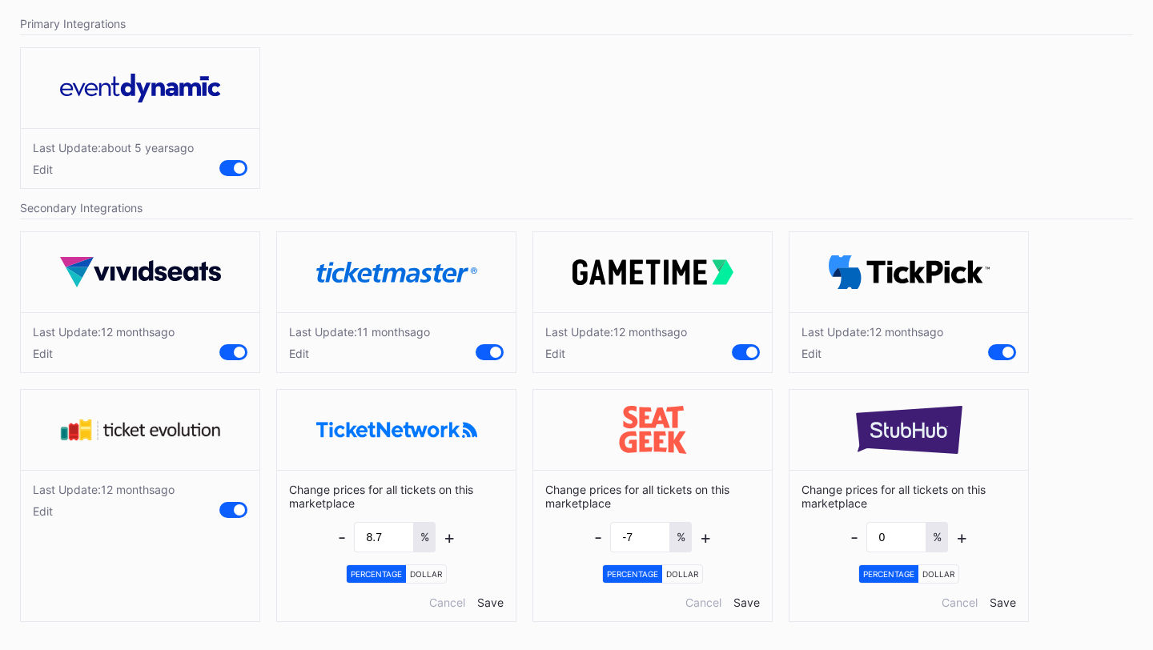
click at [806, 355] on div "Edit" at bounding box center [872, 354] width 142 height 14
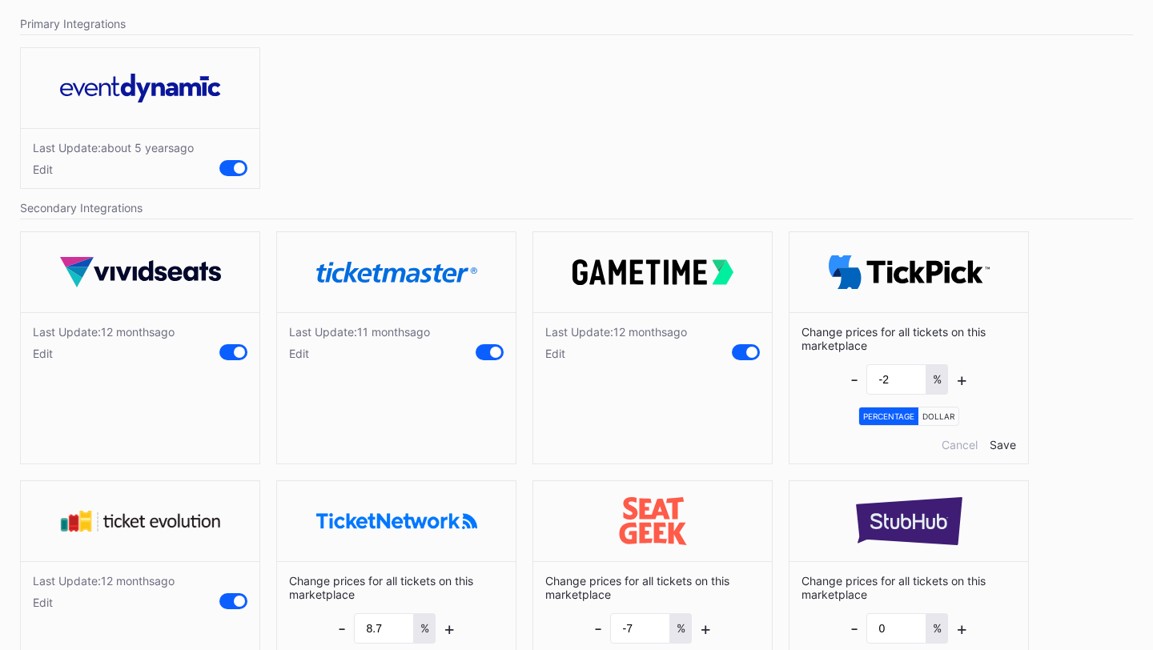
click at [559, 355] on div "Edit" at bounding box center [616, 354] width 142 height 14
click at [297, 351] on div "Edit" at bounding box center [359, 354] width 141 height 14
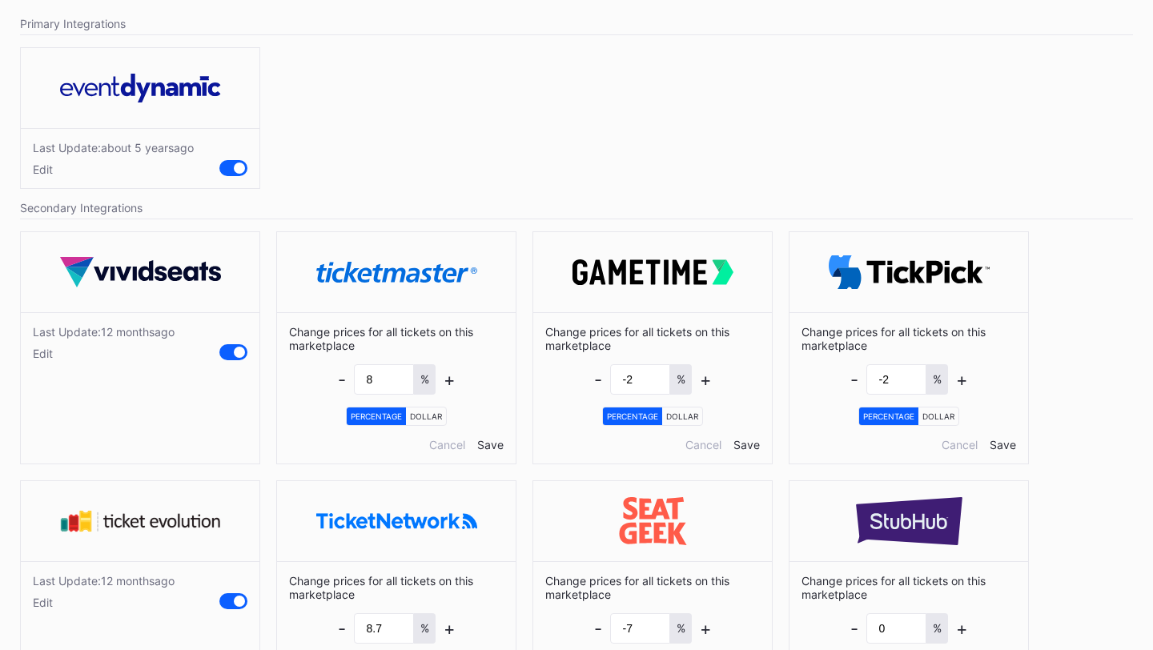
click at [40, 350] on div "Edit" at bounding box center [104, 354] width 142 height 14
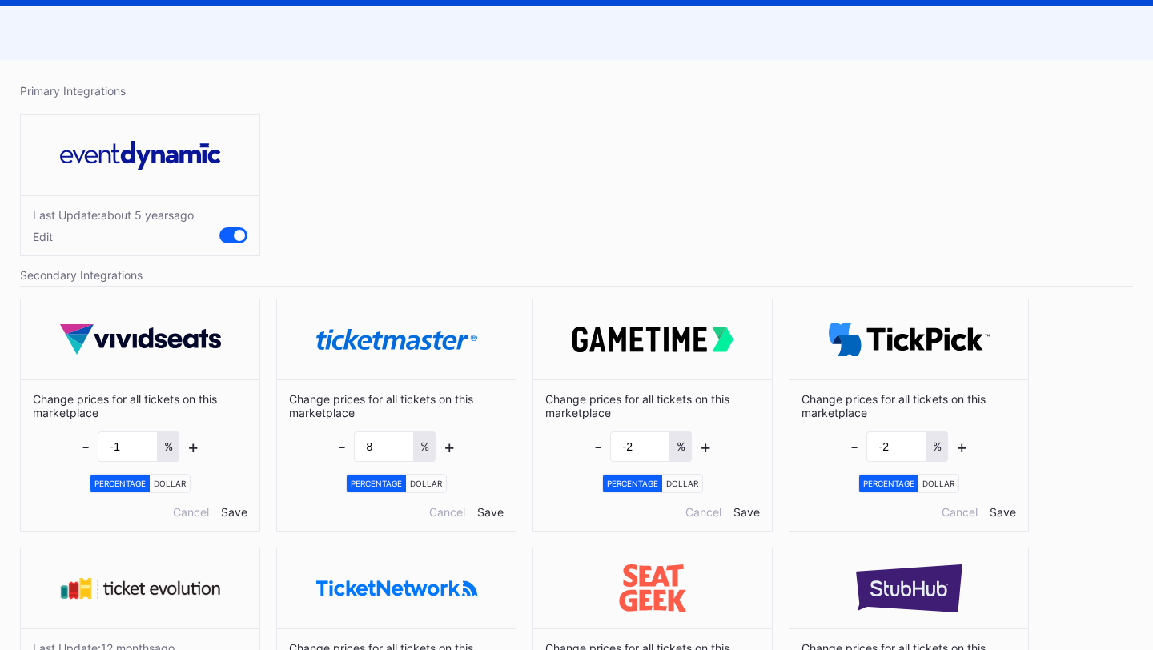
scroll to position [0, 0]
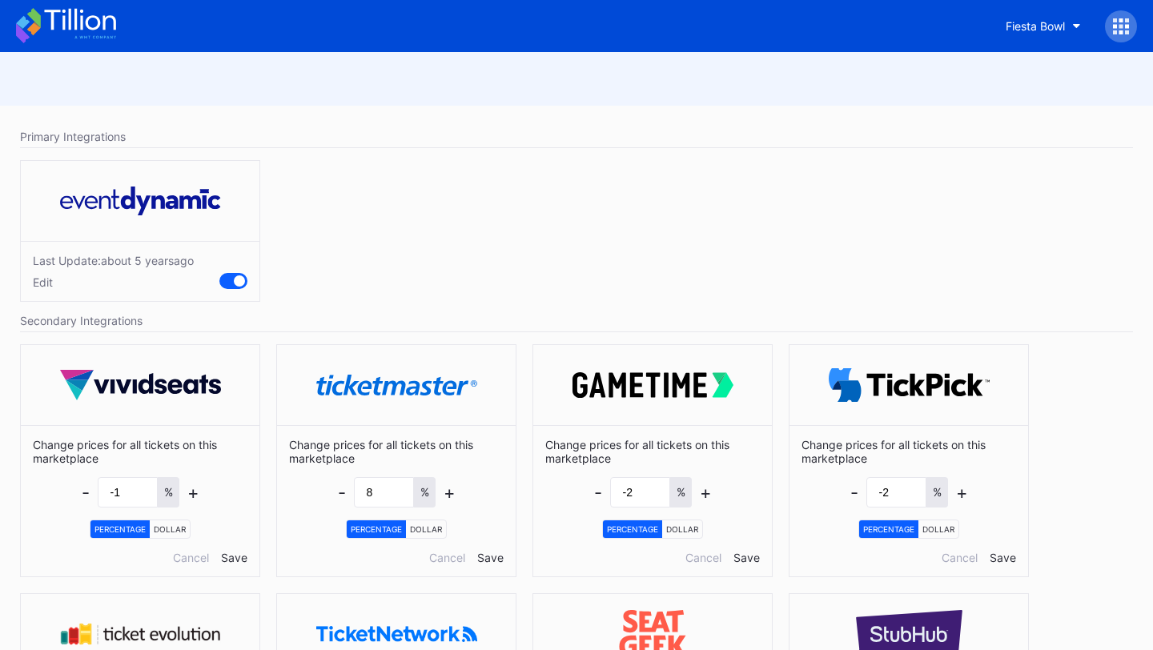
click at [83, 23] on icon at bounding box center [66, 25] width 100 height 35
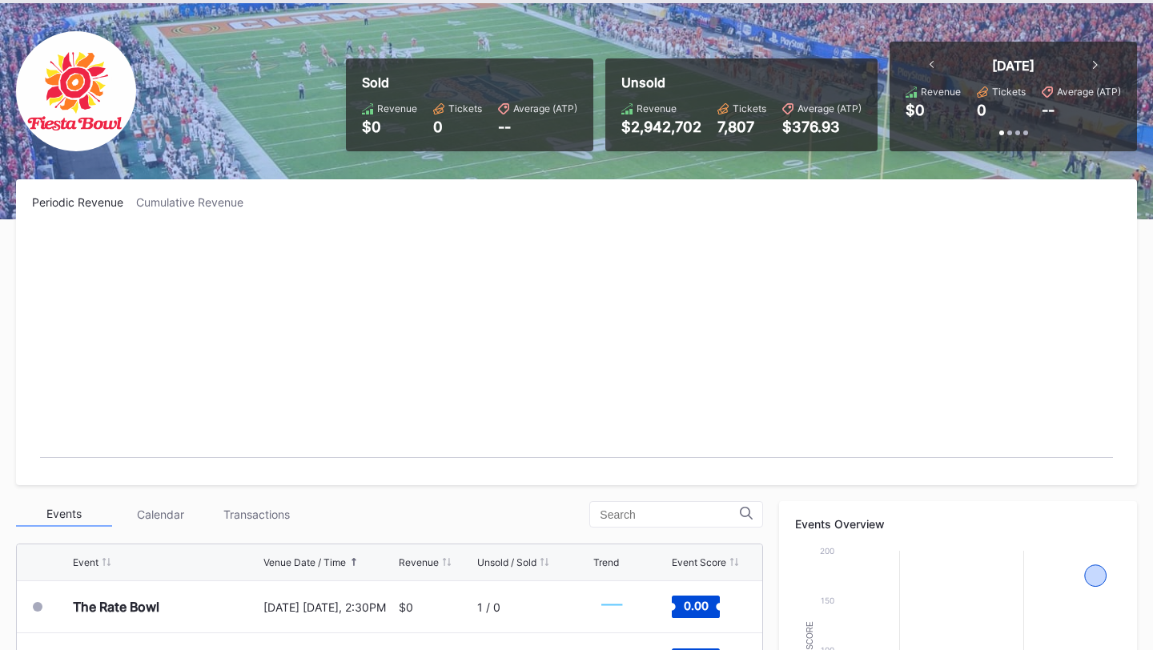
scroll to position [96, 0]
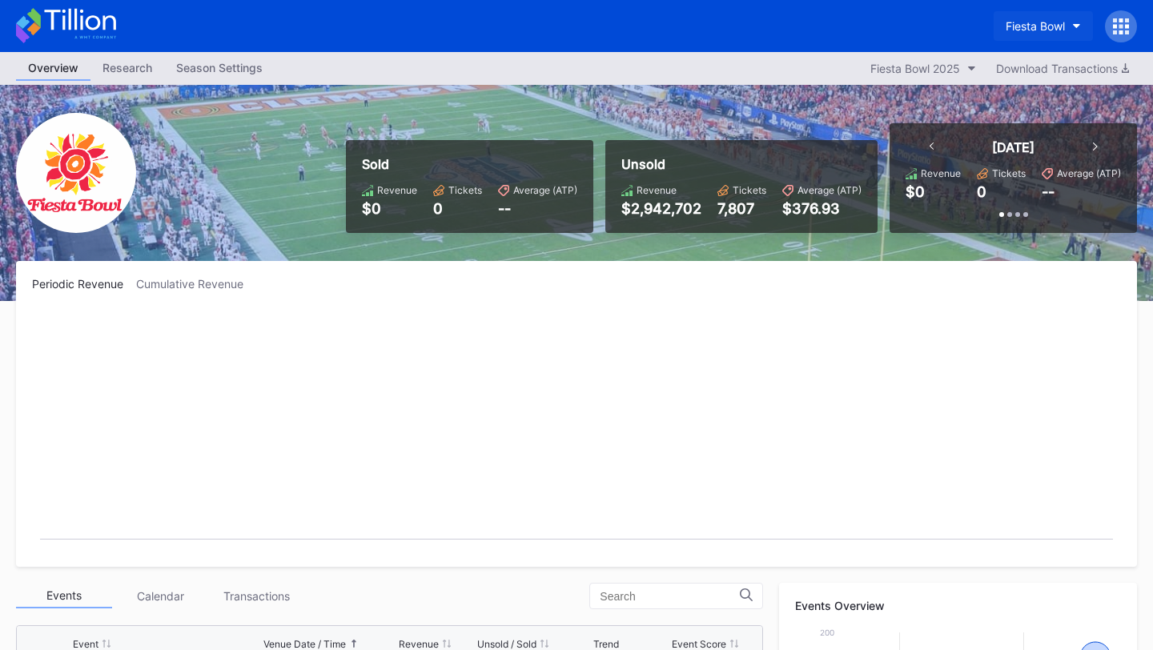
click at [1036, 20] on div "Fiesta Bowl" at bounding box center [1034, 26] width 59 height 14
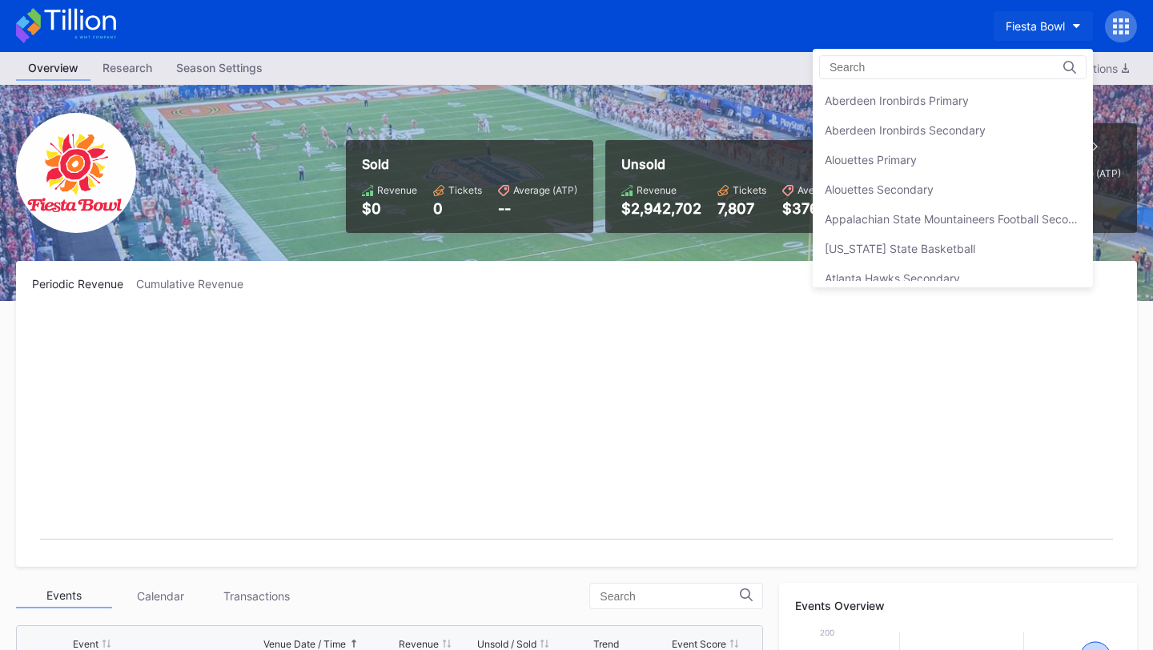
scroll to position [1747, 0]
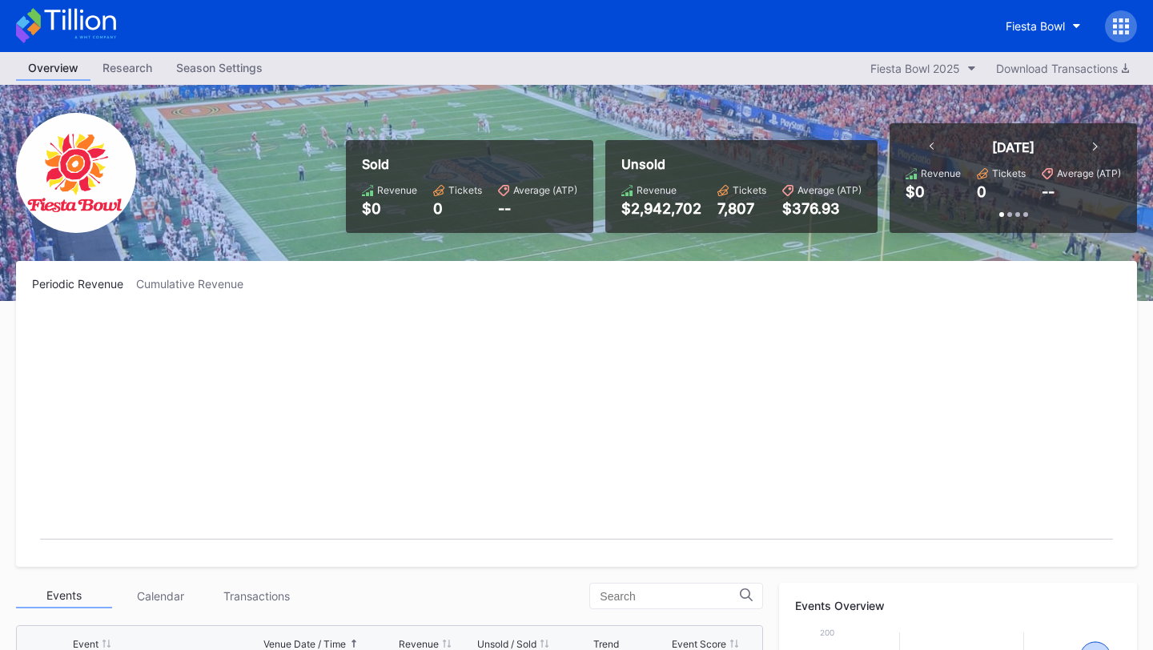
click at [1121, 20] on icon at bounding box center [1121, 20] width 4 height 4
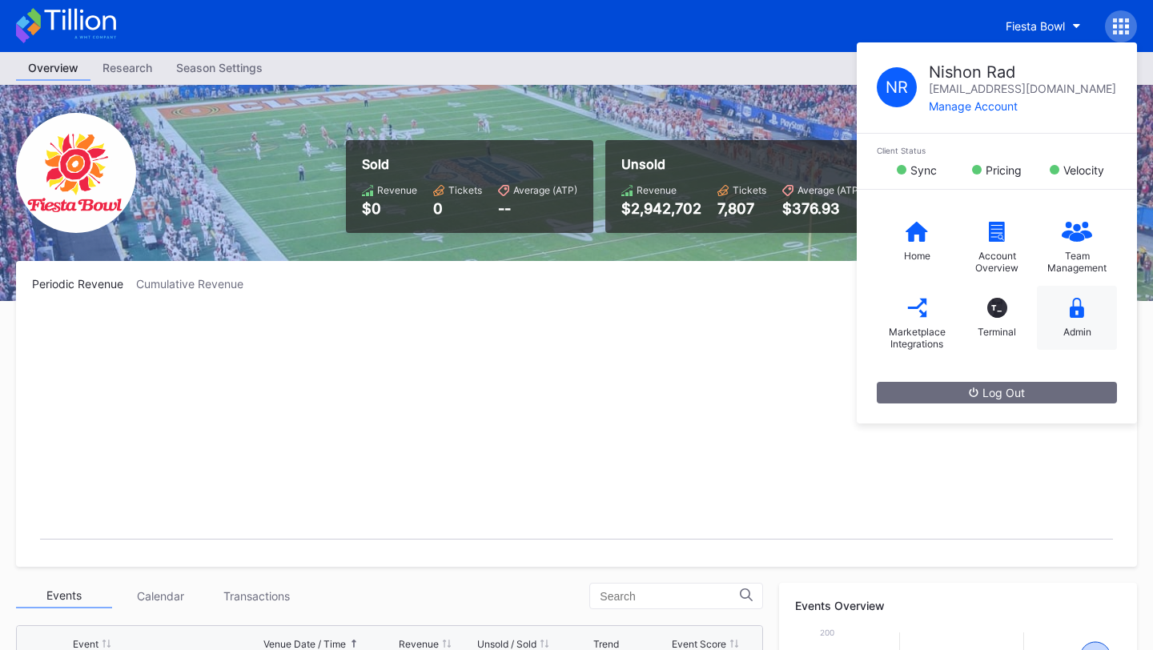
click at [1073, 314] on icon at bounding box center [1076, 308] width 14 height 20
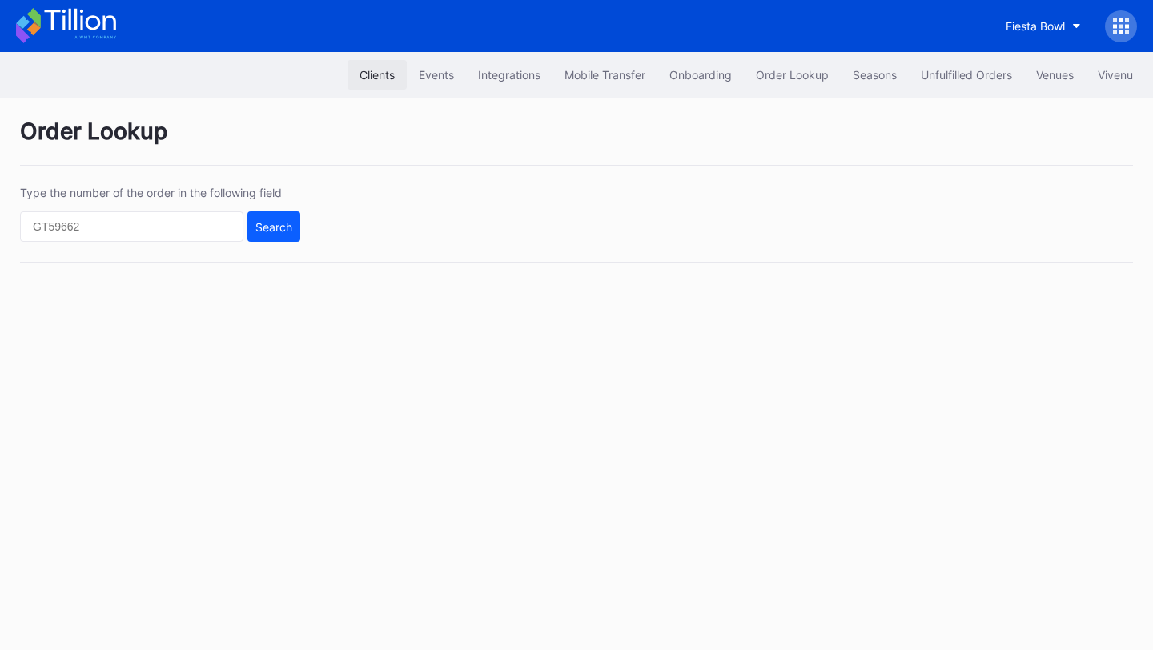
click at [375, 66] on button "Clients" at bounding box center [376, 75] width 59 height 30
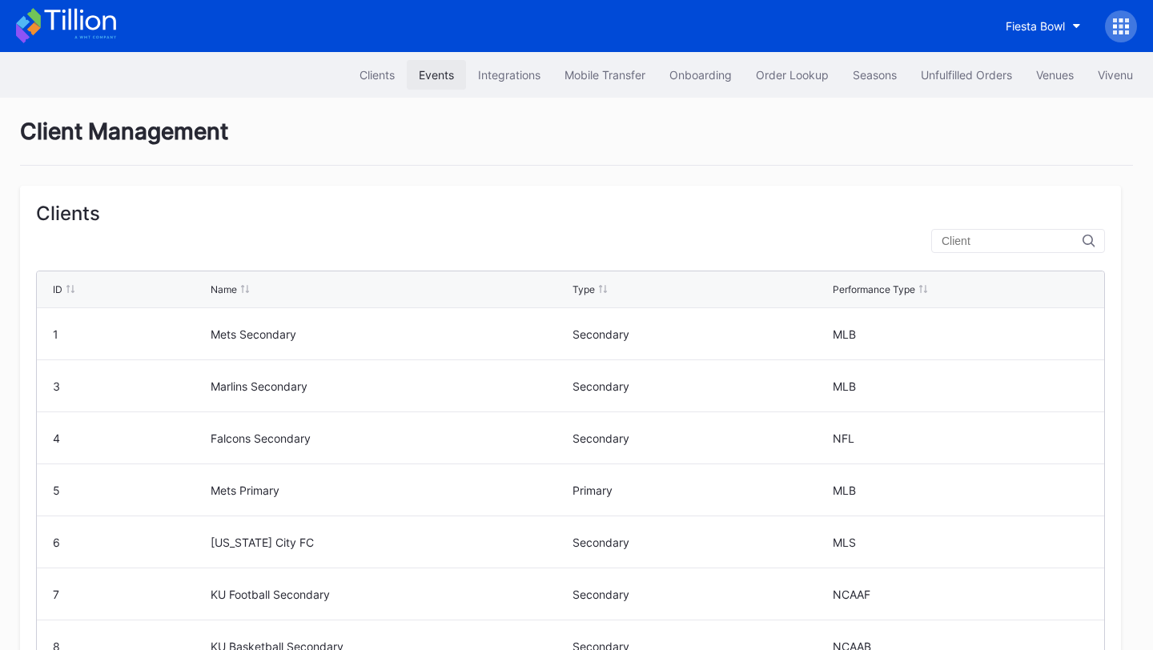
click at [436, 79] on div "Events" at bounding box center [436, 75] width 35 height 14
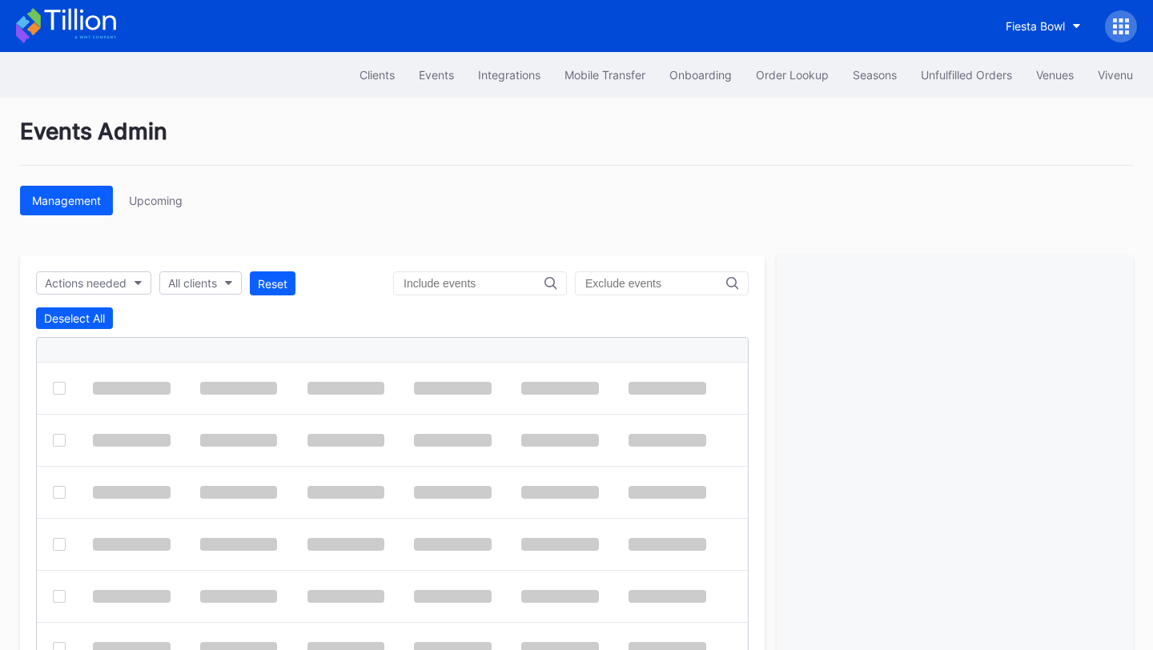
click at [511, 279] on input "text" at bounding box center [473, 283] width 141 height 13
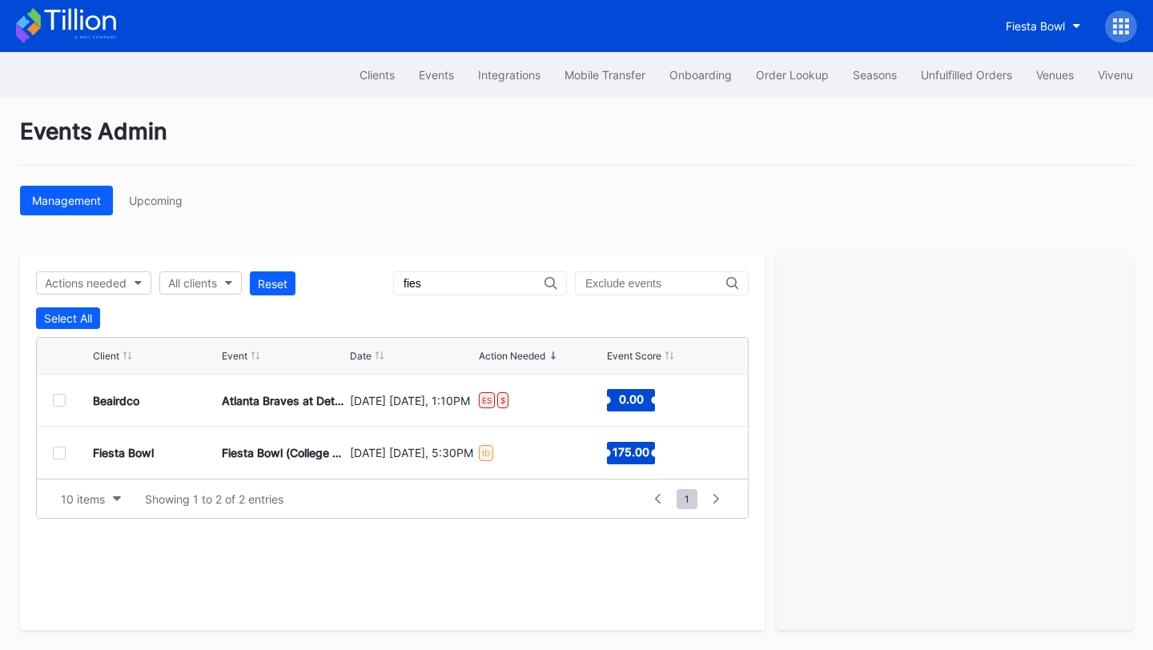
type input "fies"
click at [61, 450] on div at bounding box center [59, 453] width 13 height 13
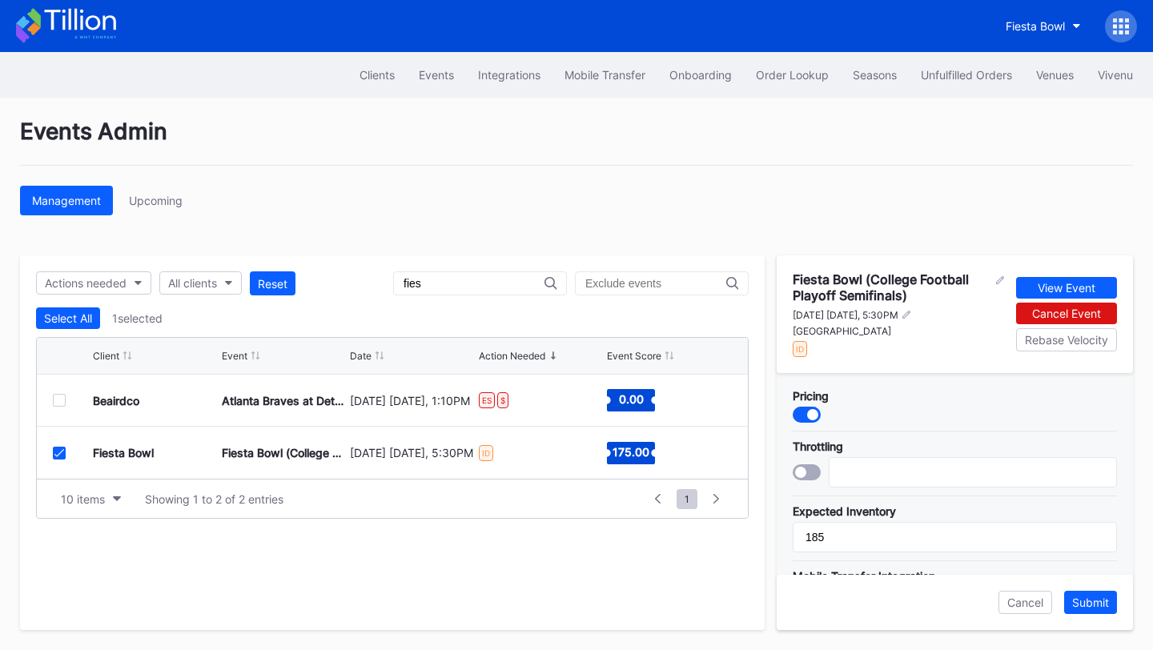
scroll to position [641, 0]
